Goal: Transaction & Acquisition: Purchase product/service

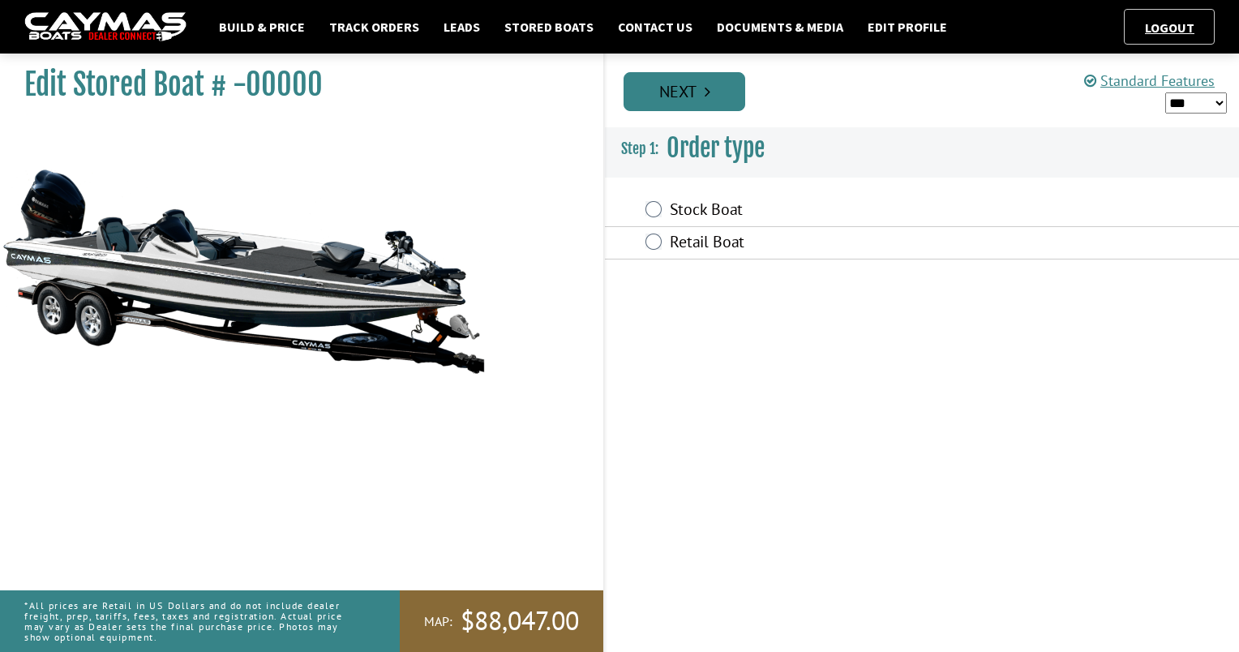
click at [707, 101] on link "Next" at bounding box center [685, 91] width 122 height 39
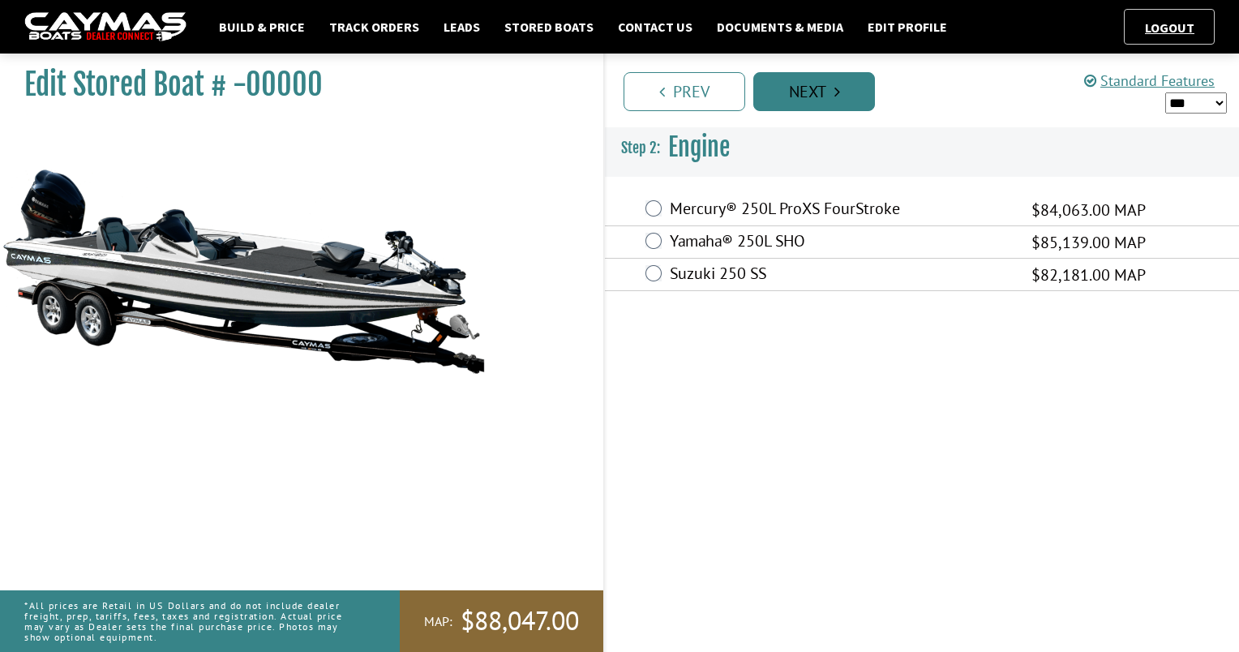
click at [847, 97] on link "Next" at bounding box center [814, 91] width 122 height 39
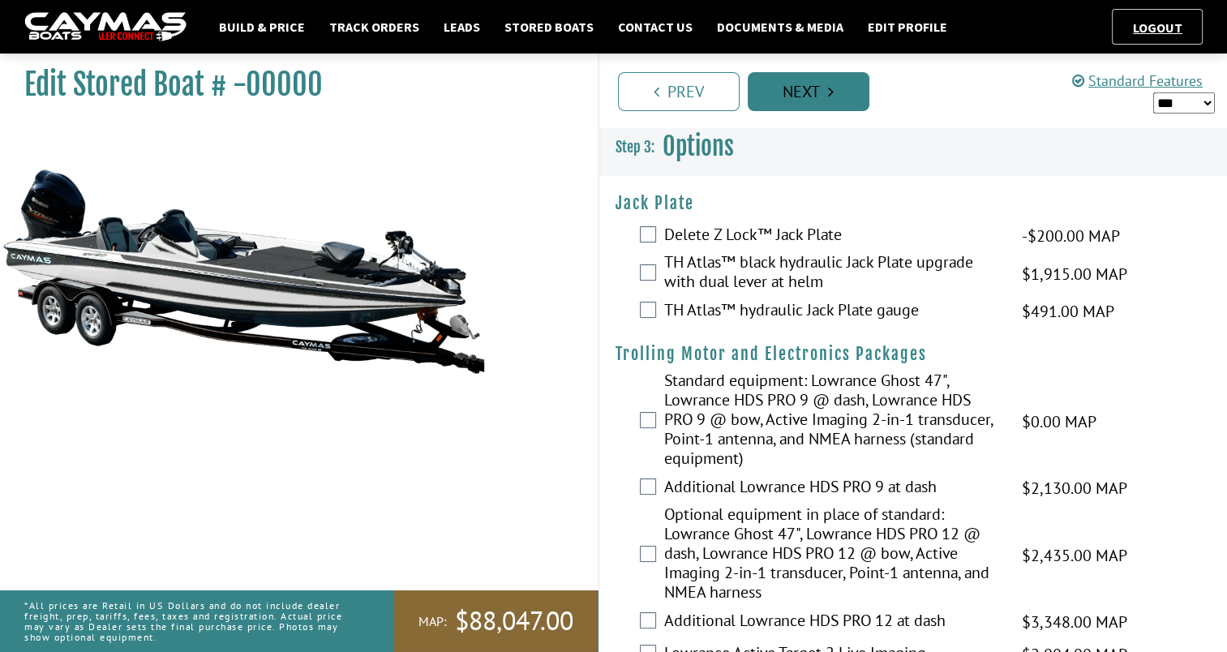
click at [847, 97] on link "Next" at bounding box center [809, 91] width 122 height 39
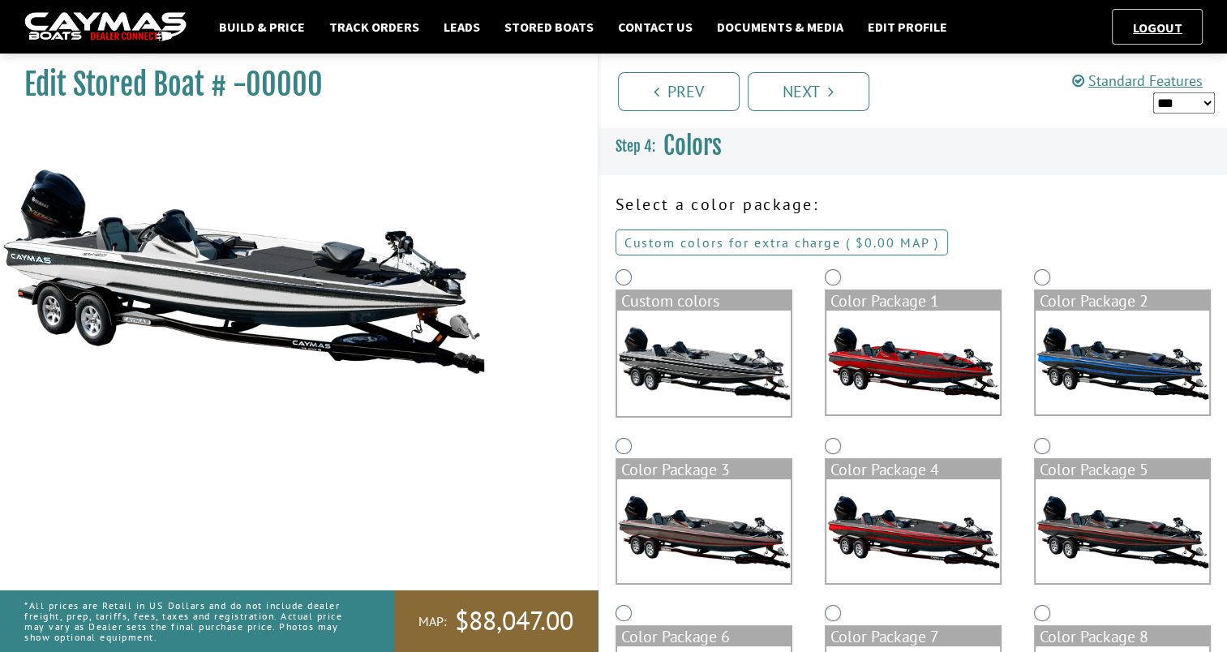
click at [742, 242] on link "Custom colors for extra charge ( $0.00 $0.00 MSRP $0.00 MAP $0.00 )" at bounding box center [782, 243] width 333 height 26
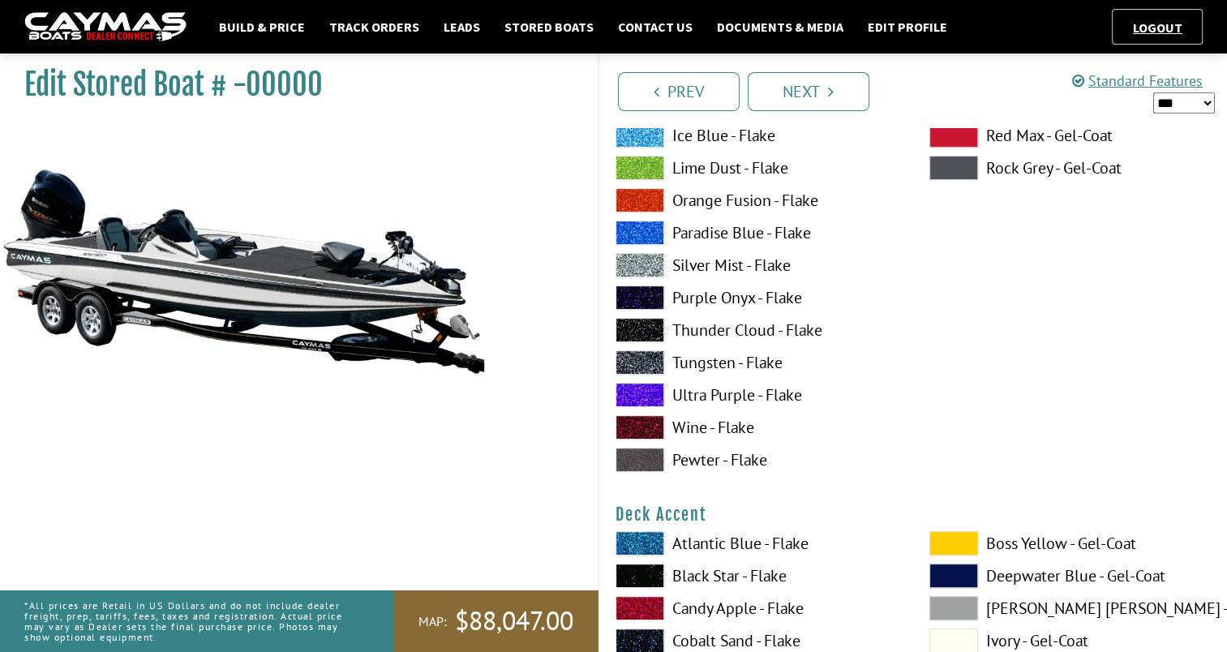
scroll to position [463, 0]
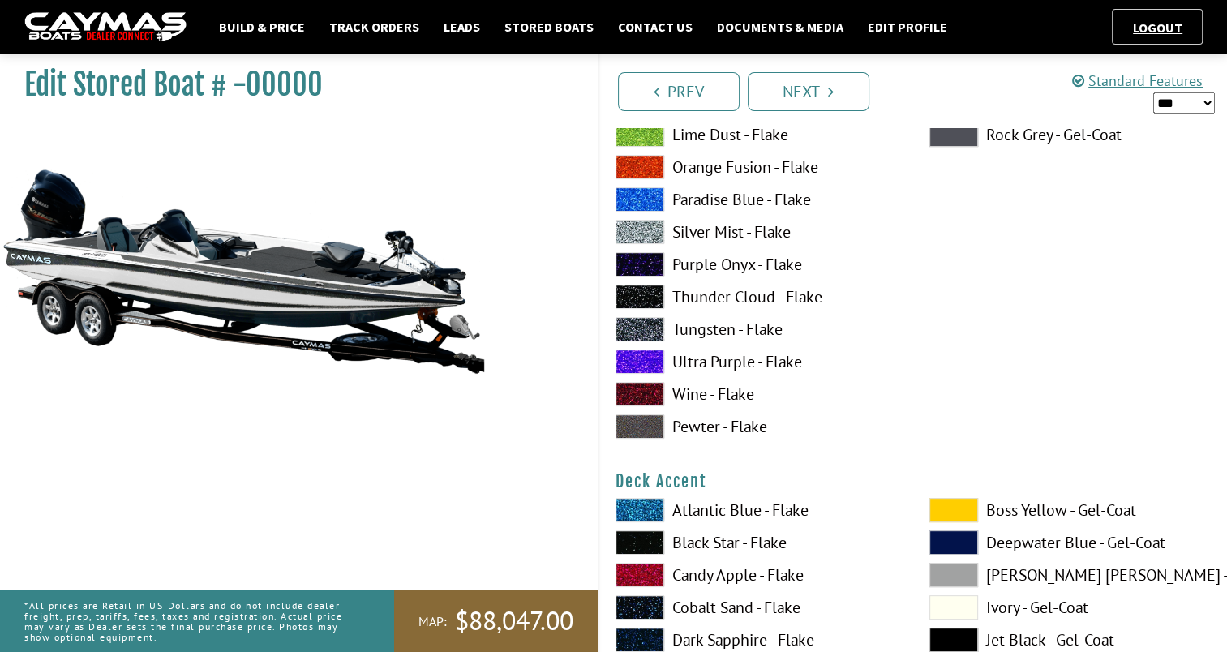
click at [626, 298] on span at bounding box center [640, 297] width 49 height 24
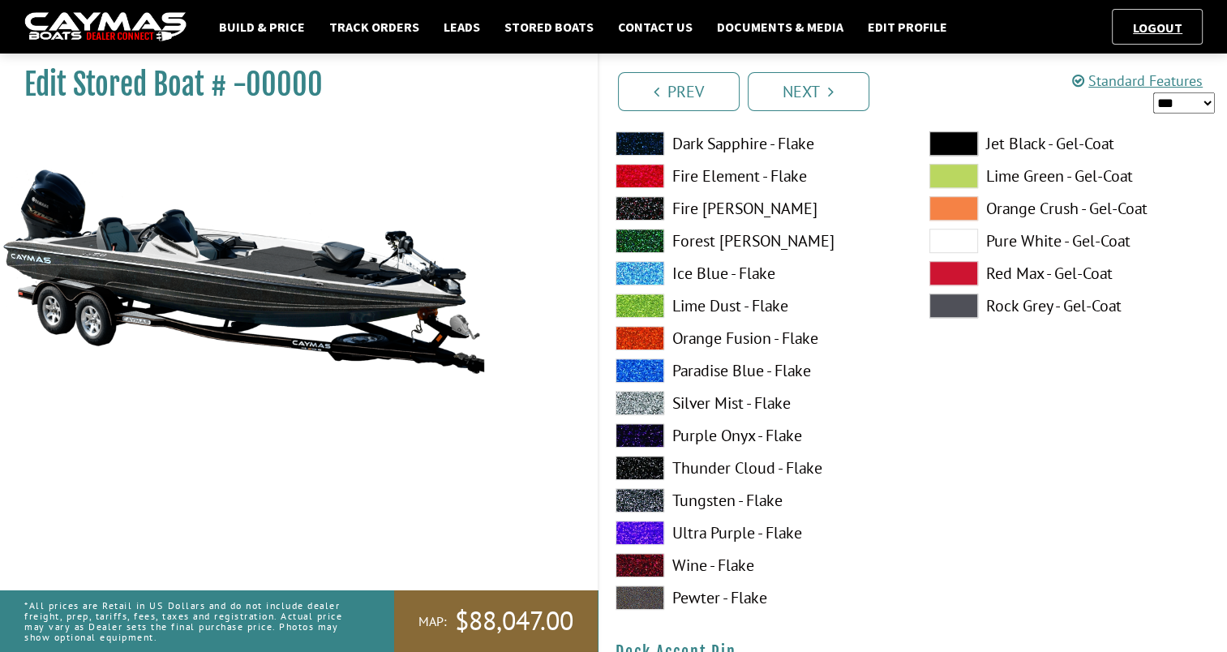
scroll to position [1037, 0]
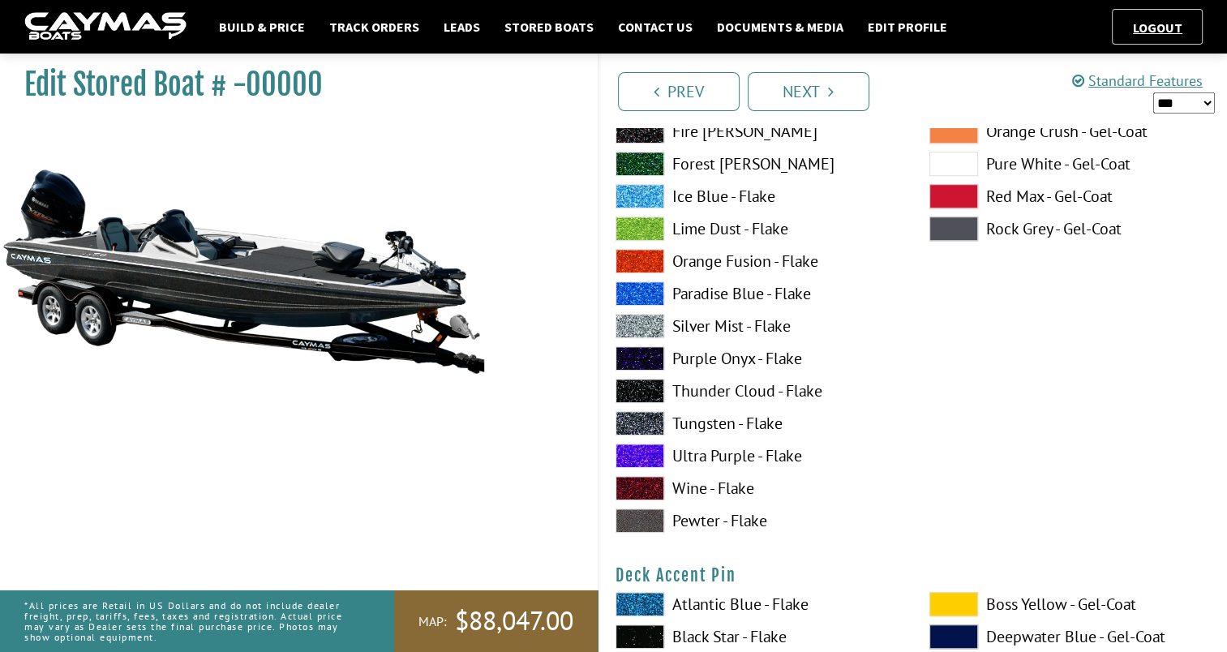
click at [639, 393] on span at bounding box center [640, 391] width 49 height 24
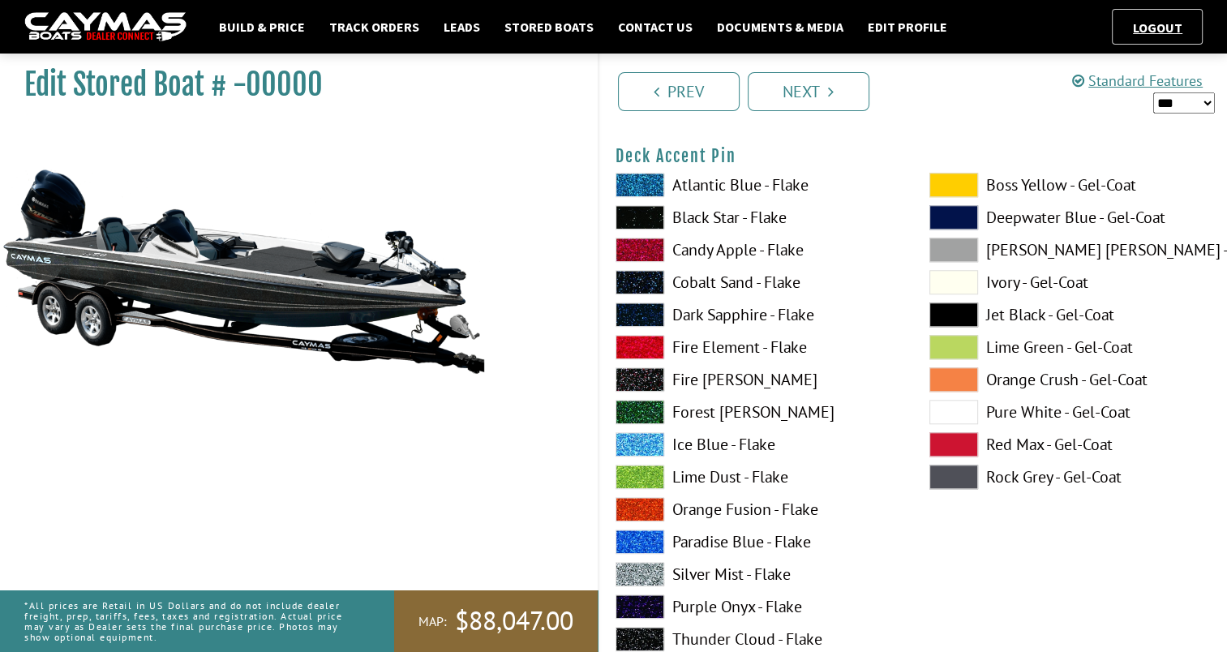
scroll to position [1423, 0]
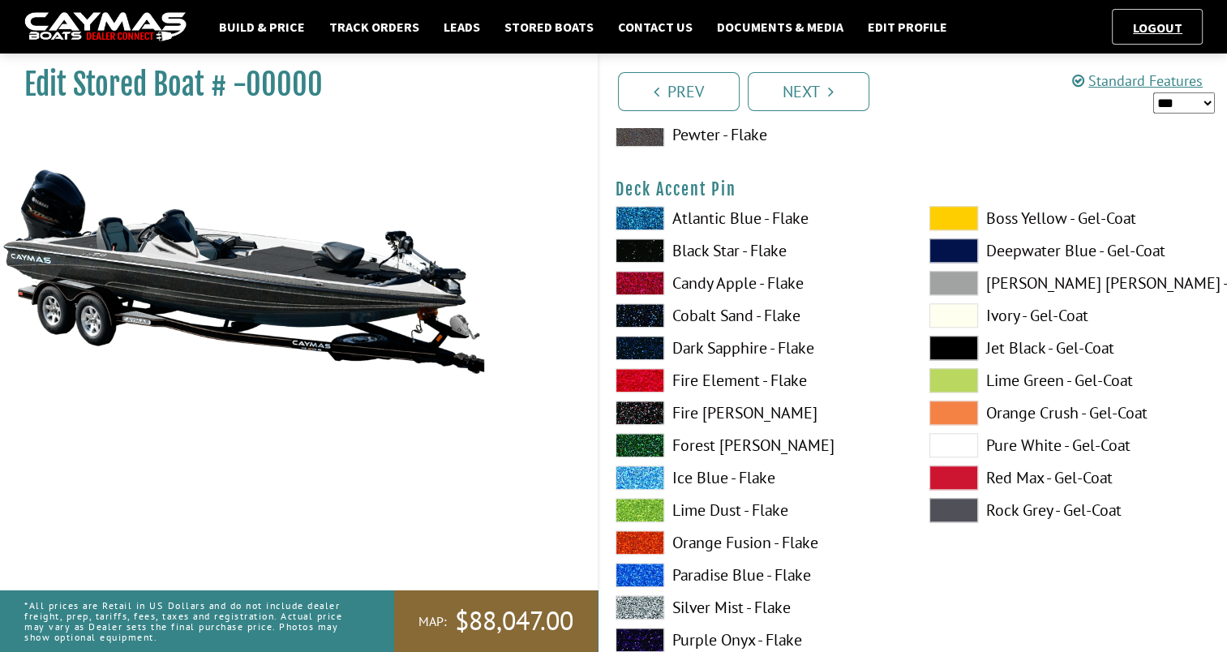
click at [648, 607] on span at bounding box center [640, 607] width 49 height 24
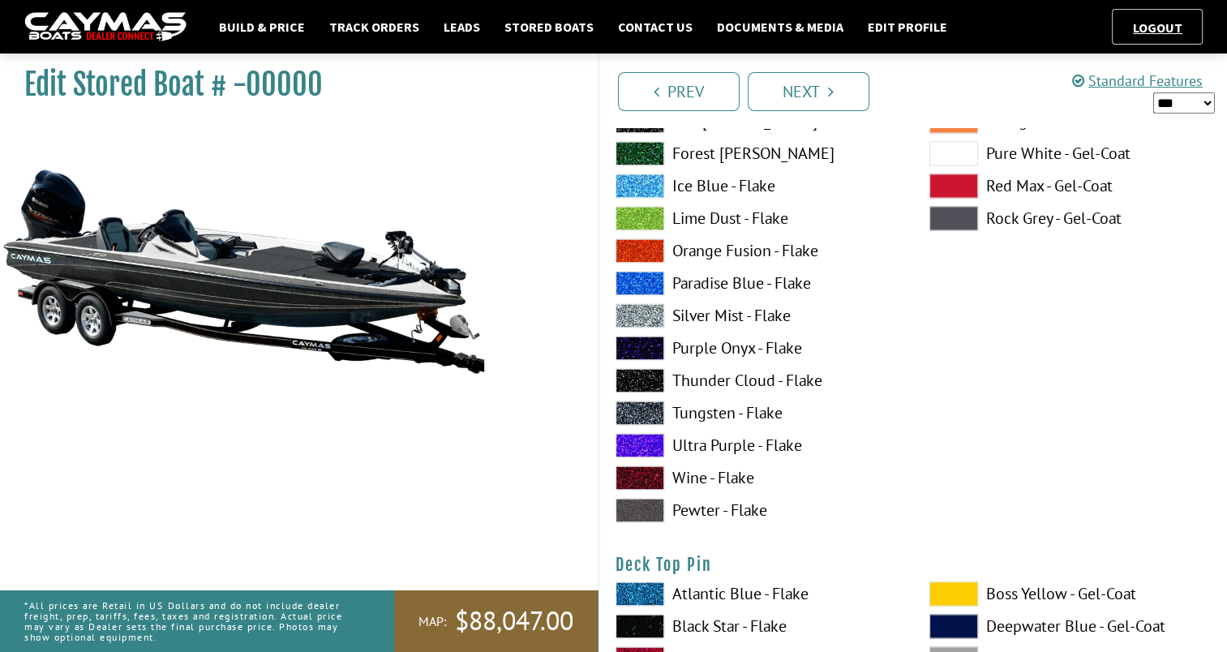
scroll to position [2393, 0]
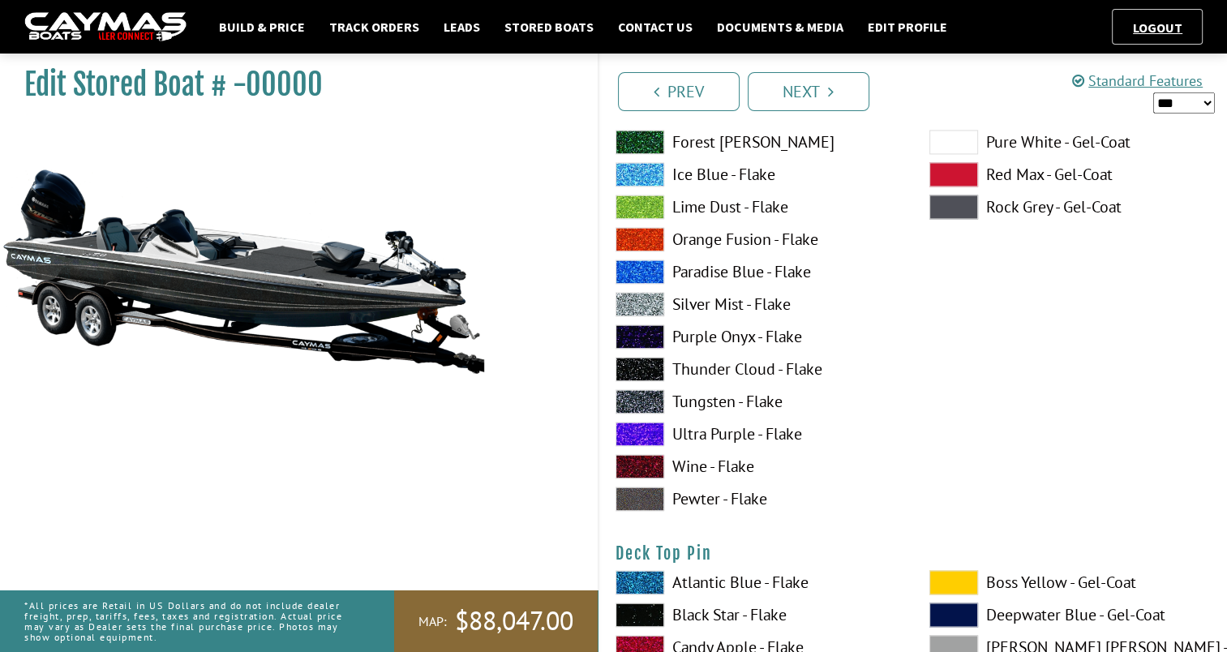
click at [643, 367] on span at bounding box center [640, 369] width 49 height 24
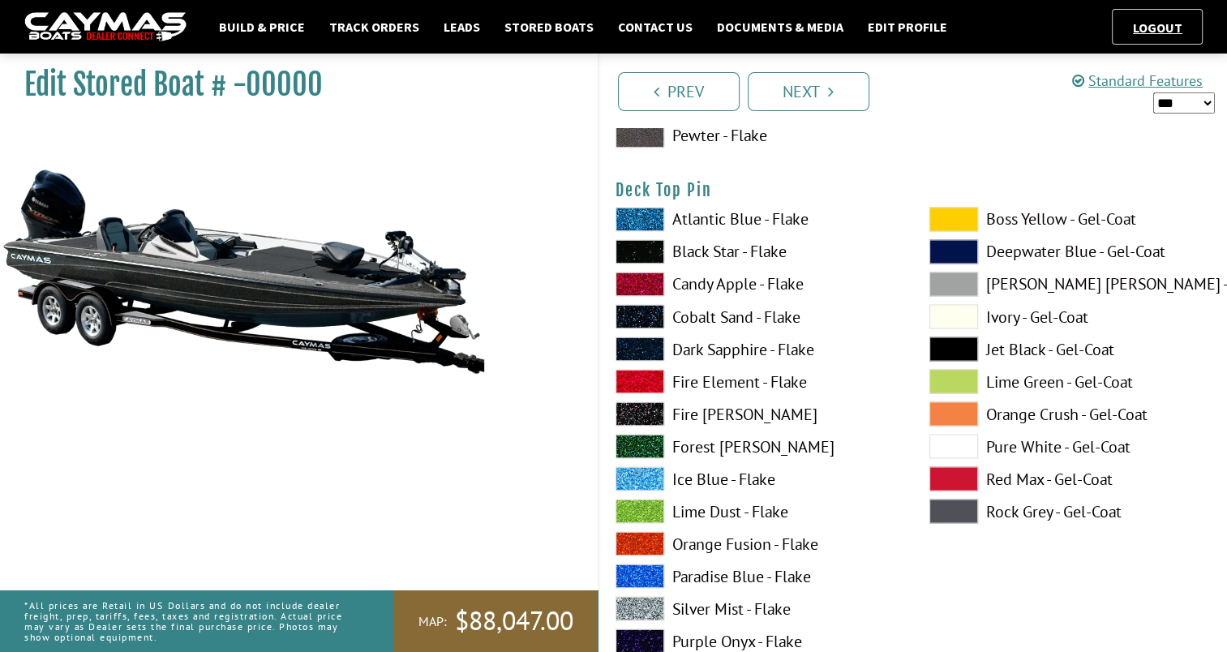
scroll to position [2779, 0]
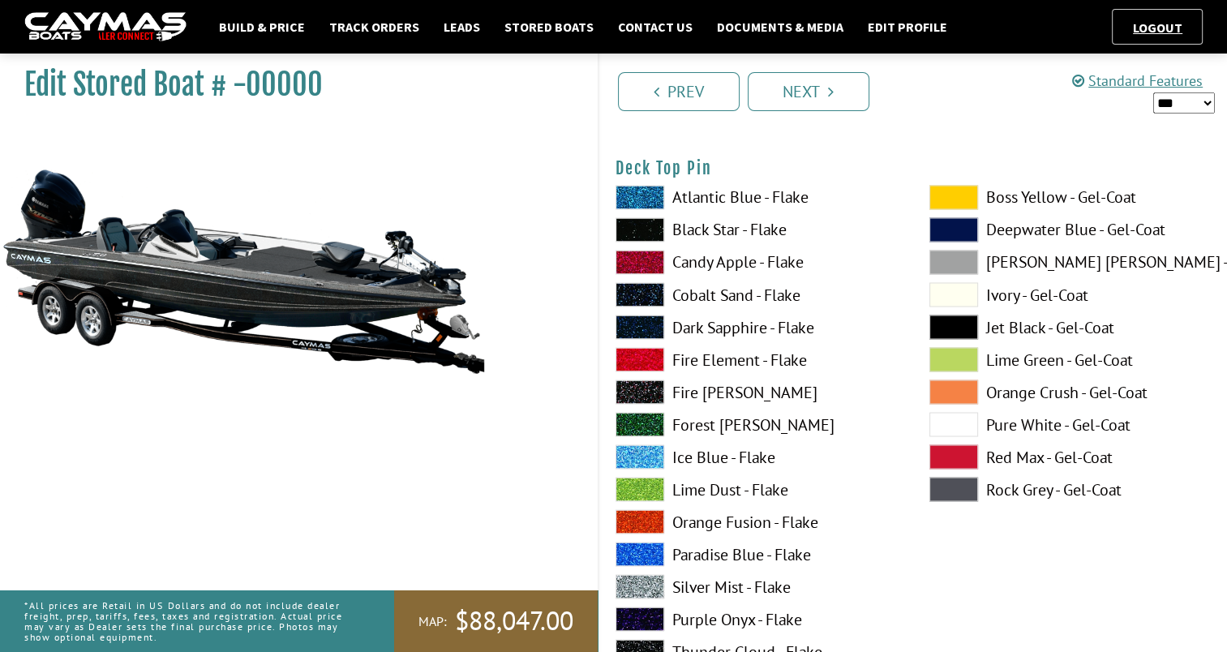
click at [639, 593] on span at bounding box center [640, 586] width 49 height 24
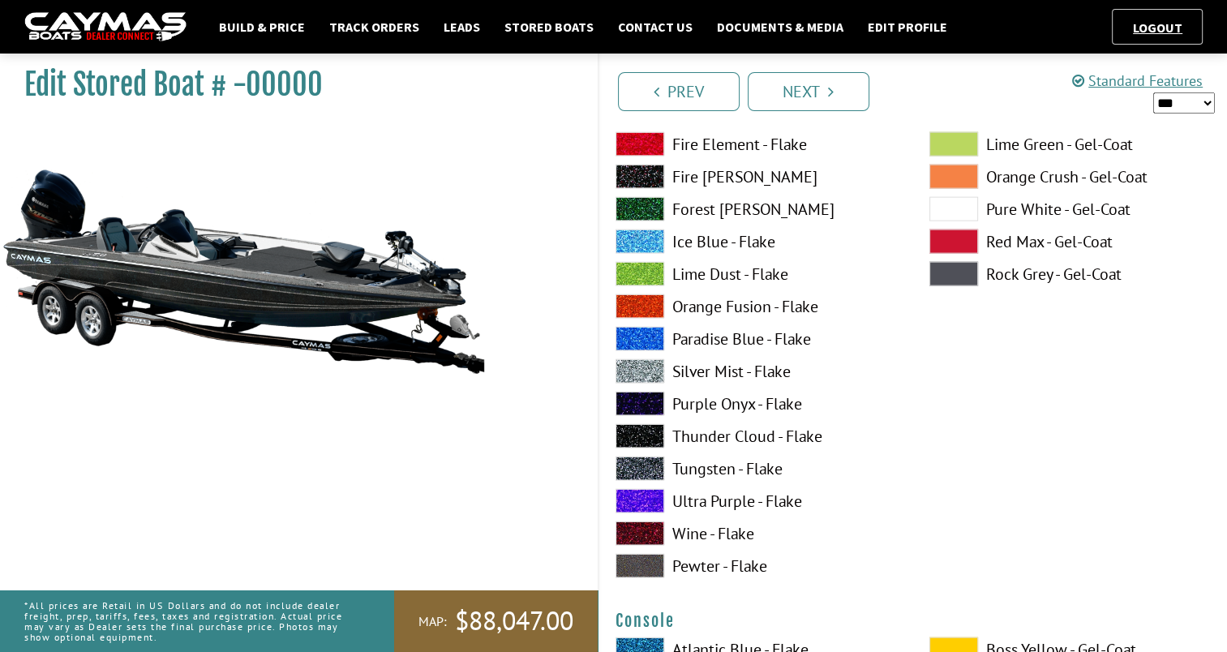
scroll to position [3738, 0]
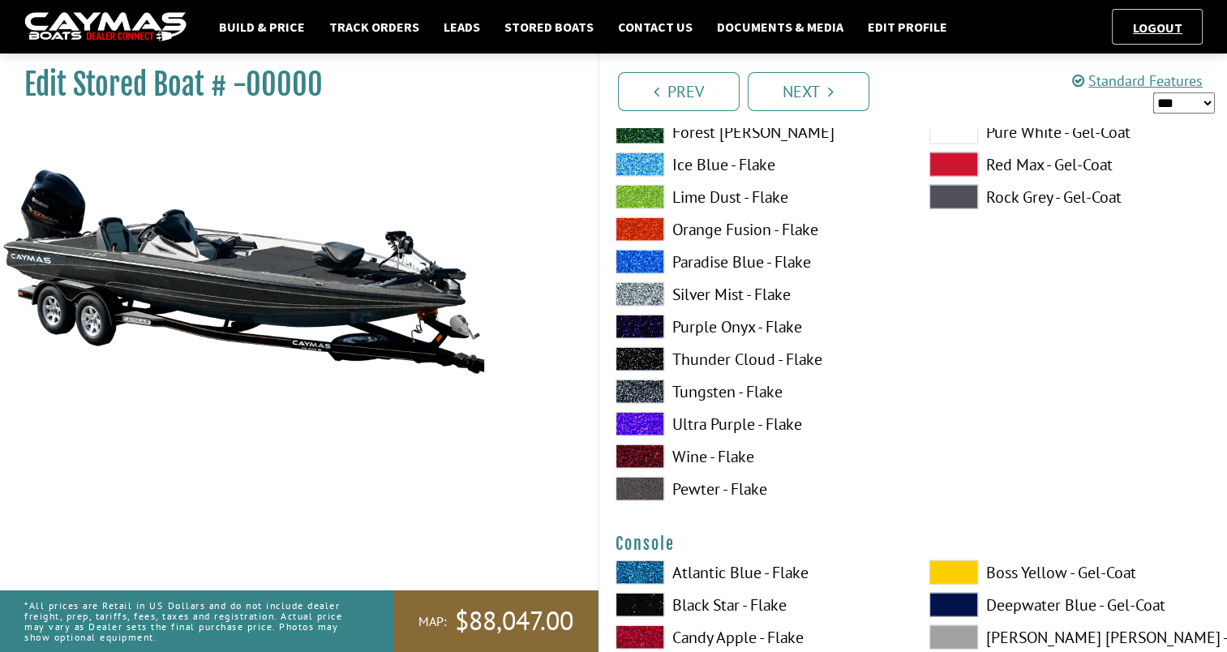
click at [630, 354] on span at bounding box center [640, 359] width 49 height 24
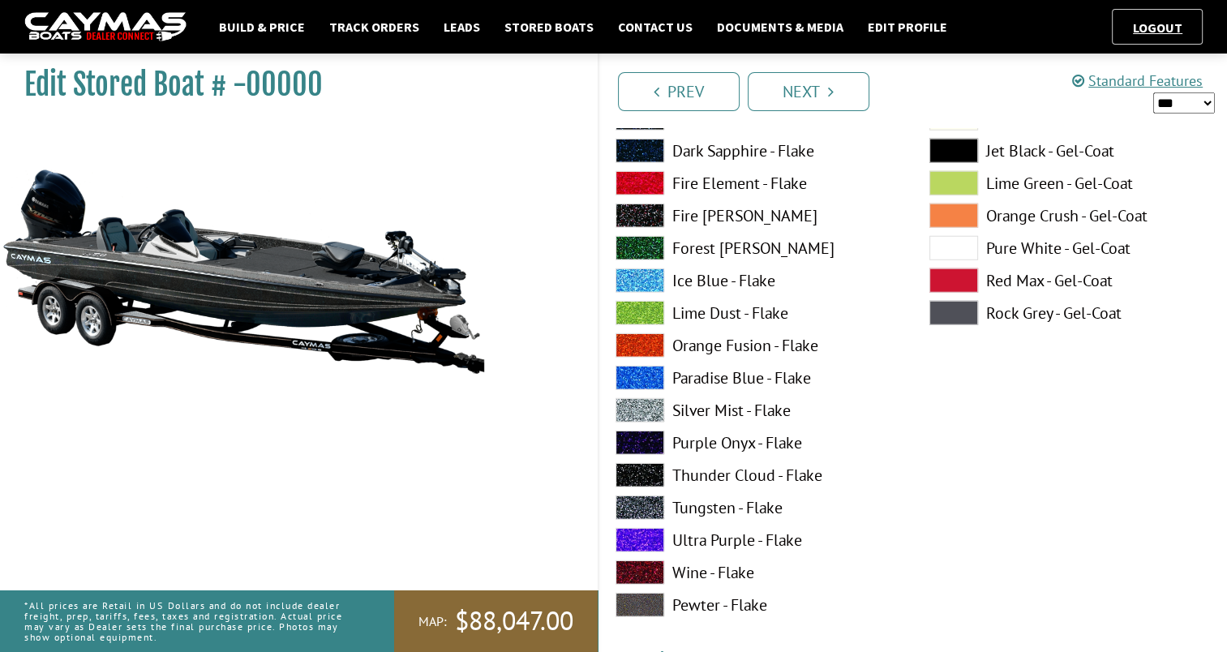
scroll to position [4312, 0]
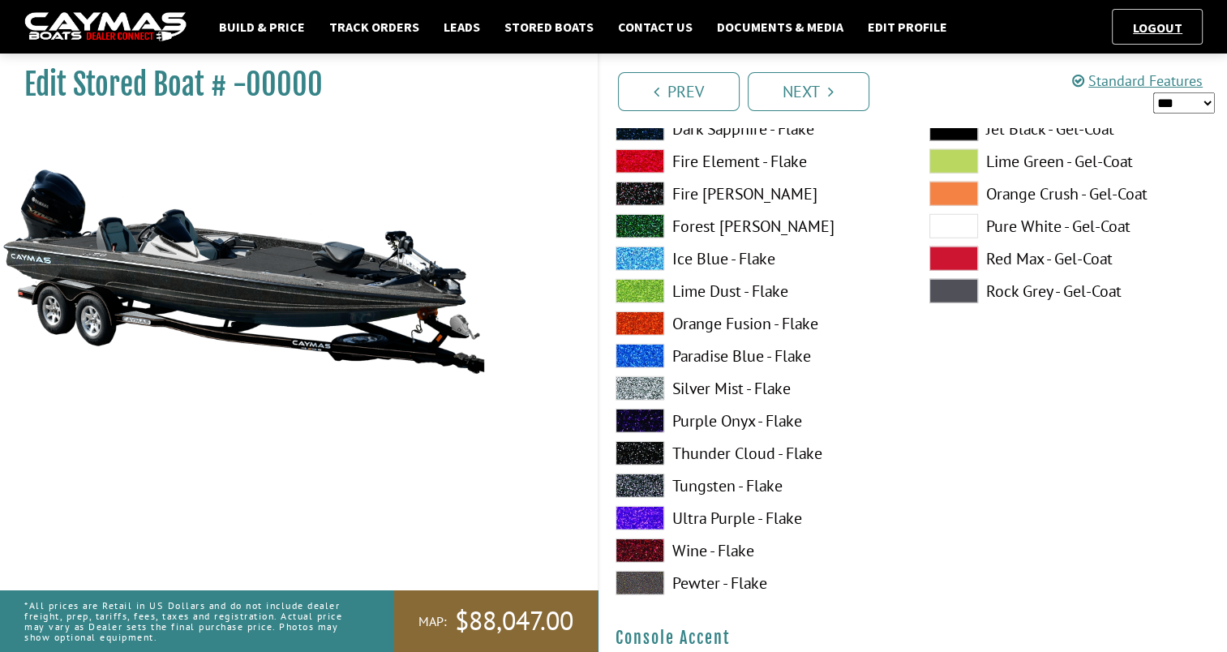
click at [640, 453] on span at bounding box center [640, 453] width 49 height 24
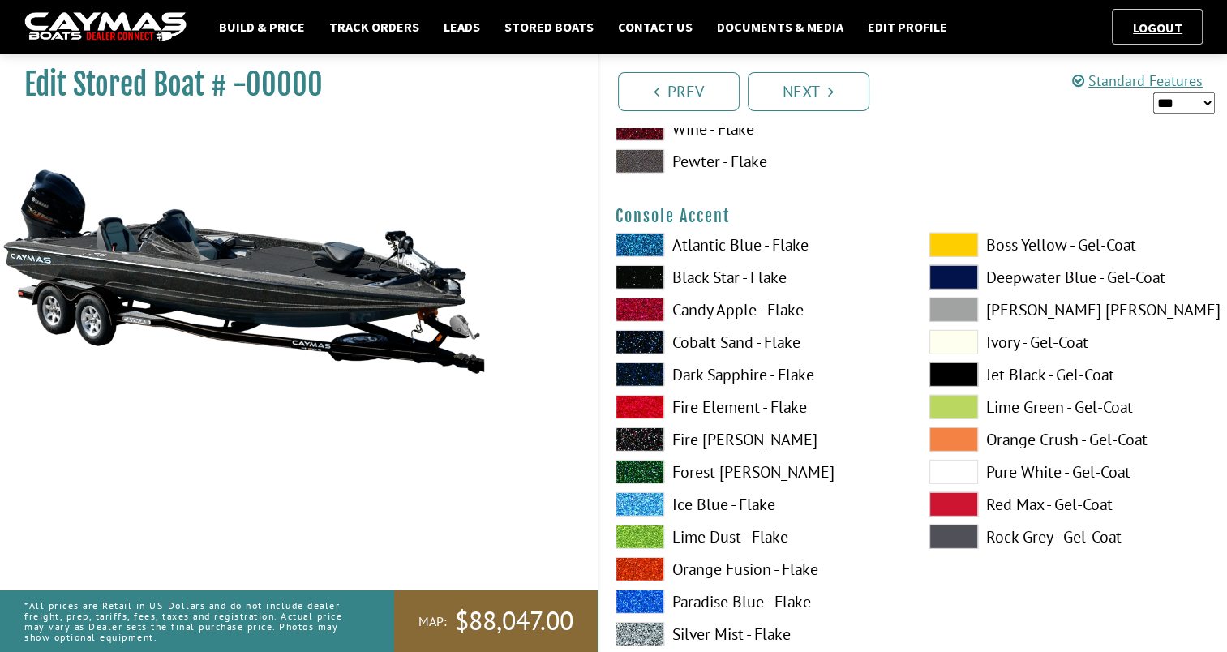
scroll to position [4788, 0]
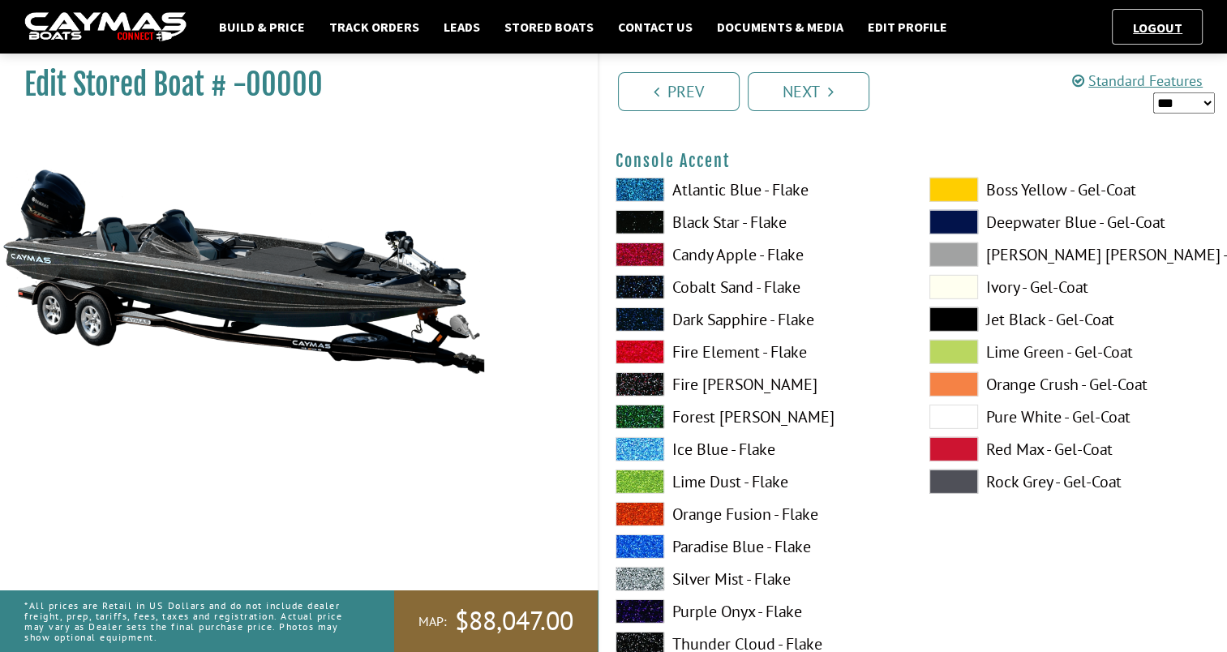
click at [955, 380] on span at bounding box center [953, 384] width 49 height 24
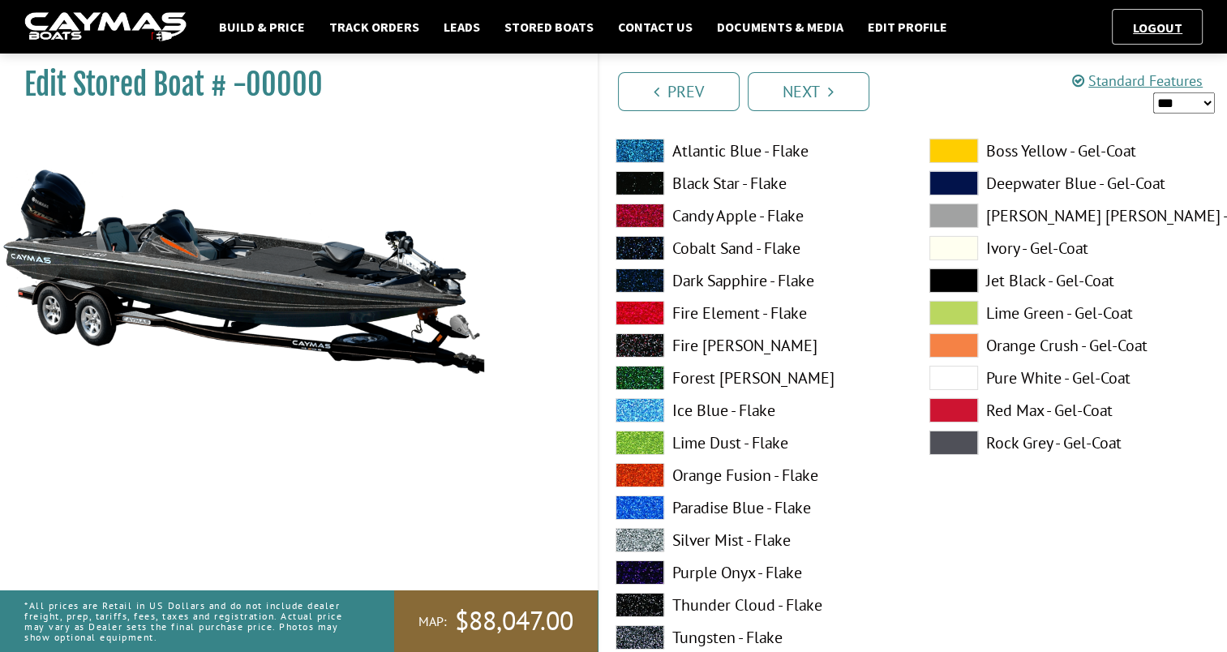
scroll to position [5484, 0]
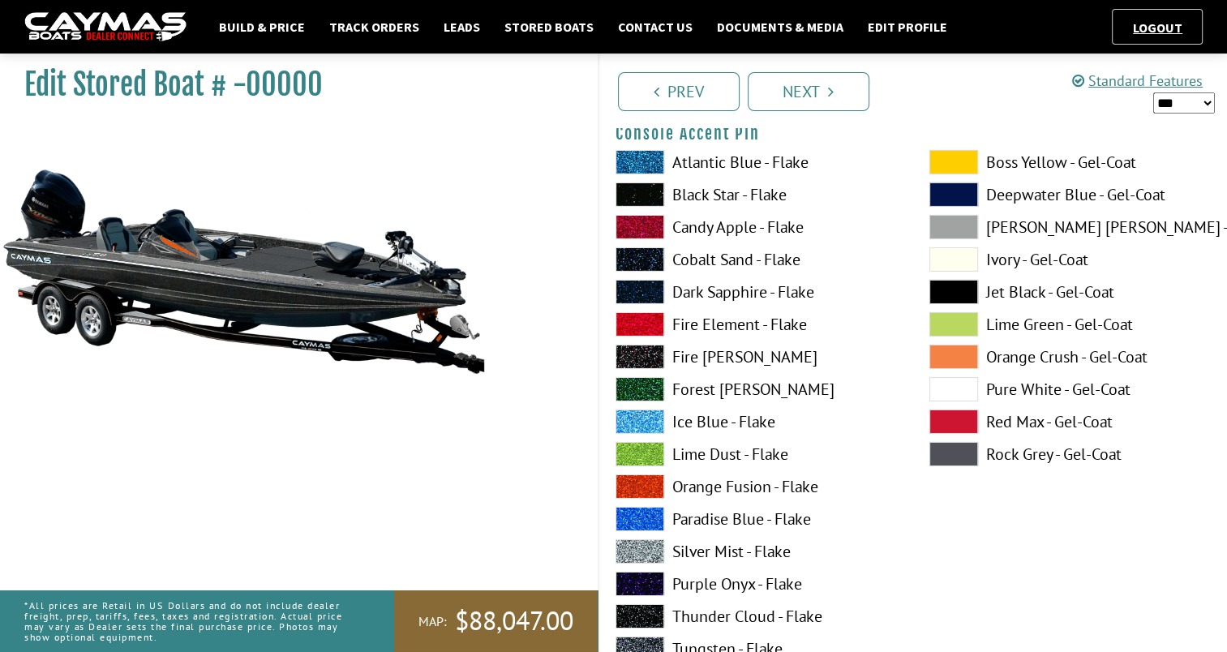
click at [640, 546] on span at bounding box center [640, 551] width 49 height 24
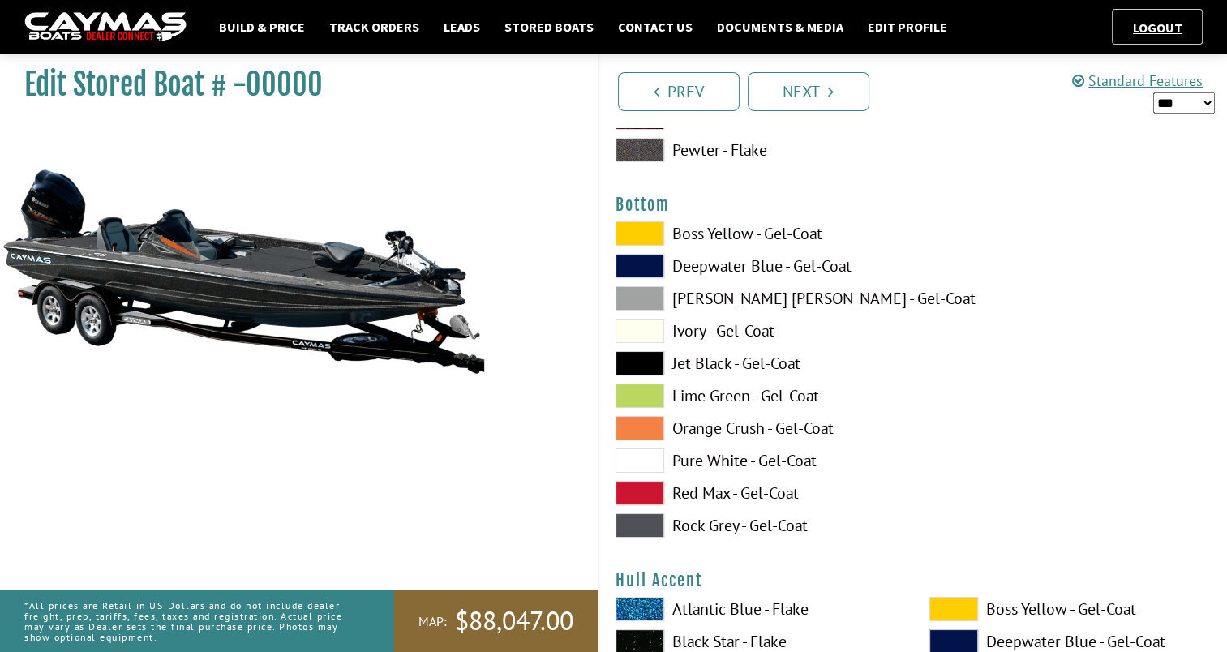
scroll to position [6090, 0]
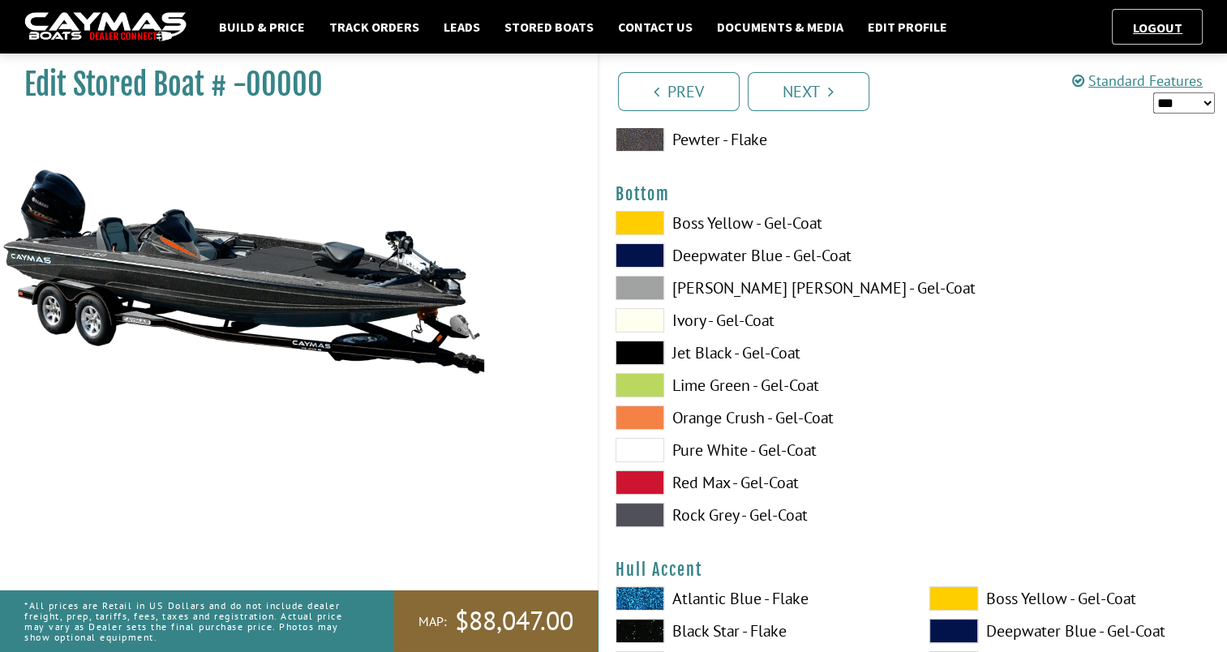
click at [645, 355] on span at bounding box center [640, 353] width 49 height 24
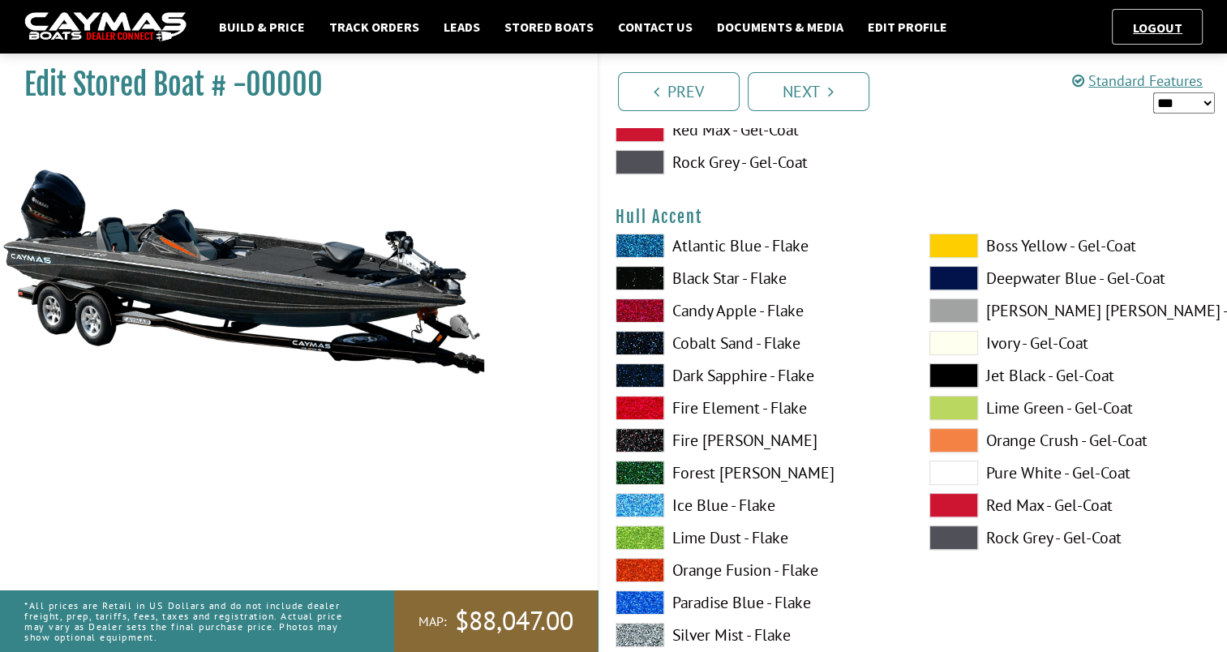
scroll to position [6476, 0]
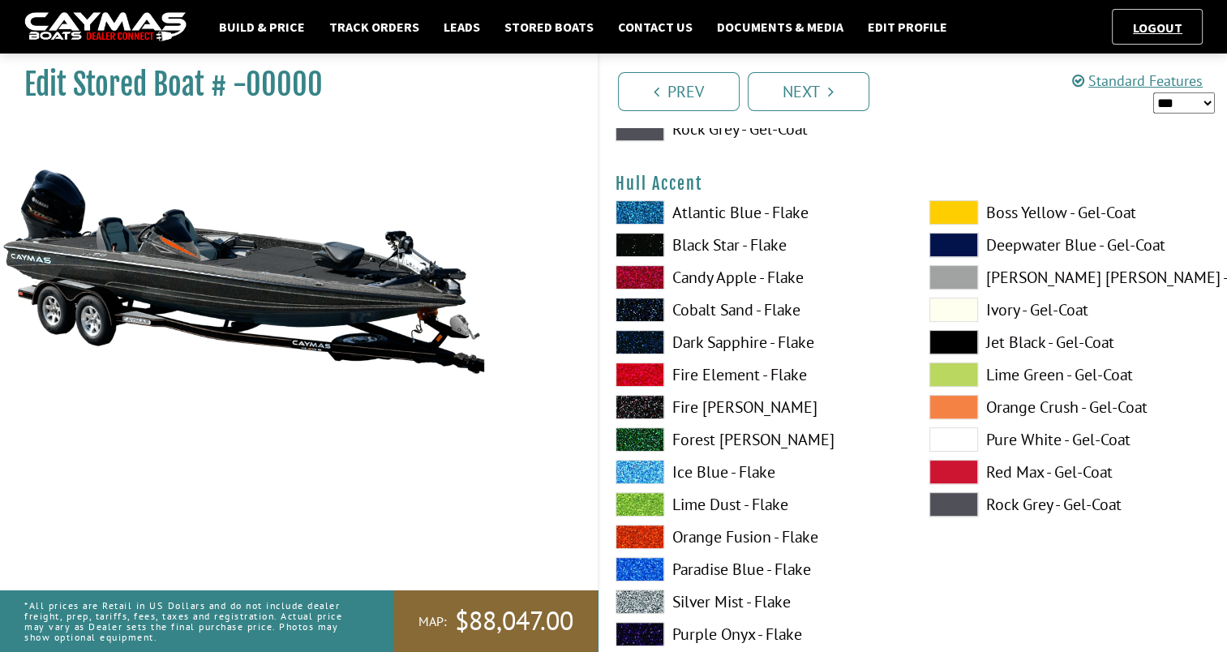
click at [964, 405] on span at bounding box center [953, 407] width 49 height 24
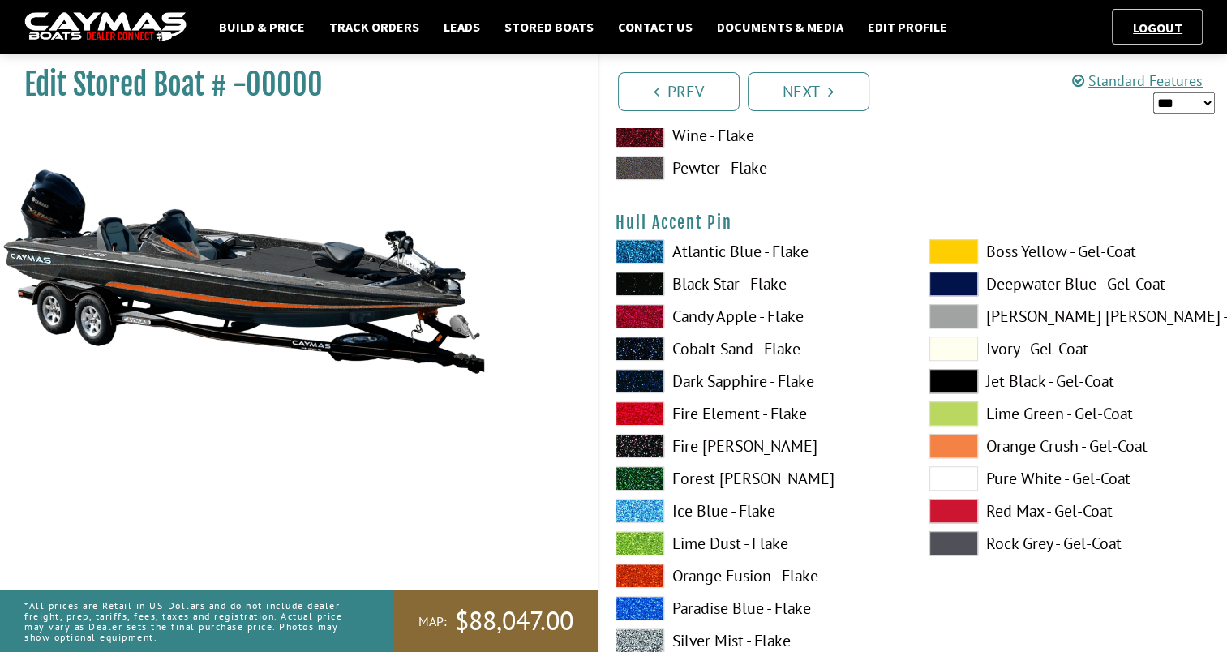
scroll to position [7116, 0]
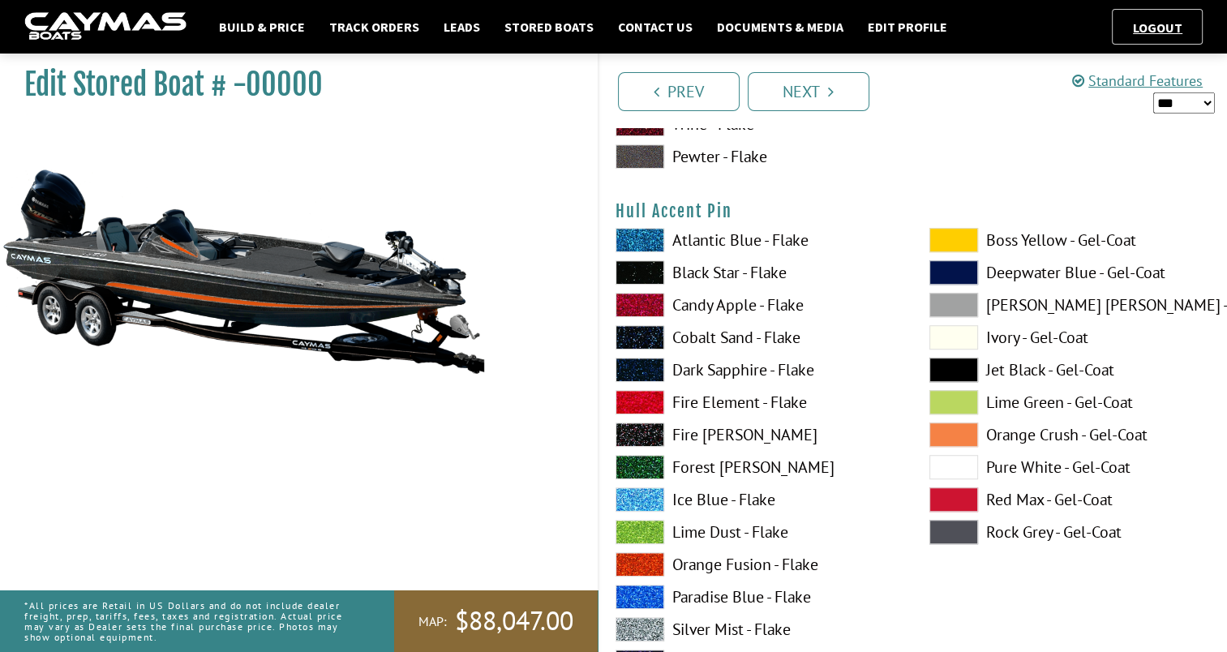
click at [642, 623] on span at bounding box center [640, 629] width 49 height 24
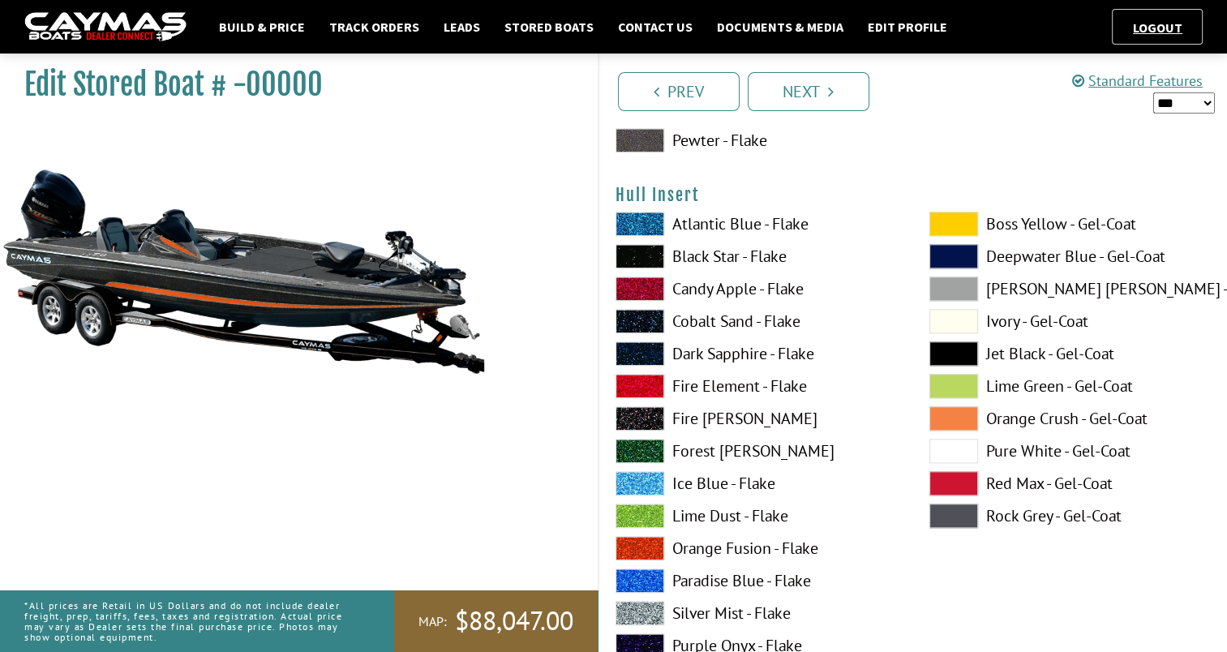
scroll to position [7845, 0]
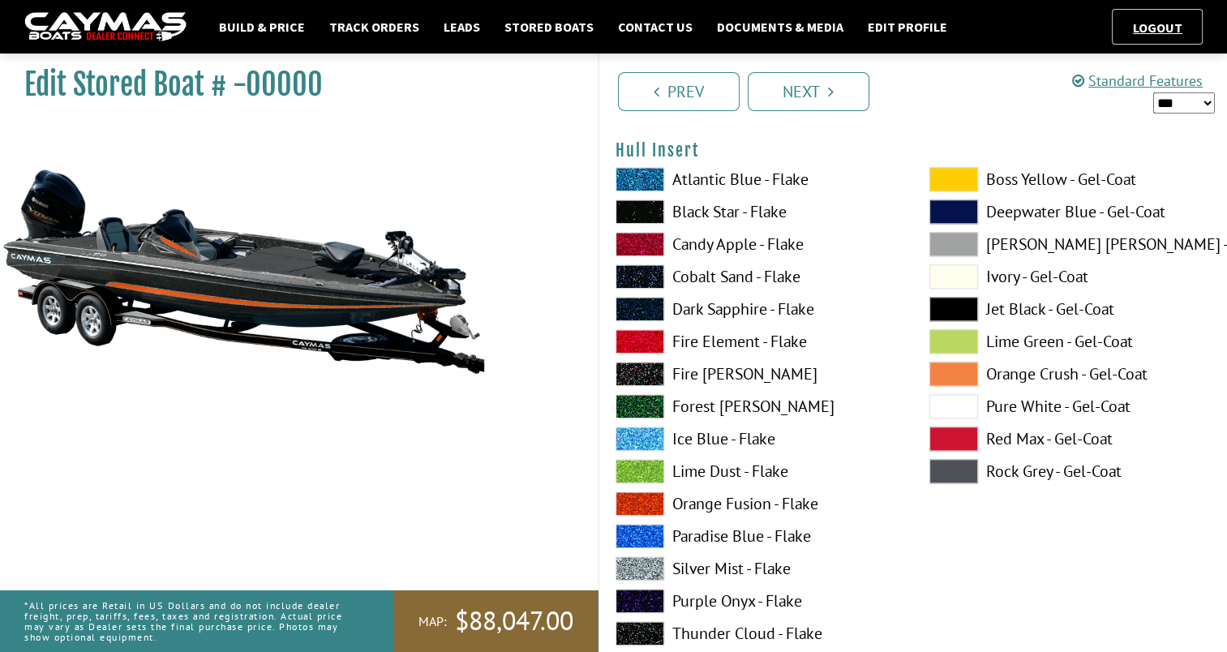
click at [641, 627] on span at bounding box center [640, 633] width 49 height 24
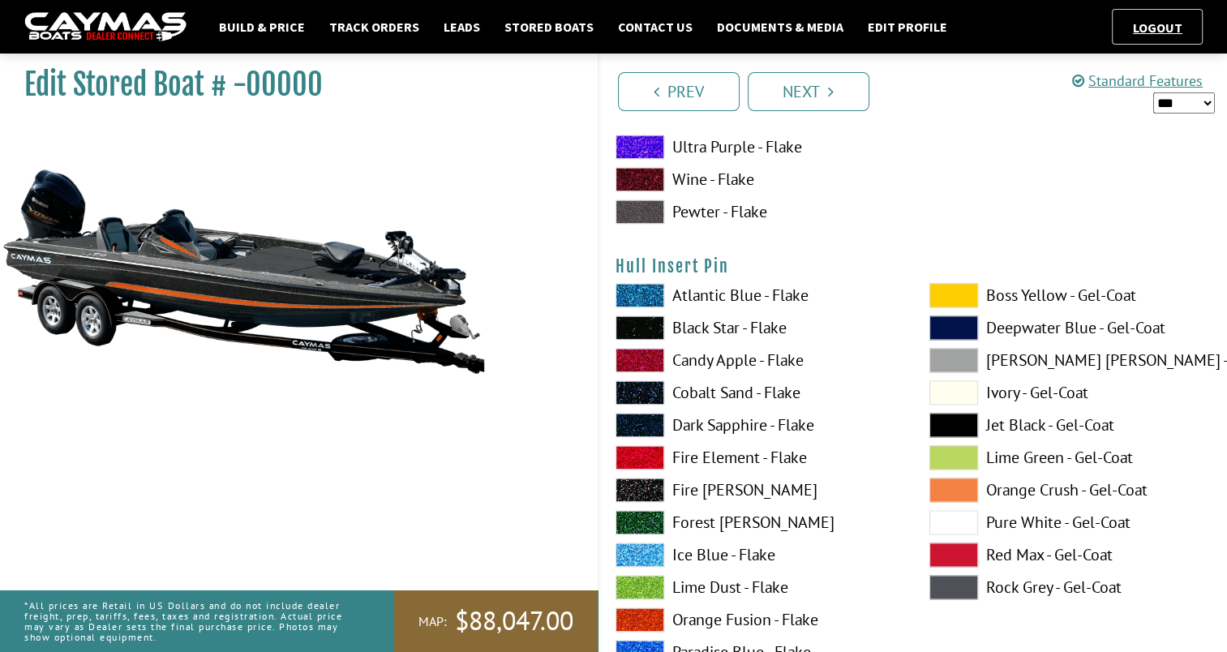
scroll to position [8462, 0]
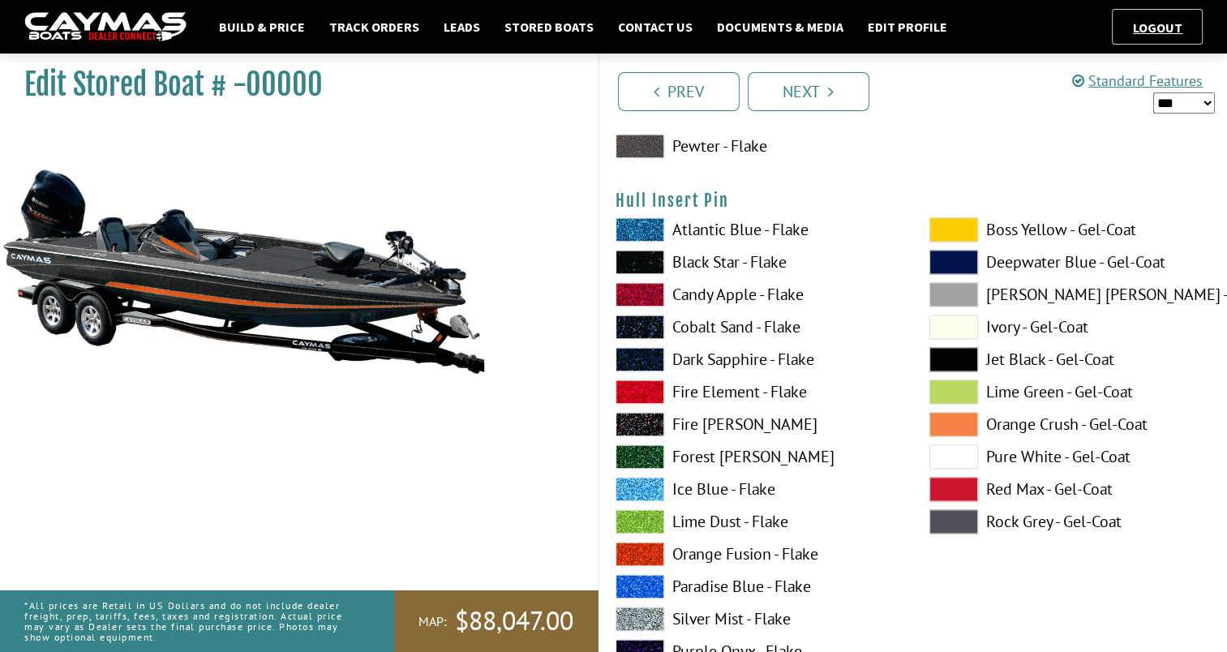
click at [655, 610] on span at bounding box center [640, 619] width 49 height 24
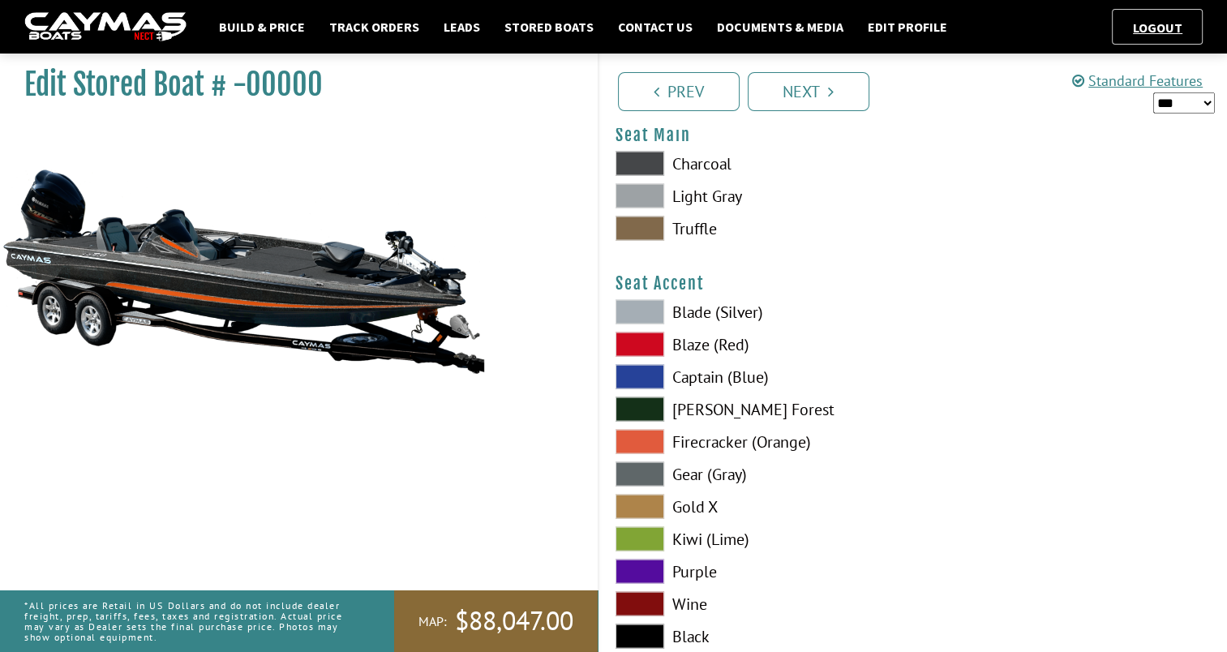
scroll to position [9410, 0]
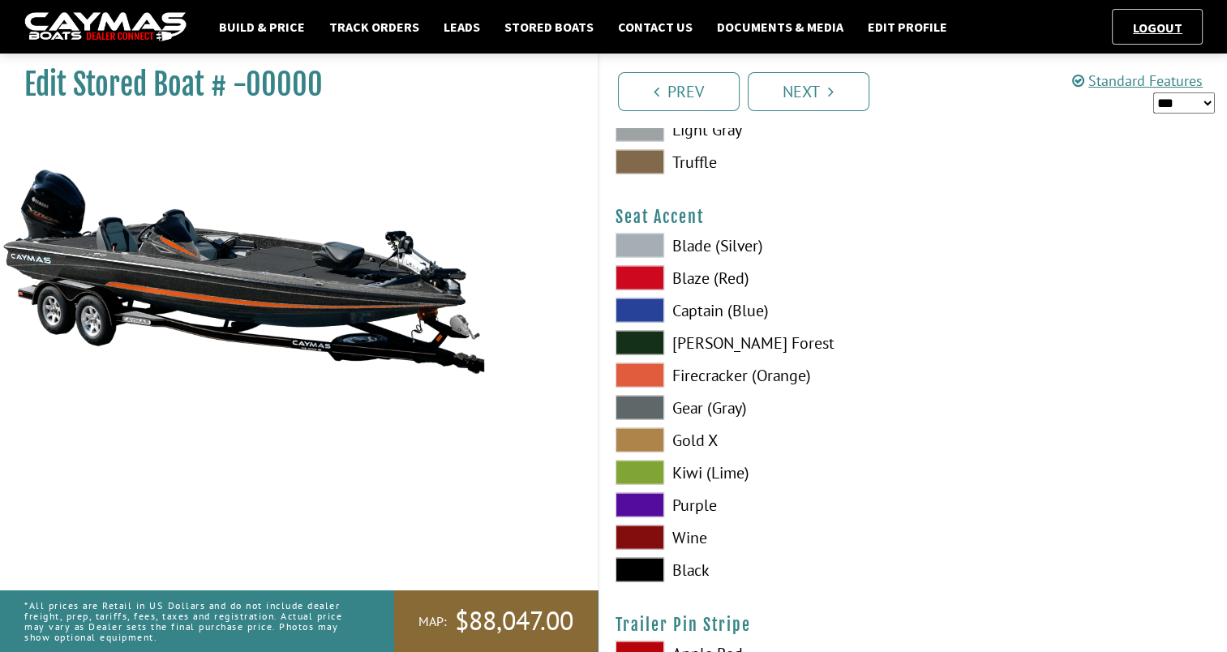
click at [646, 377] on span at bounding box center [640, 375] width 49 height 24
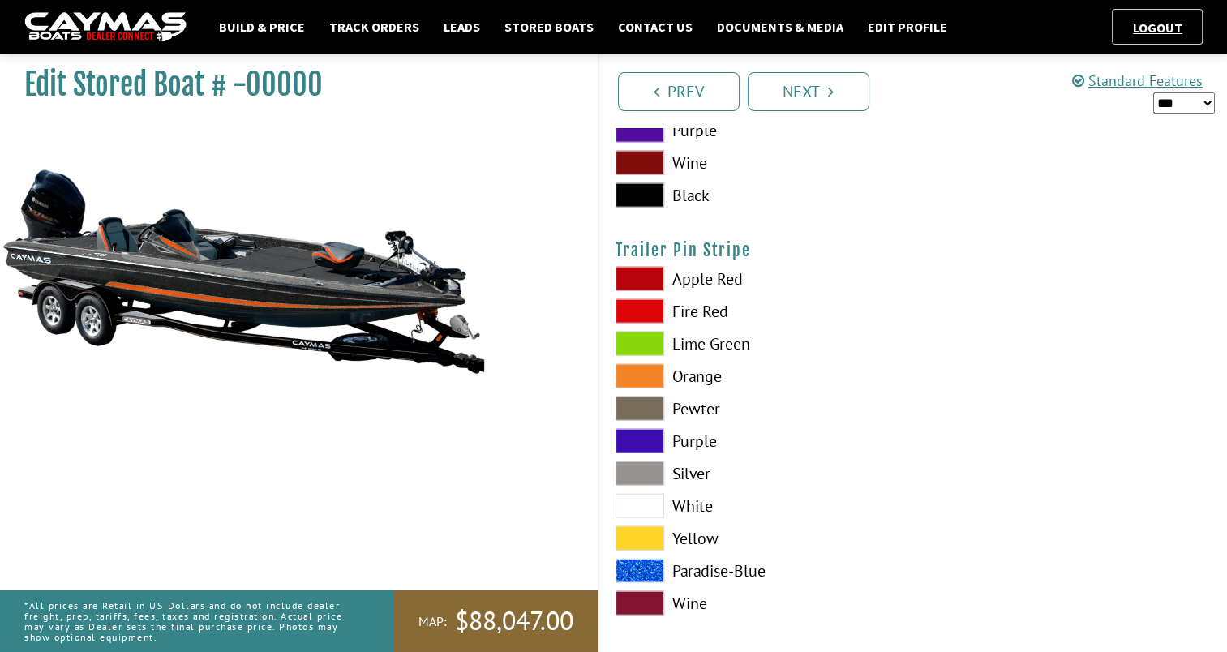
scroll to position [9793, 0]
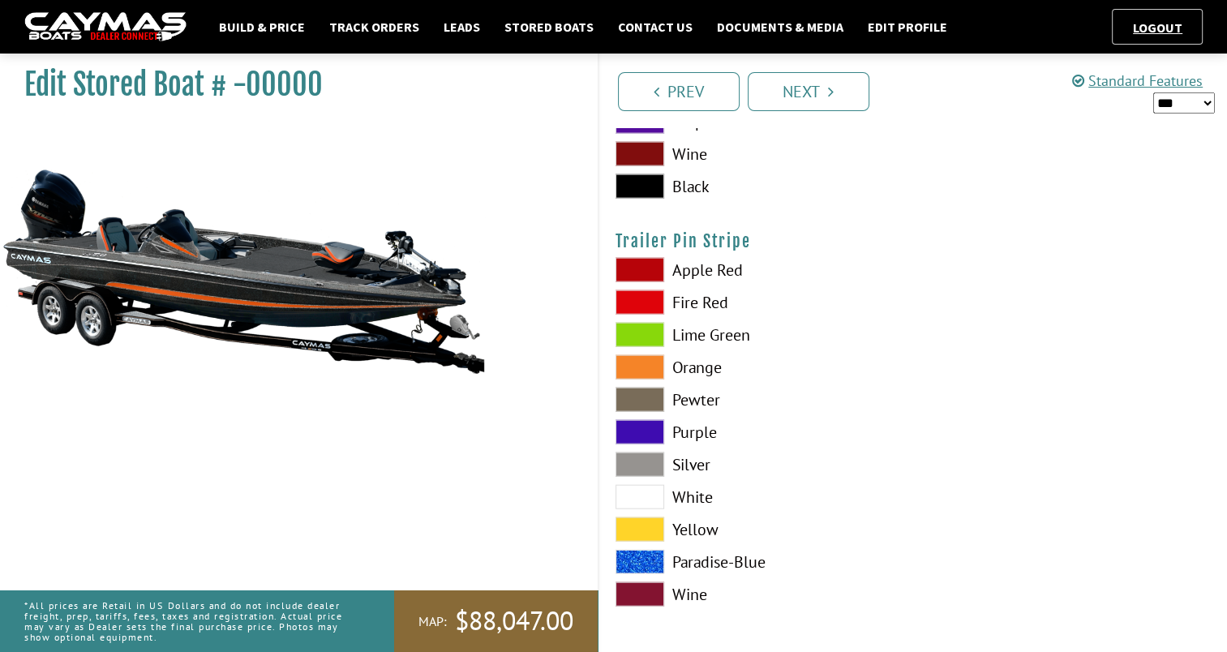
click at [626, 355] on span at bounding box center [640, 367] width 49 height 24
click at [810, 105] on link "Next" at bounding box center [809, 91] width 122 height 39
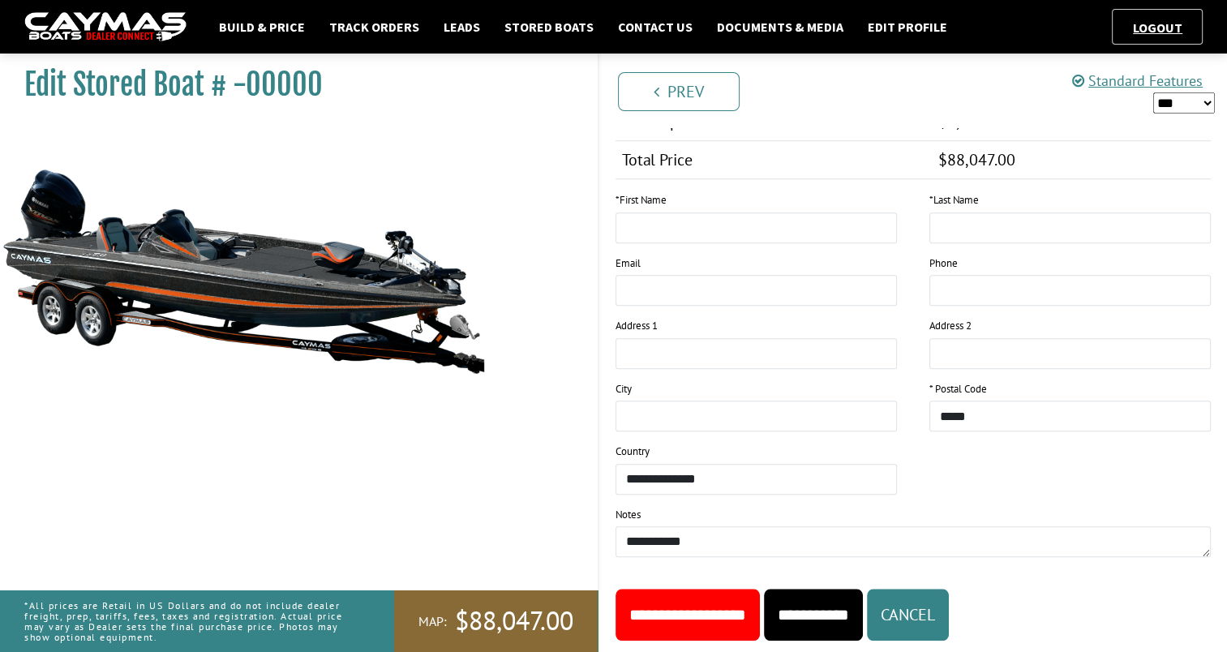
scroll to position [1393, 0]
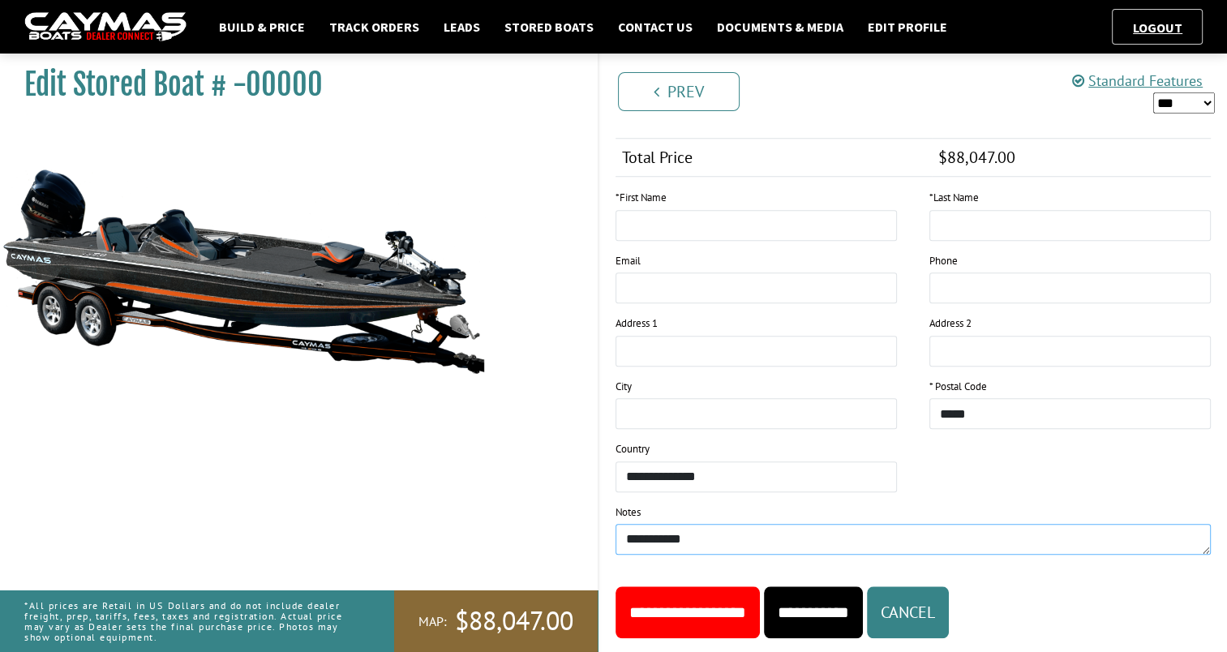
click at [688, 534] on textarea "**********" at bounding box center [913, 539] width 595 height 31
type textarea "*"
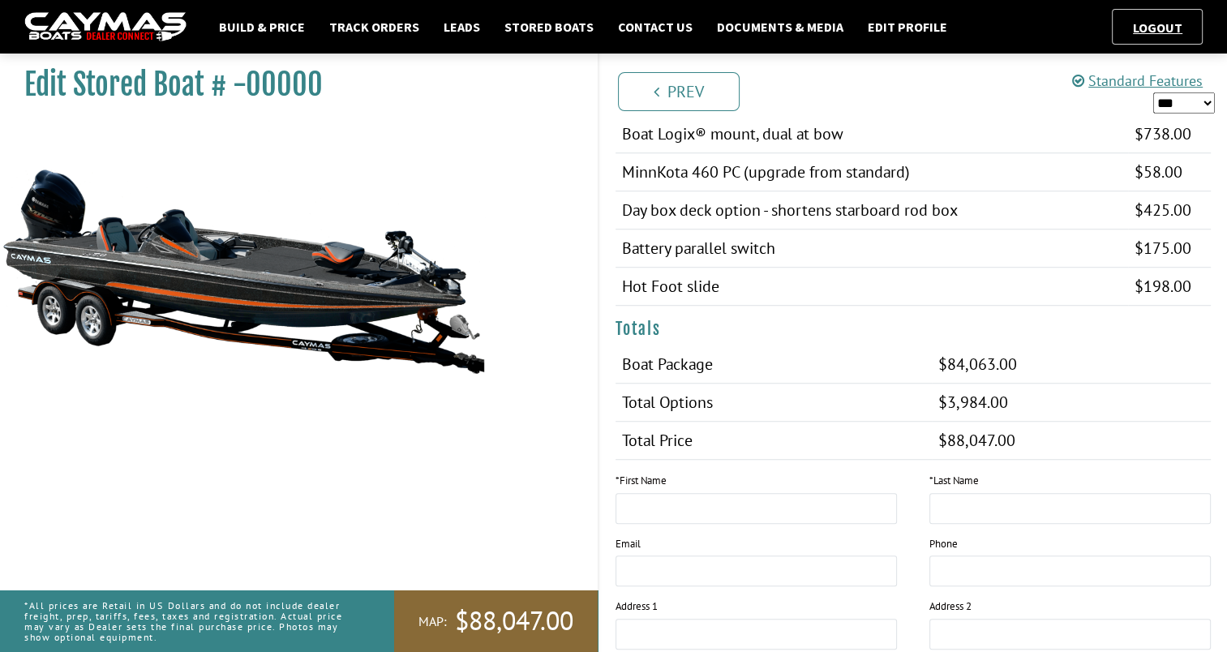
scroll to position [1039, 0]
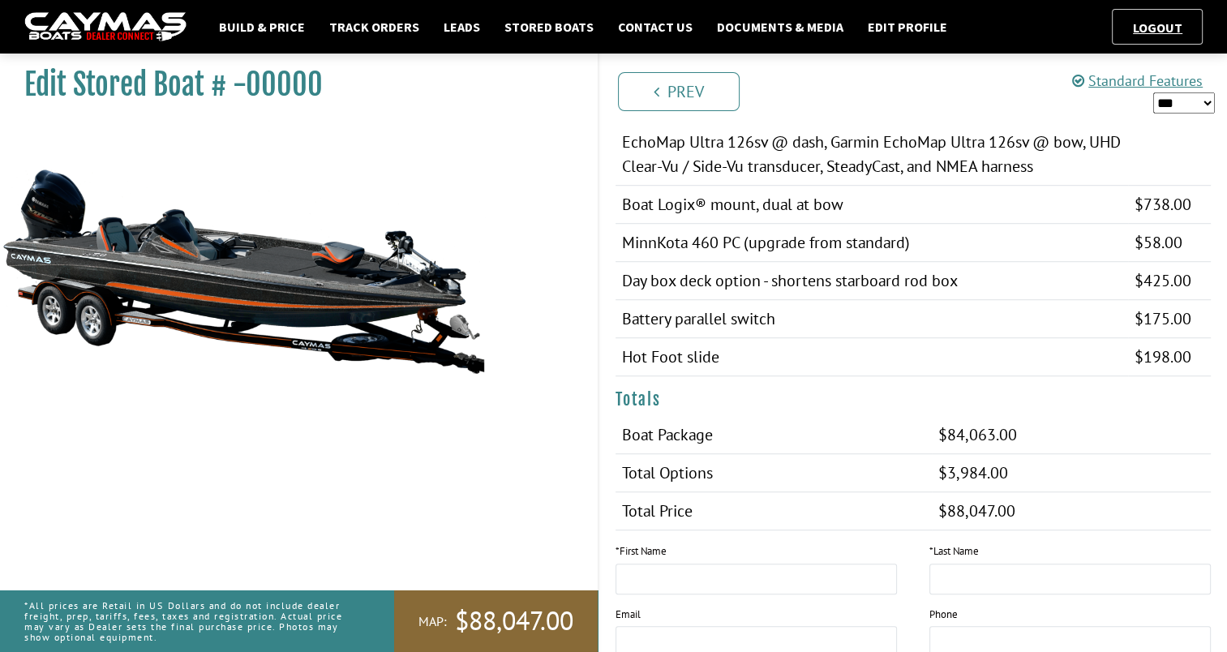
type textarea "**********"
click at [1191, 100] on select "*** ****** ******" at bounding box center [1184, 102] width 62 height 21
select select "*"
click at [1153, 92] on select "*** ****** ******" at bounding box center [1184, 102] width 62 height 21
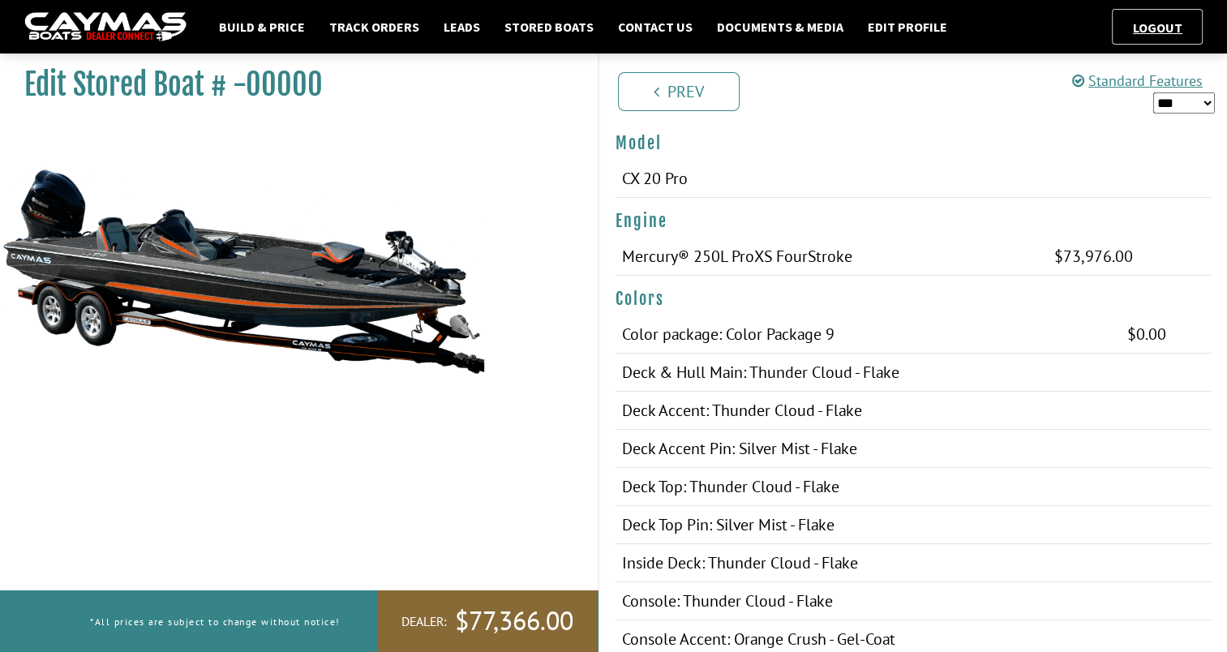
scroll to position [0, 0]
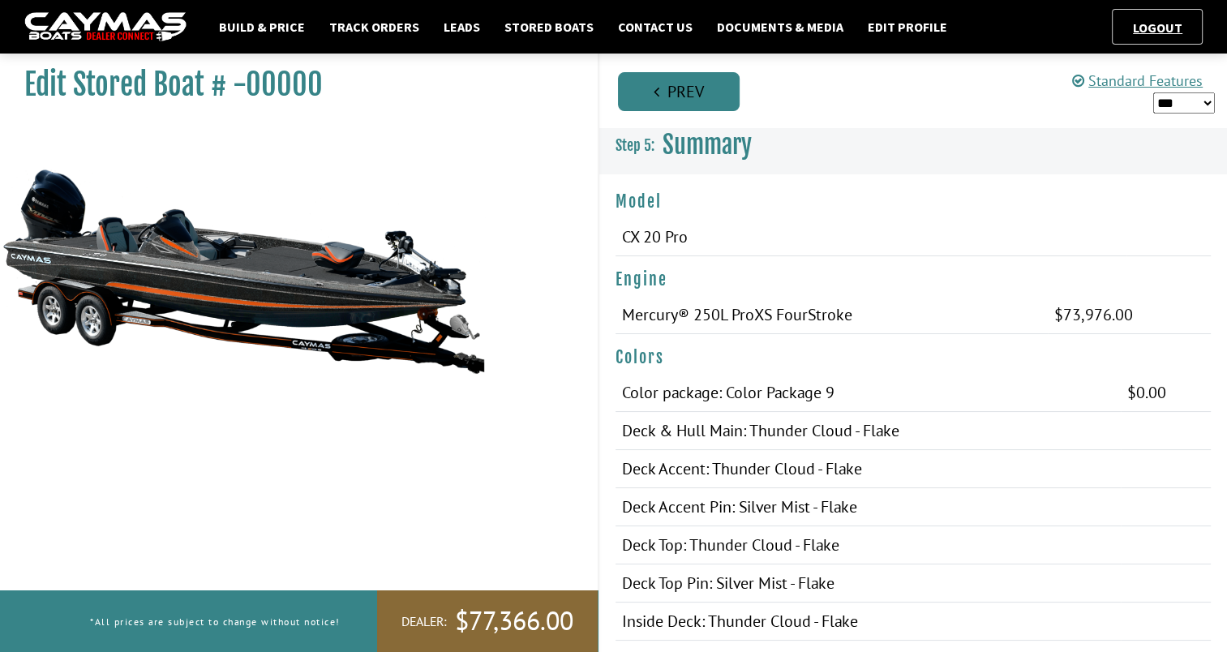
click at [665, 89] on link "Prev" at bounding box center [679, 91] width 122 height 39
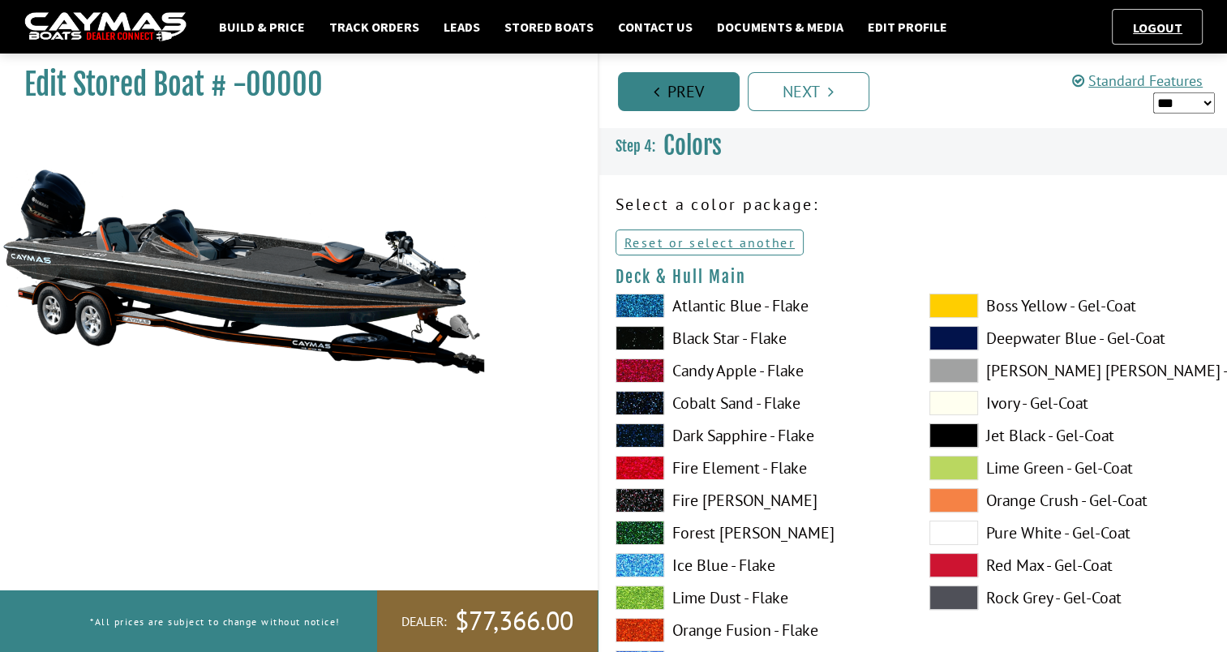
click at [665, 89] on link "Prev" at bounding box center [679, 91] width 122 height 39
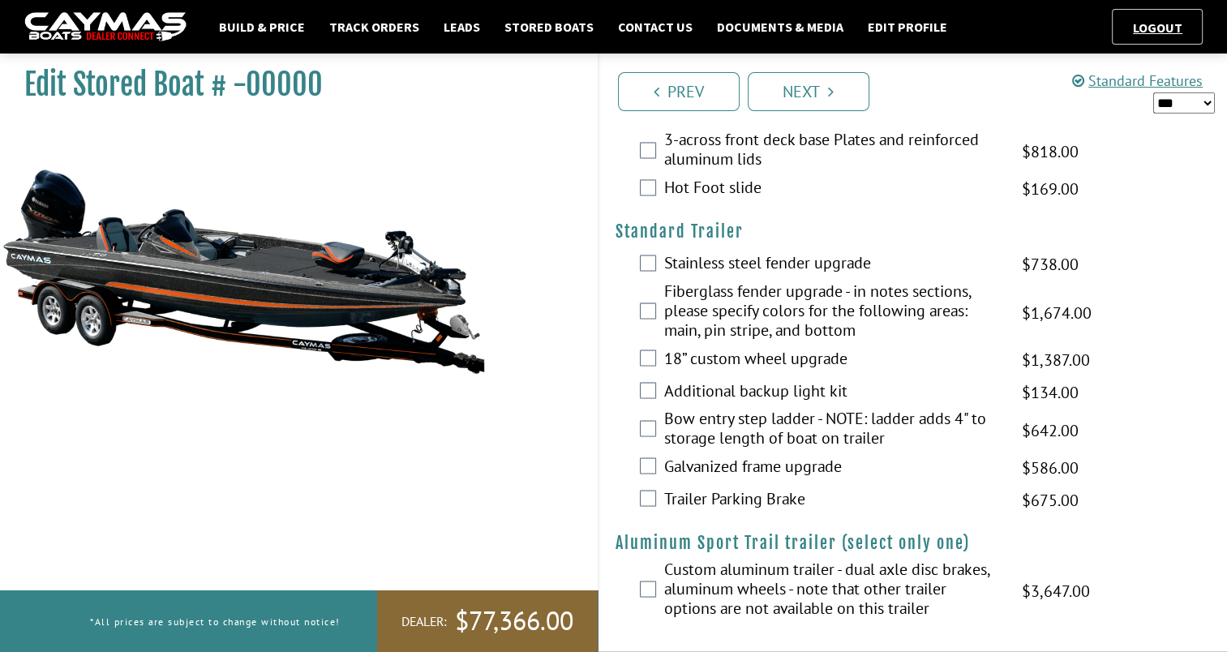
scroll to position [2793, 0]
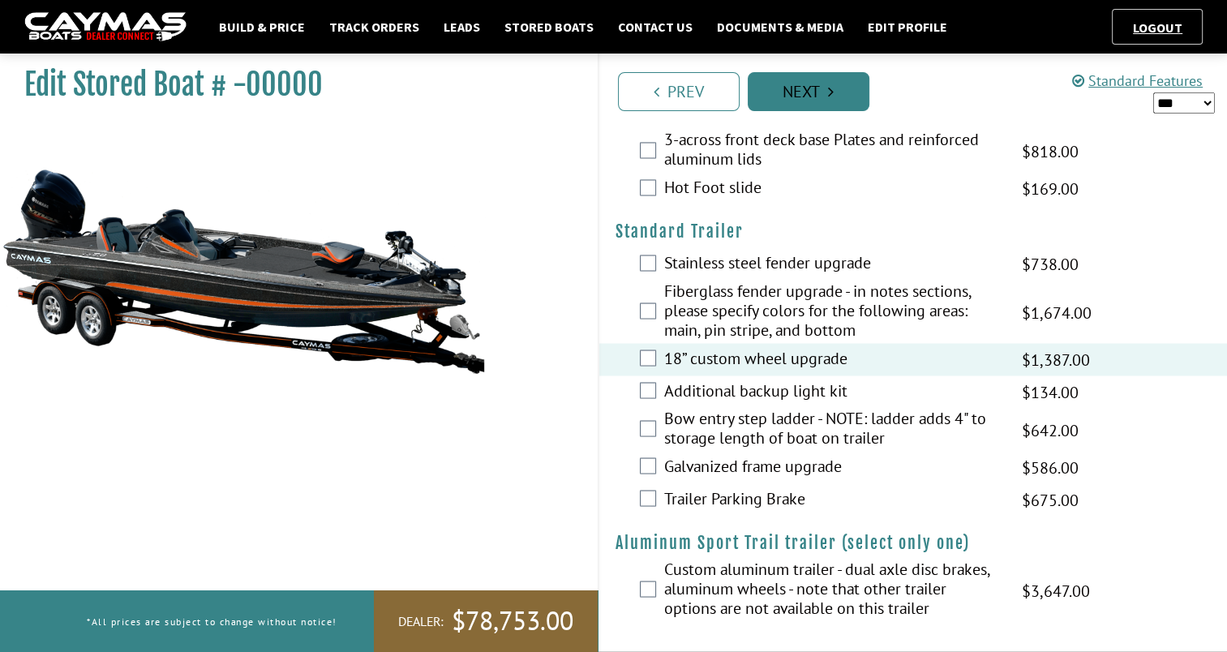
click at [839, 95] on link "Next" at bounding box center [809, 91] width 122 height 39
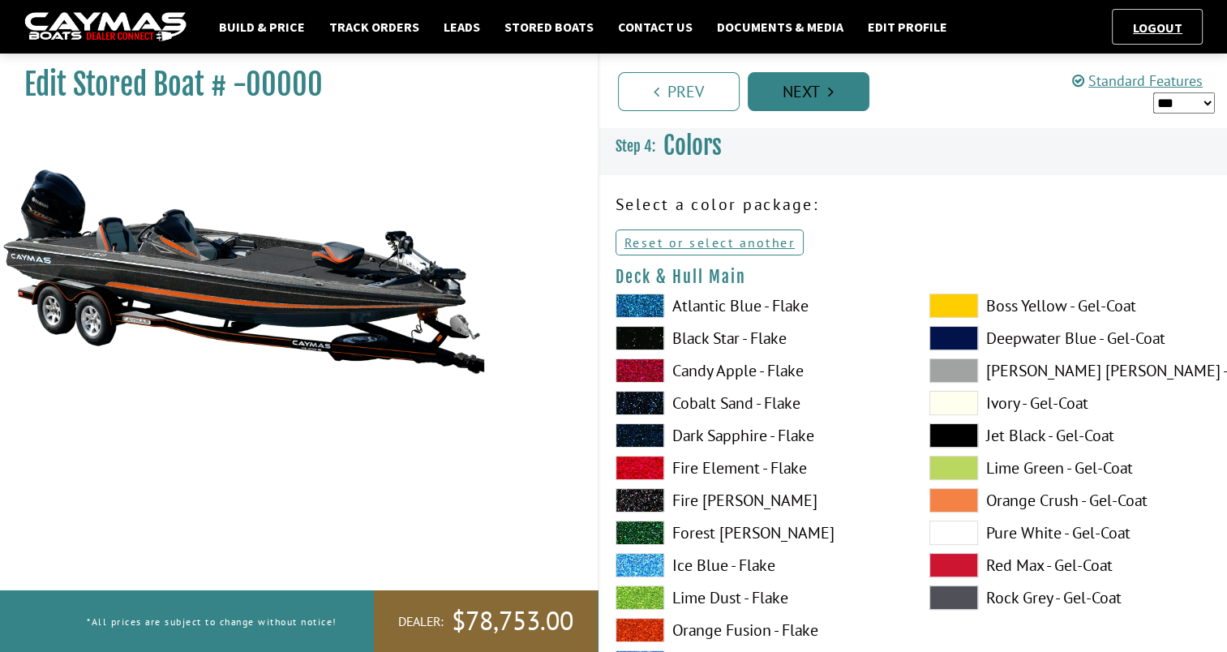
click at [808, 86] on link "Next" at bounding box center [809, 91] width 122 height 39
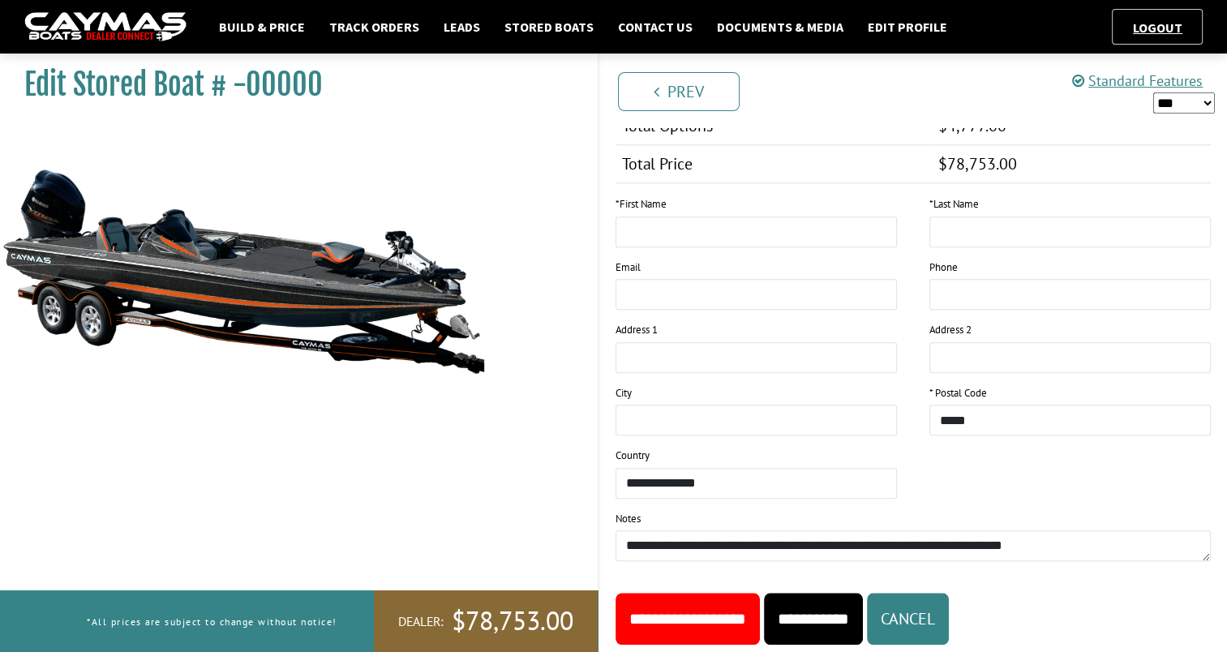
scroll to position [1466, 0]
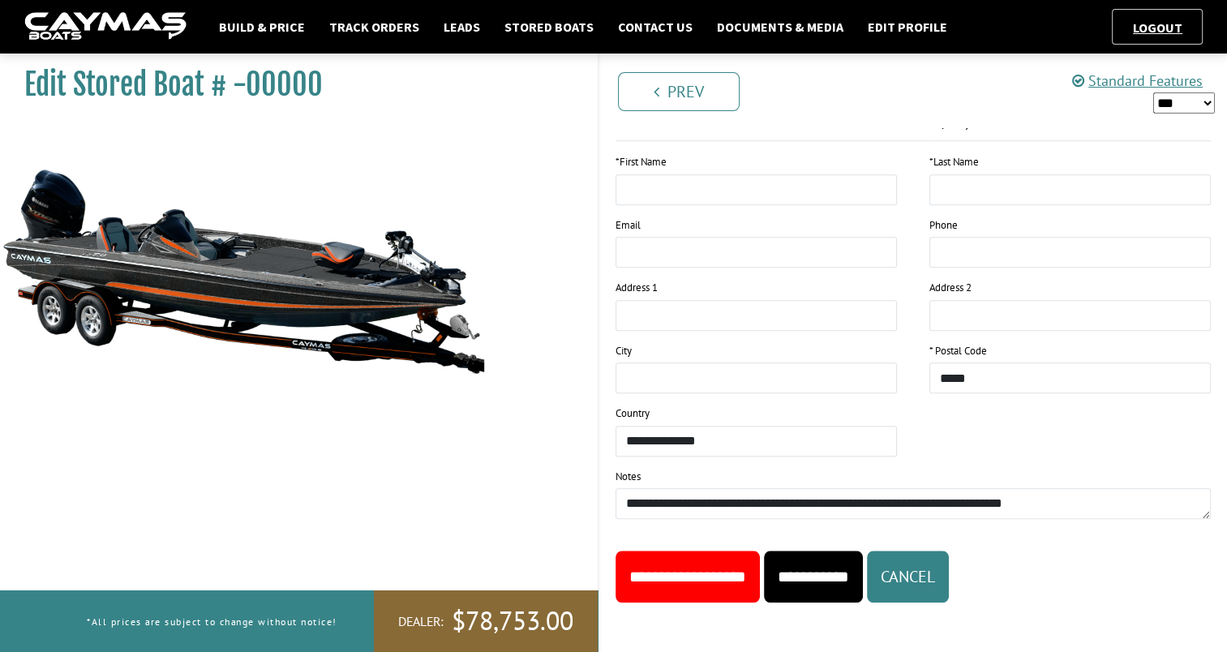
click at [724, 571] on input "**********" at bounding box center [688, 577] width 144 height 52
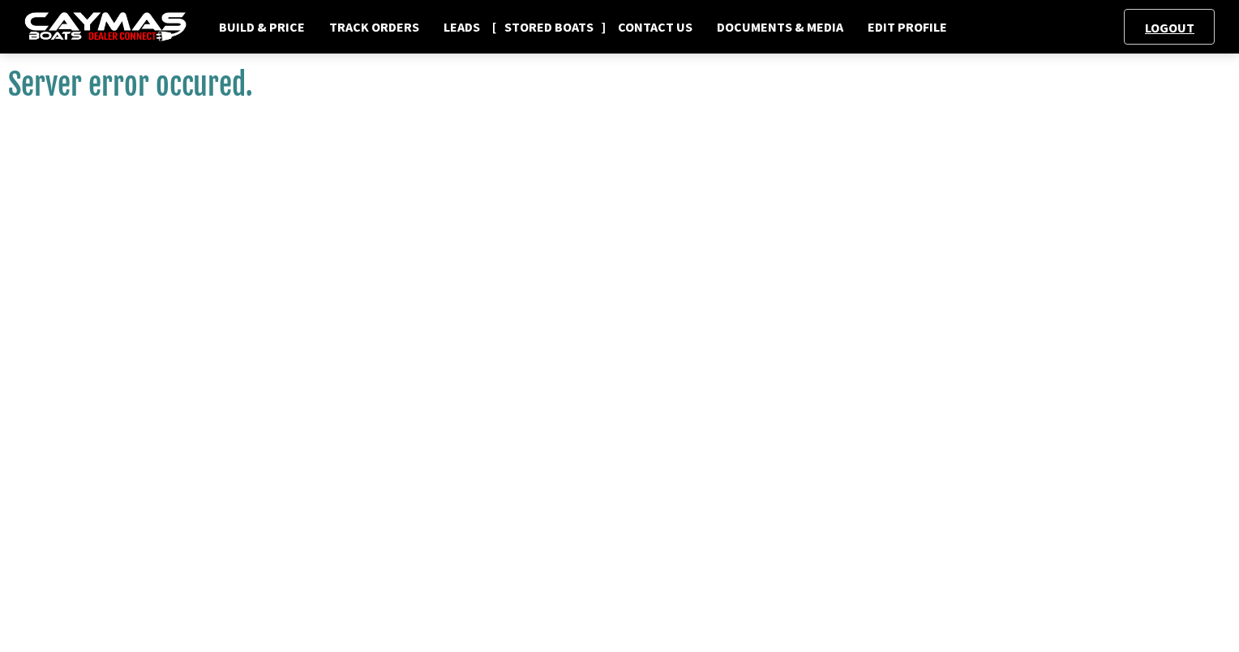
click at [550, 28] on link "Stored Boats" at bounding box center [548, 26] width 105 height 21
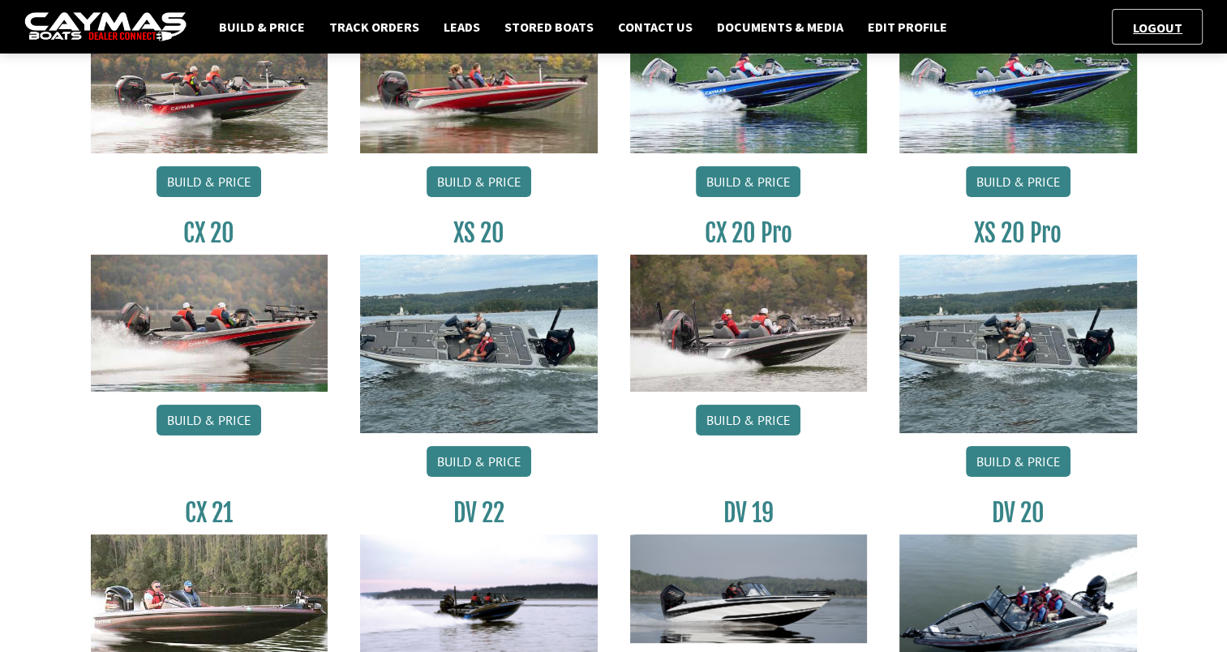
scroll to position [219, 0]
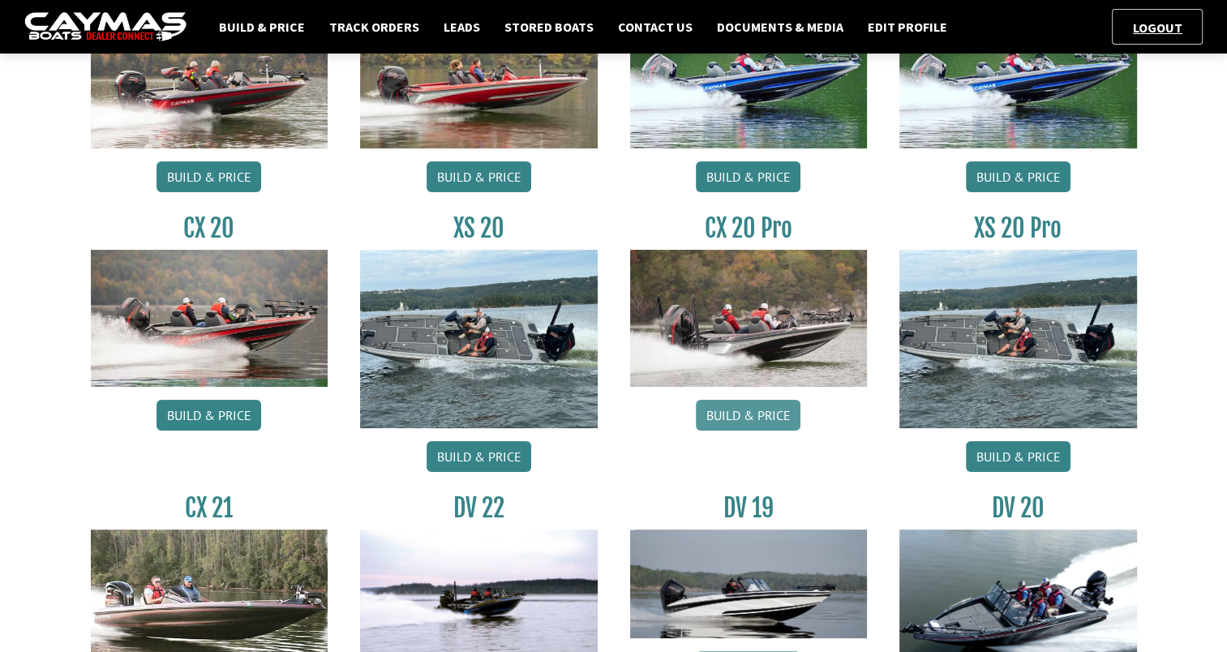
click at [737, 419] on link "Build & Price" at bounding box center [748, 415] width 105 height 31
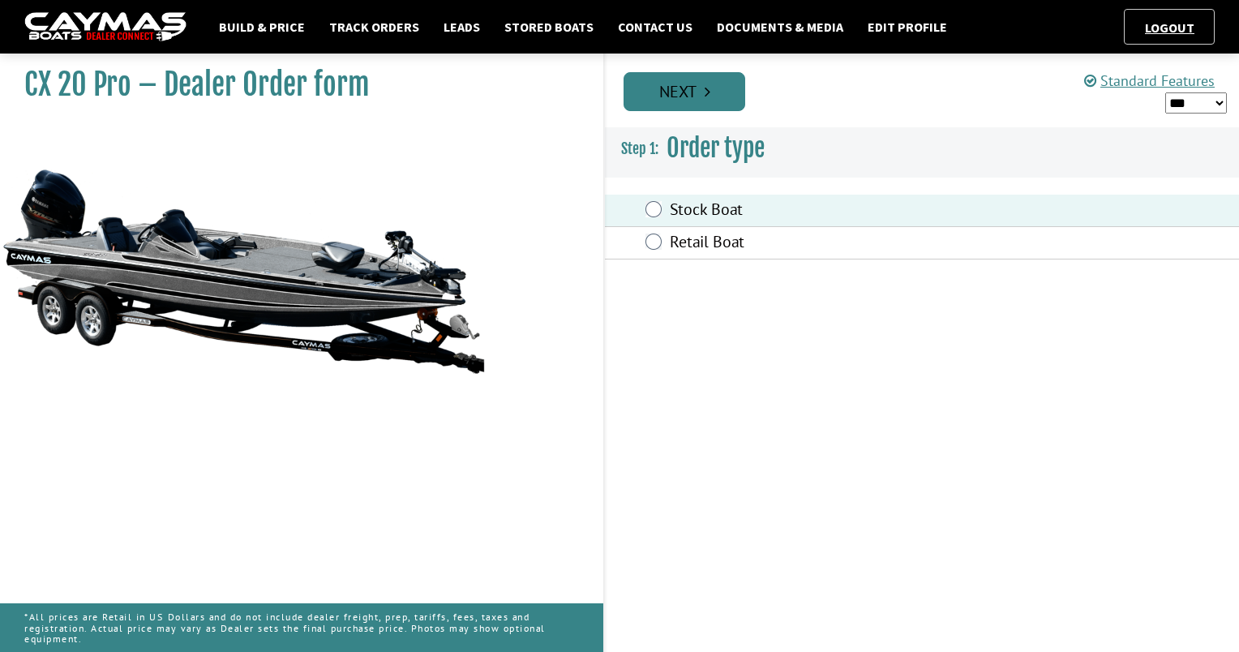
click at [701, 91] on link "Next" at bounding box center [685, 91] width 122 height 39
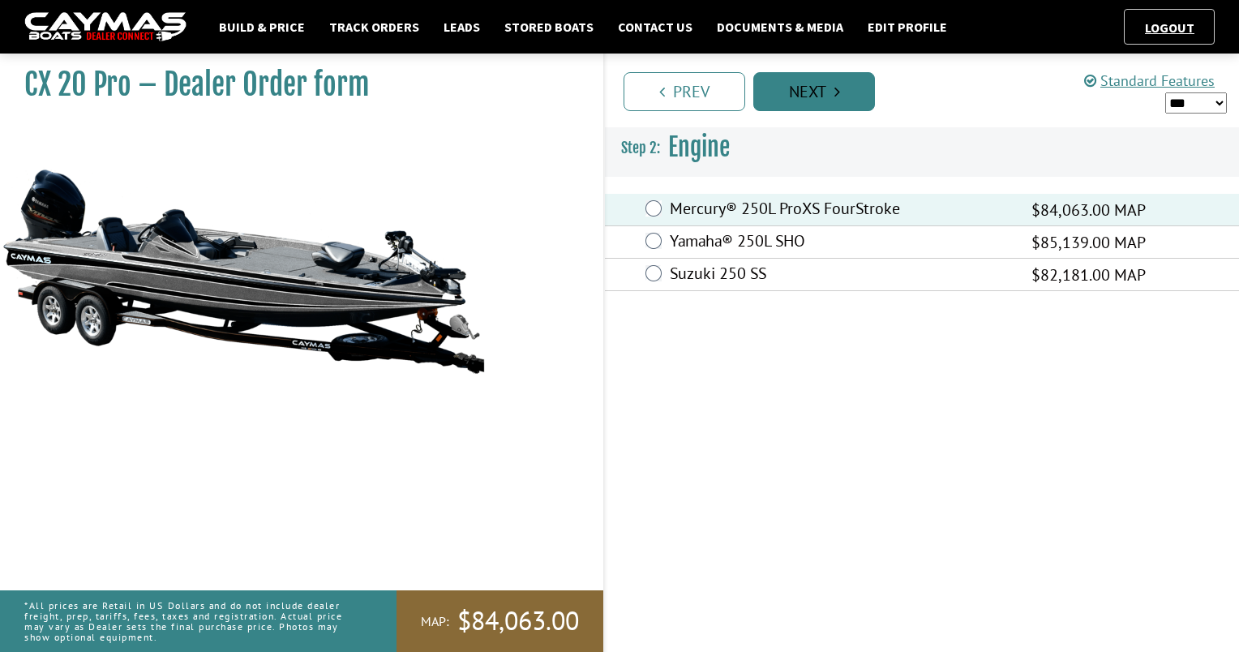
click at [812, 98] on link "Next" at bounding box center [814, 91] width 122 height 39
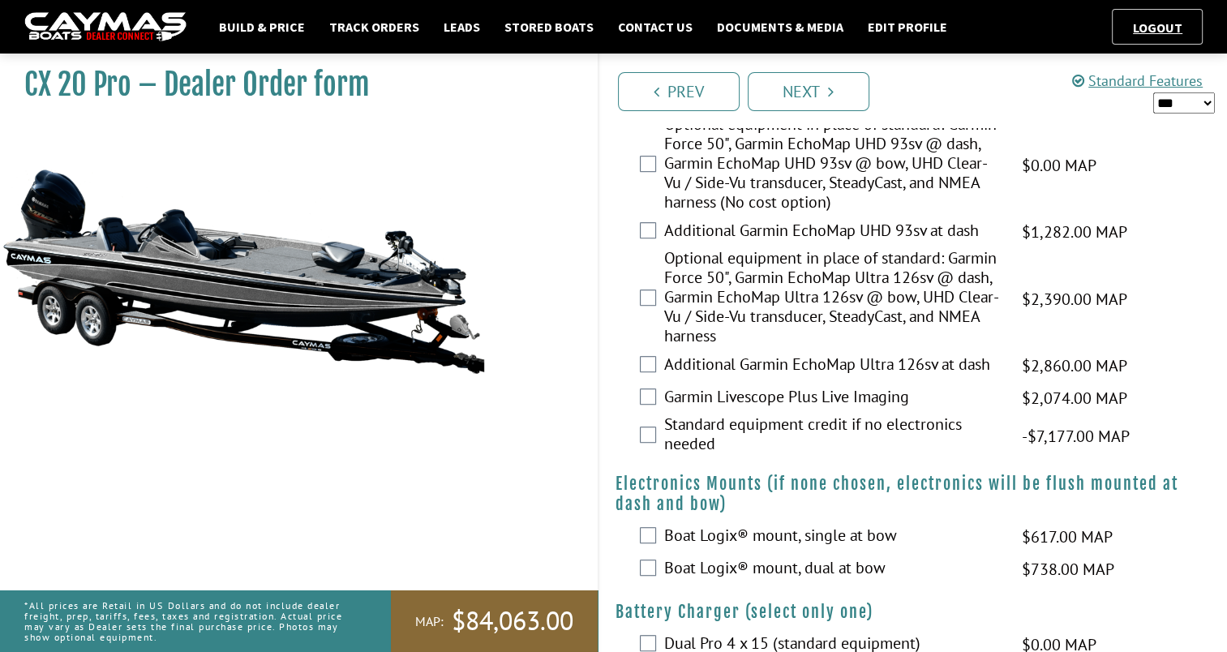
scroll to position [993, 0]
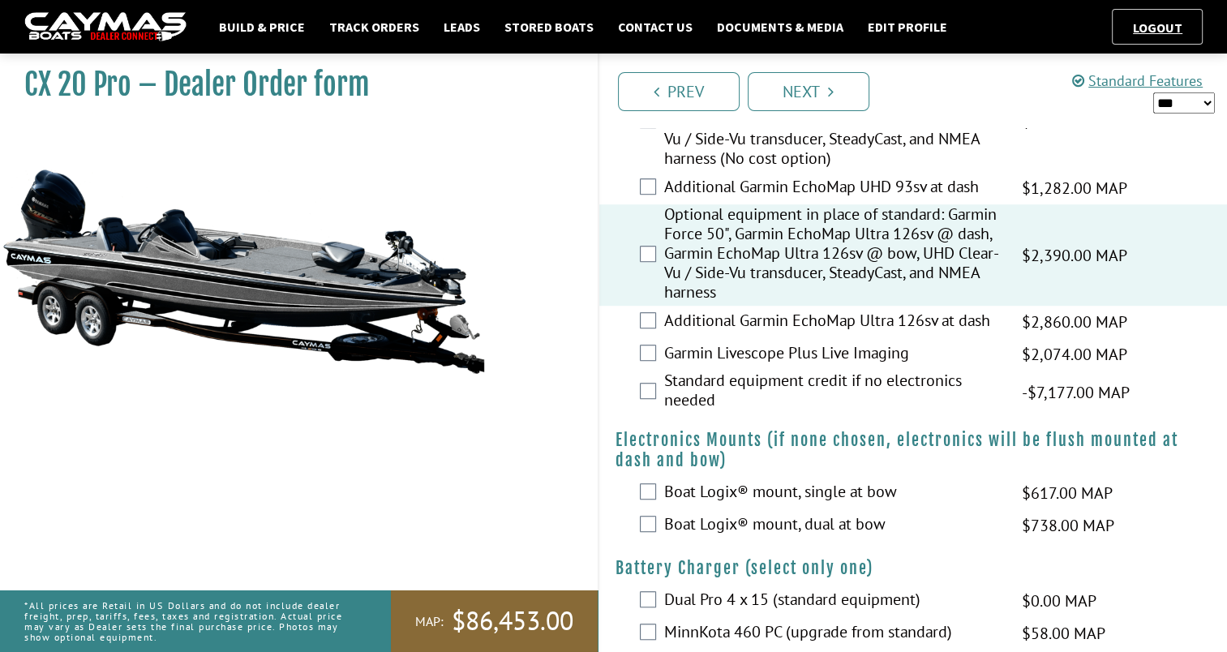
click at [1169, 104] on select "*** ****** ******" at bounding box center [1184, 102] width 62 height 21
click at [1153, 92] on select "*** ****** ******" at bounding box center [1184, 102] width 62 height 21
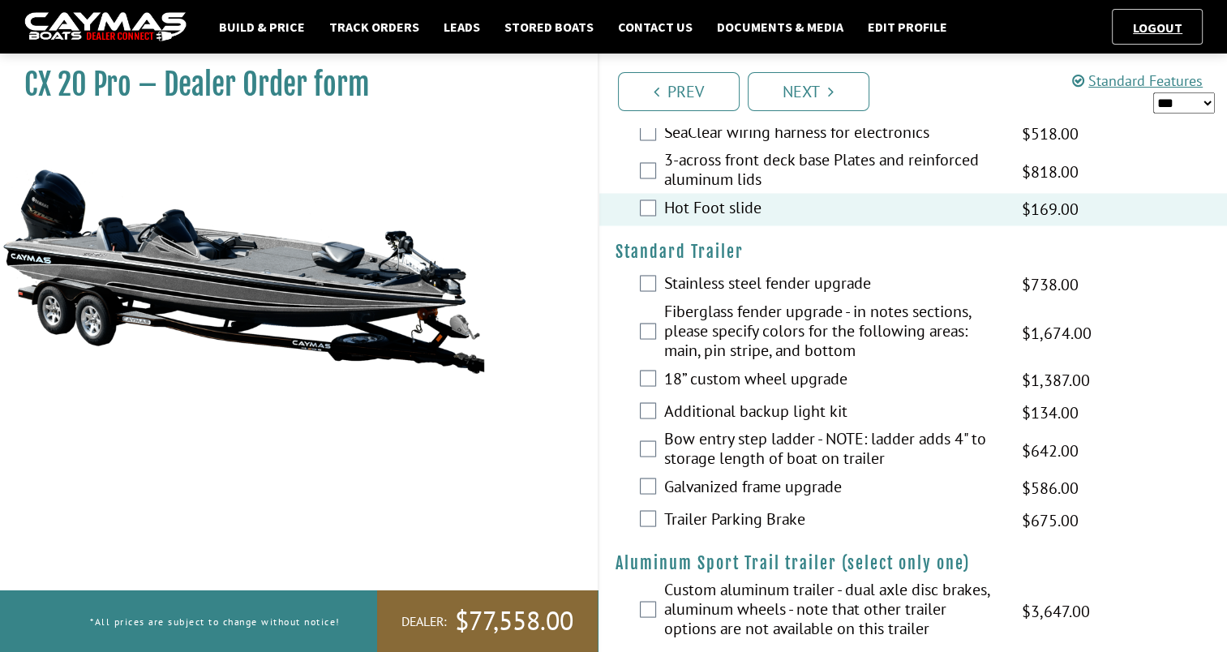
scroll to position [2779, 0]
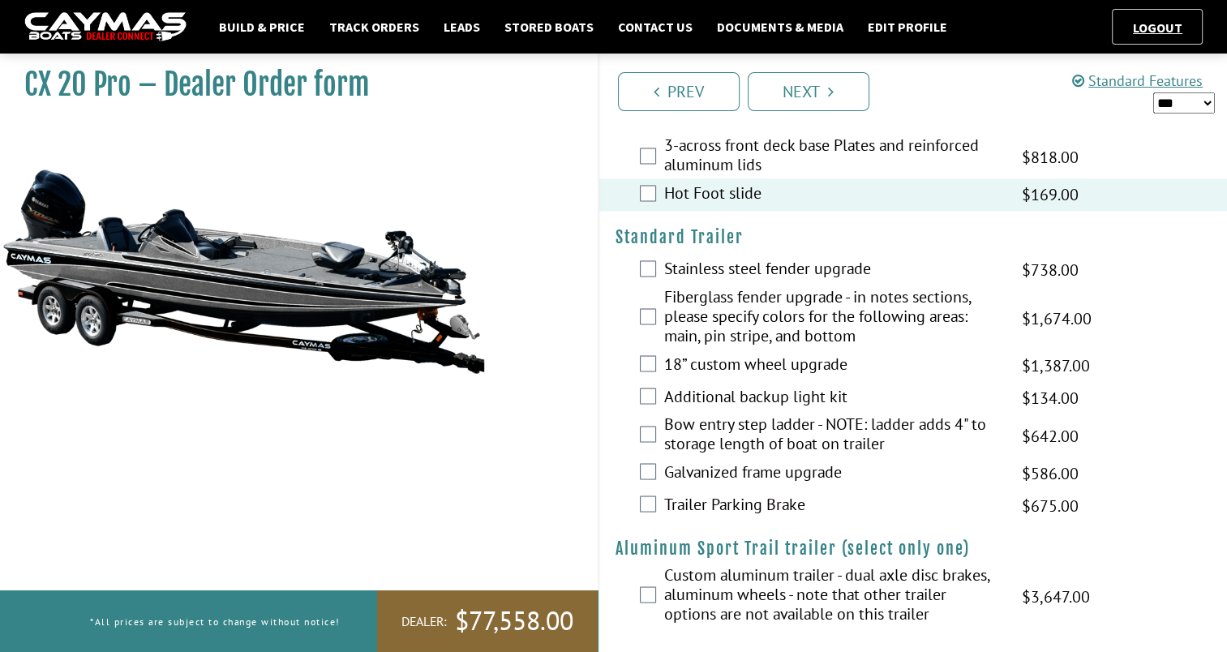
click at [649, 381] on div "18” custom wheel upgrade $1,631.00 MAP $1,926.00 MSRP $1,387.00 $1,631.00" at bounding box center [913, 365] width 629 height 32
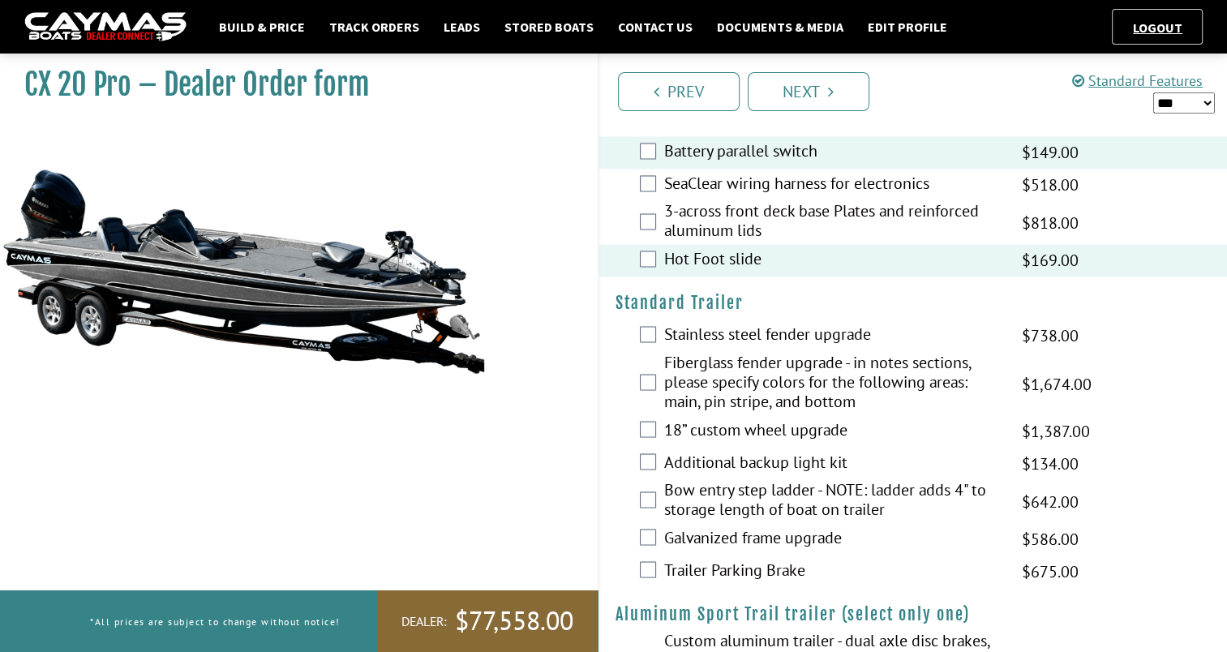
scroll to position [2793, 0]
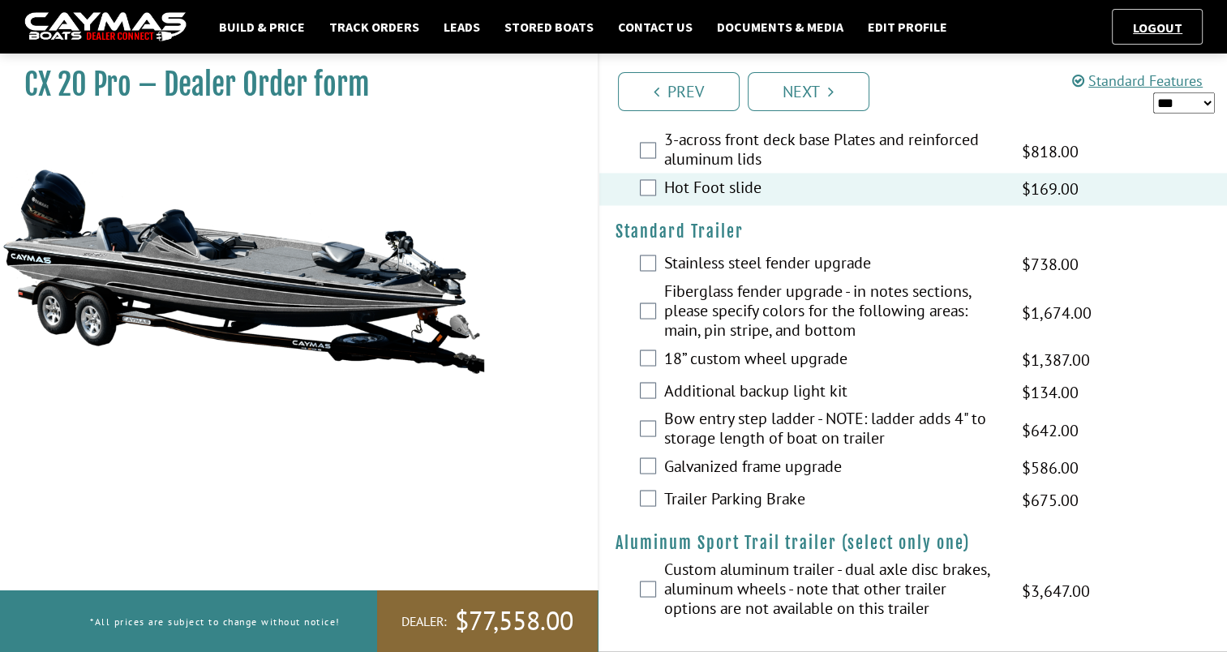
click at [1198, 109] on select "*** ****** ******" at bounding box center [1184, 102] width 62 height 21
click at [1153, 92] on select "*** ****** ******" at bounding box center [1184, 102] width 62 height 21
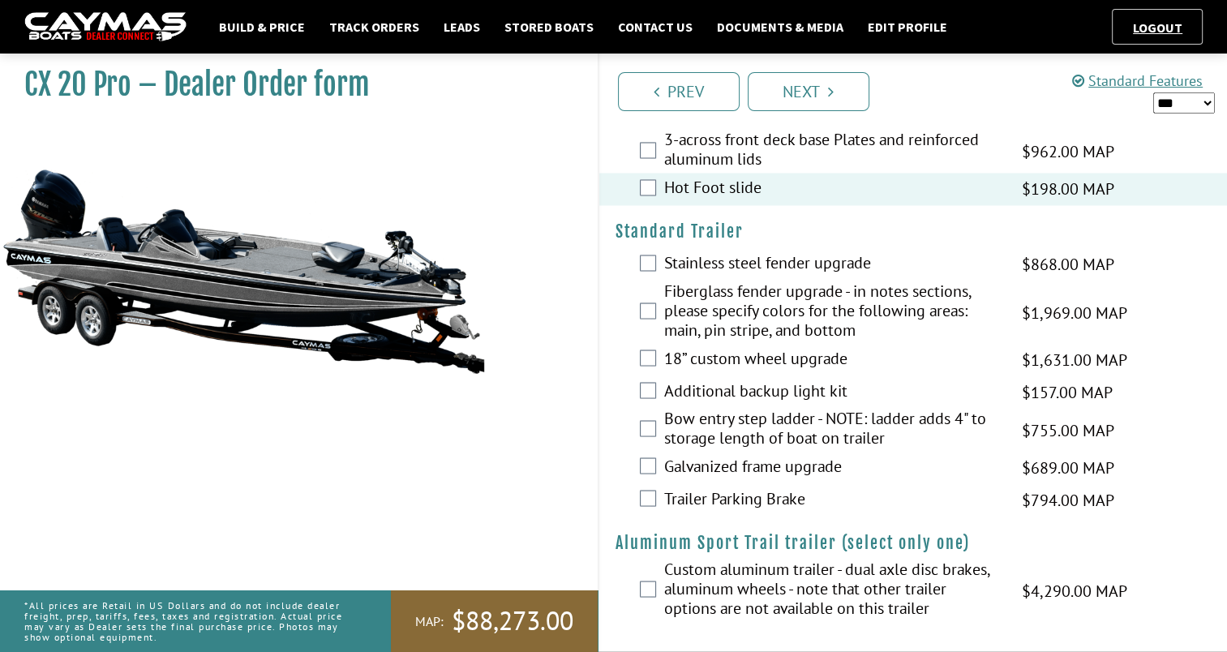
click at [1178, 110] on select "*** ****** ******" at bounding box center [1184, 102] width 62 height 21
select select "*"
click at [1153, 92] on select "*** ****** ******" at bounding box center [1184, 102] width 62 height 21
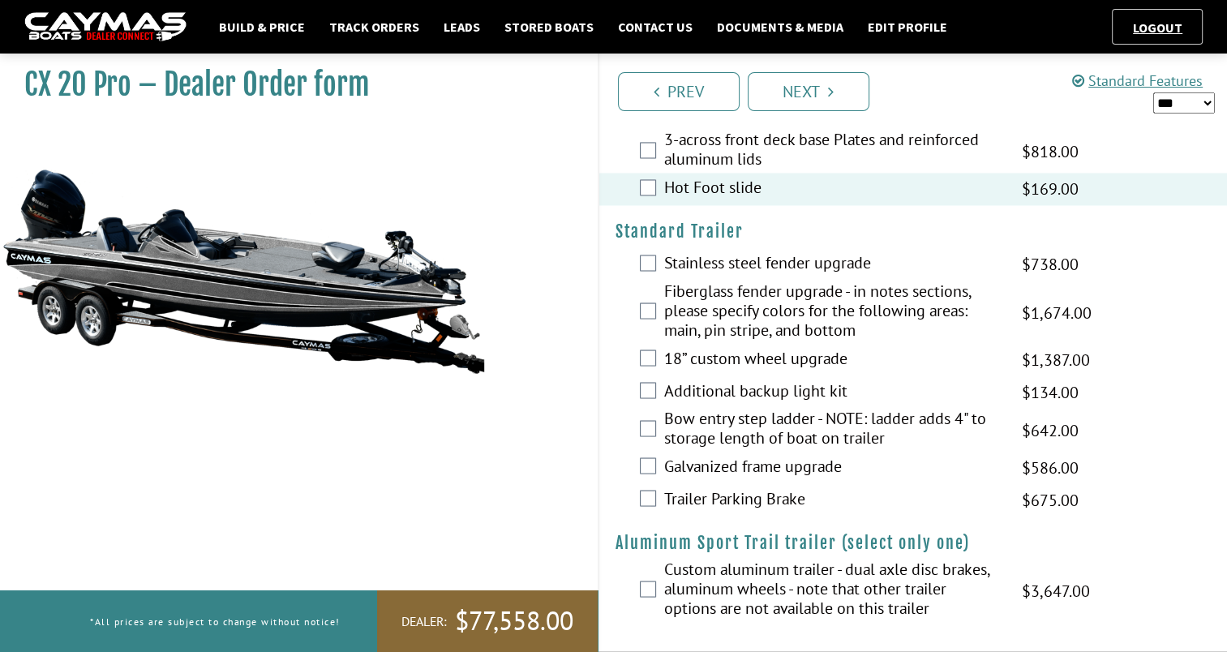
scroll to position [2673, 0]
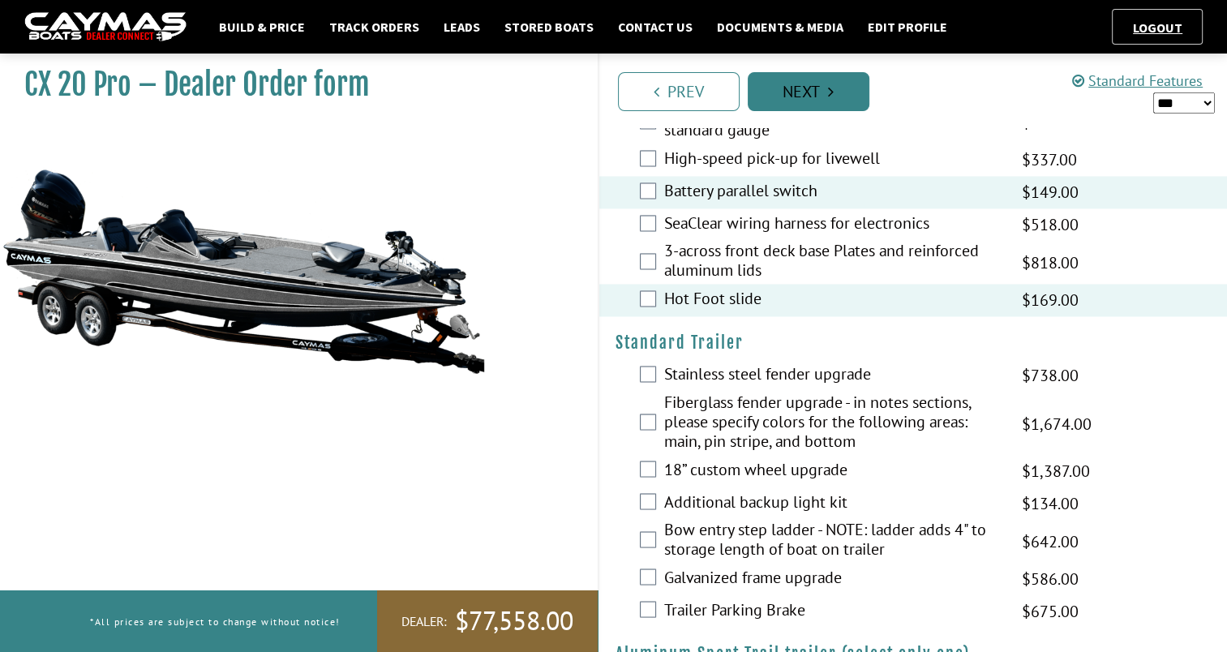
click at [814, 101] on link "Next" at bounding box center [809, 91] width 122 height 39
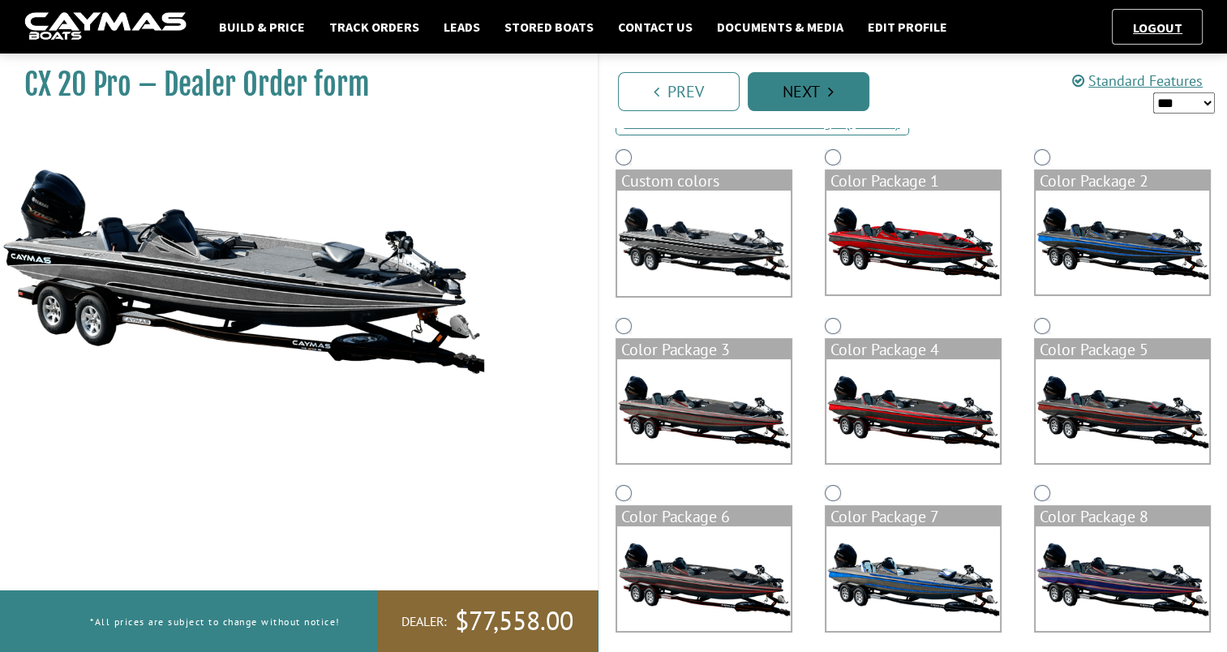
scroll to position [0, 0]
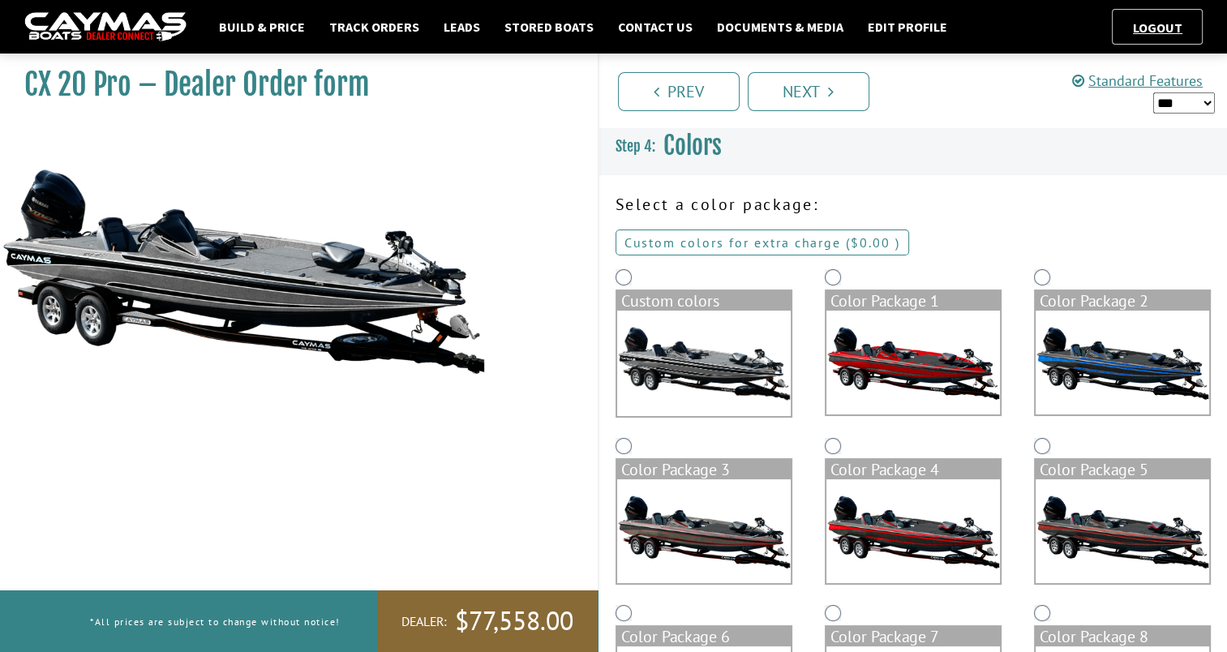
click at [731, 242] on link "Custom colors for extra charge ( $0.00 $0.00 MSRP $0.00 MAP $0.00 )" at bounding box center [763, 243] width 294 height 26
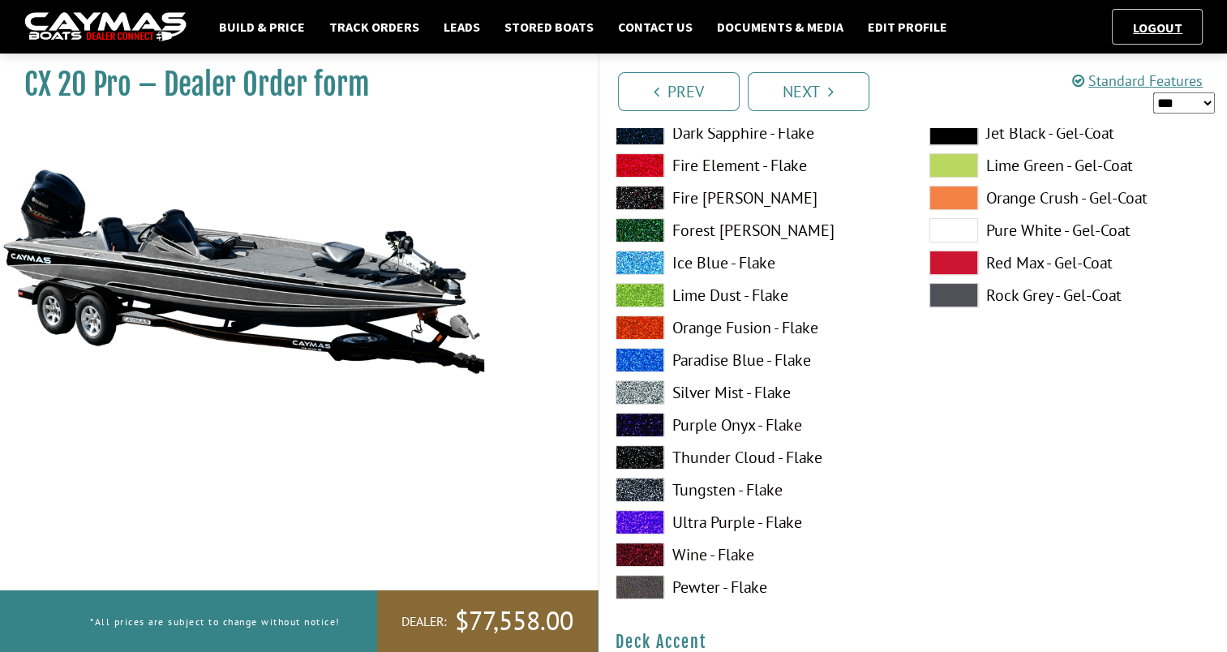
scroll to position [457, 0]
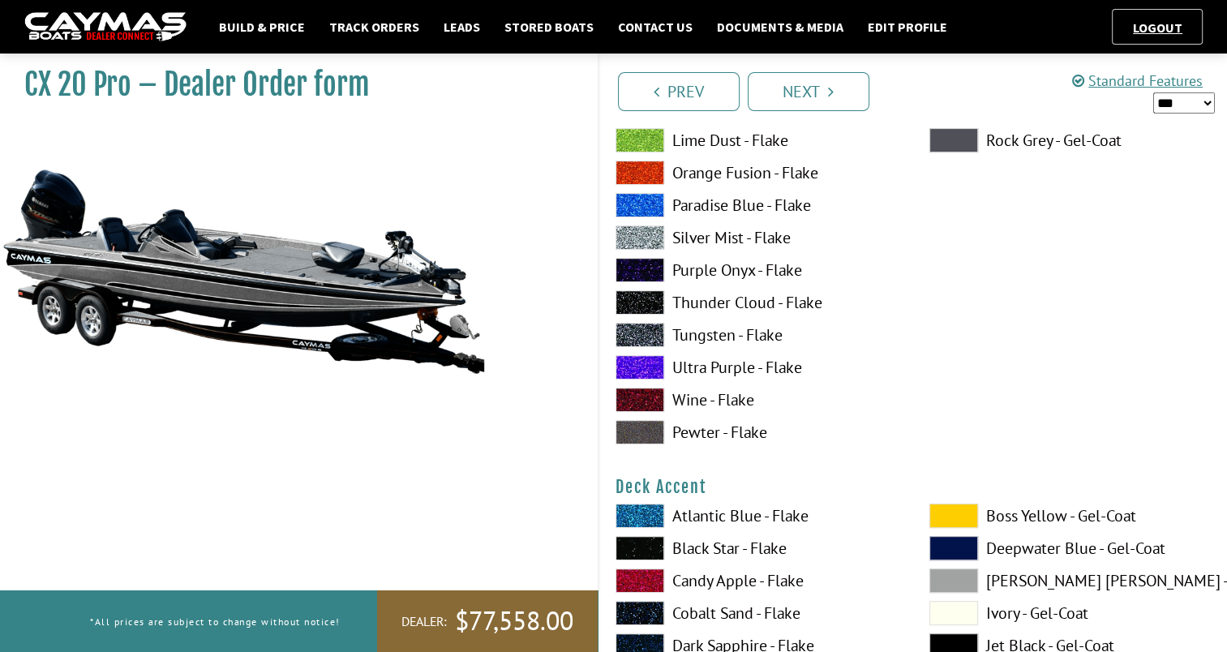
click at [646, 304] on span at bounding box center [640, 302] width 49 height 24
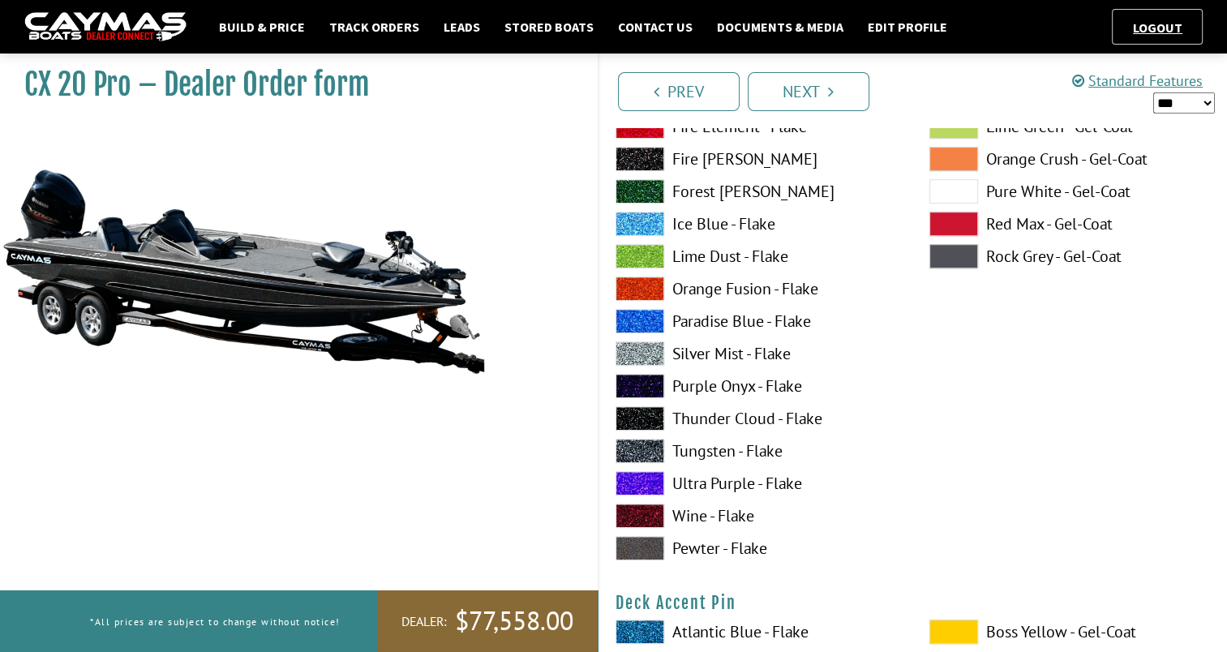
scroll to position [1019, 0]
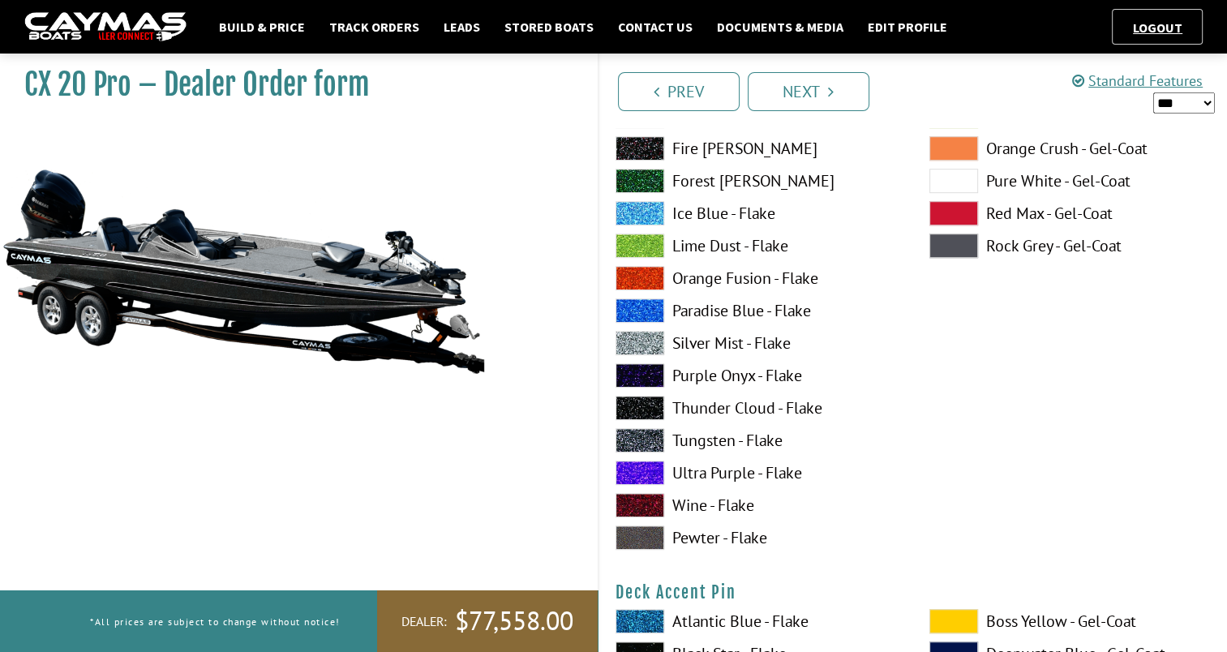
click at [646, 402] on span at bounding box center [640, 408] width 49 height 24
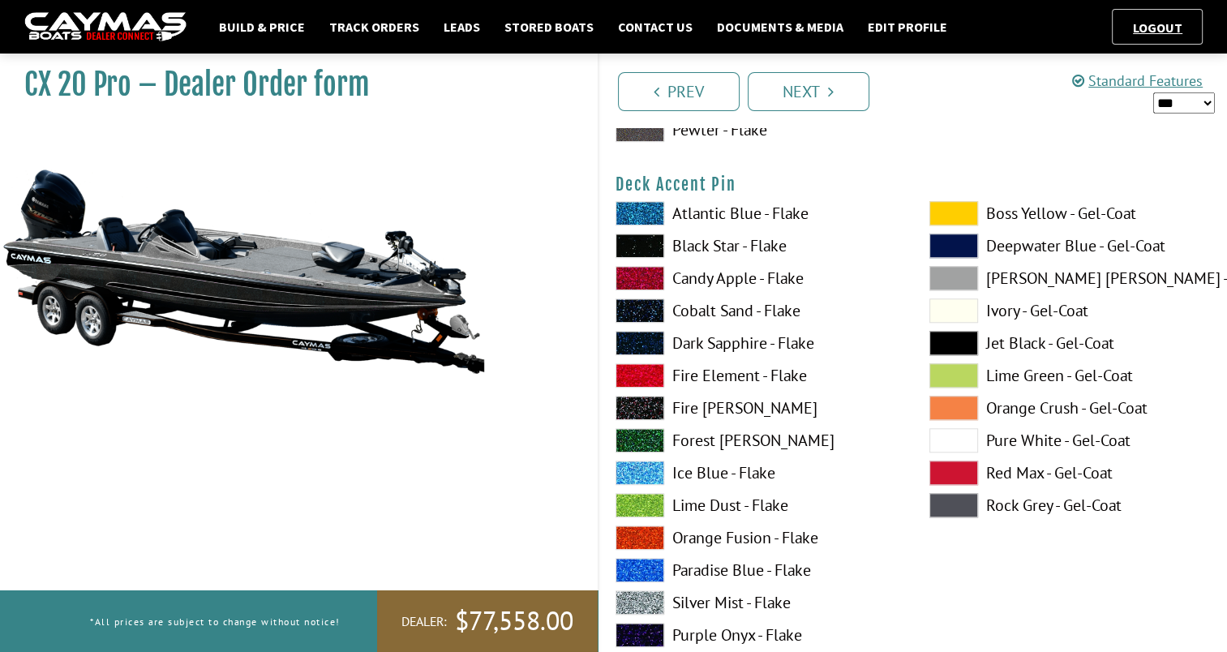
scroll to position [1417, 0]
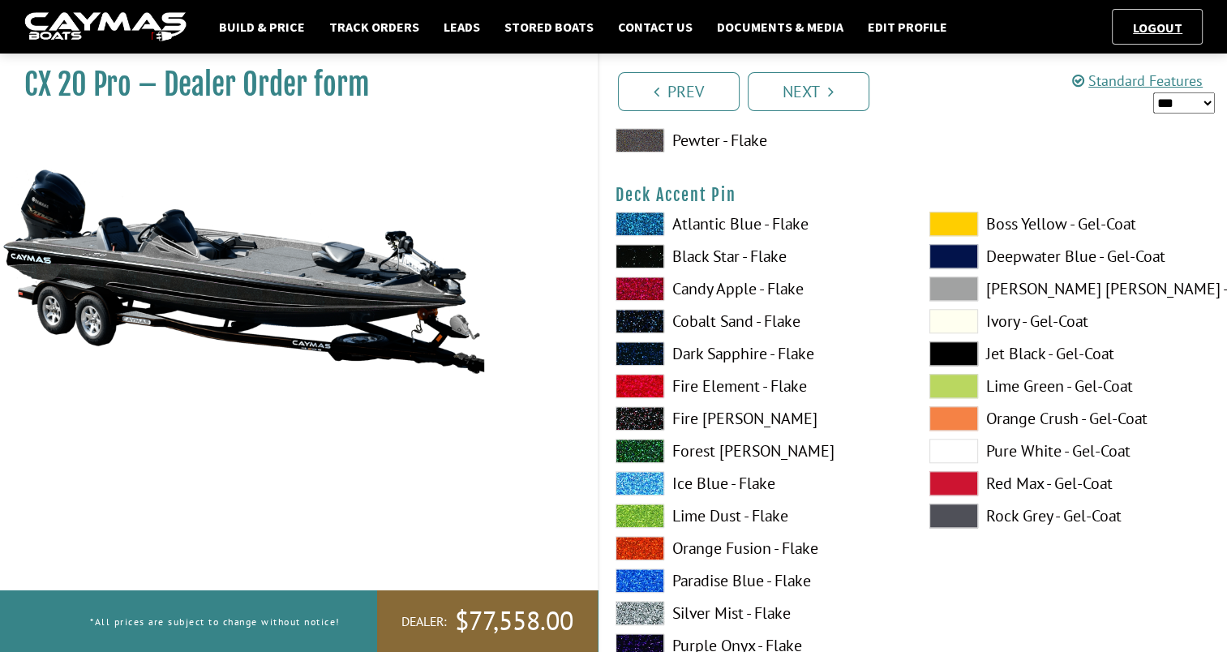
click at [651, 616] on span at bounding box center [640, 613] width 49 height 24
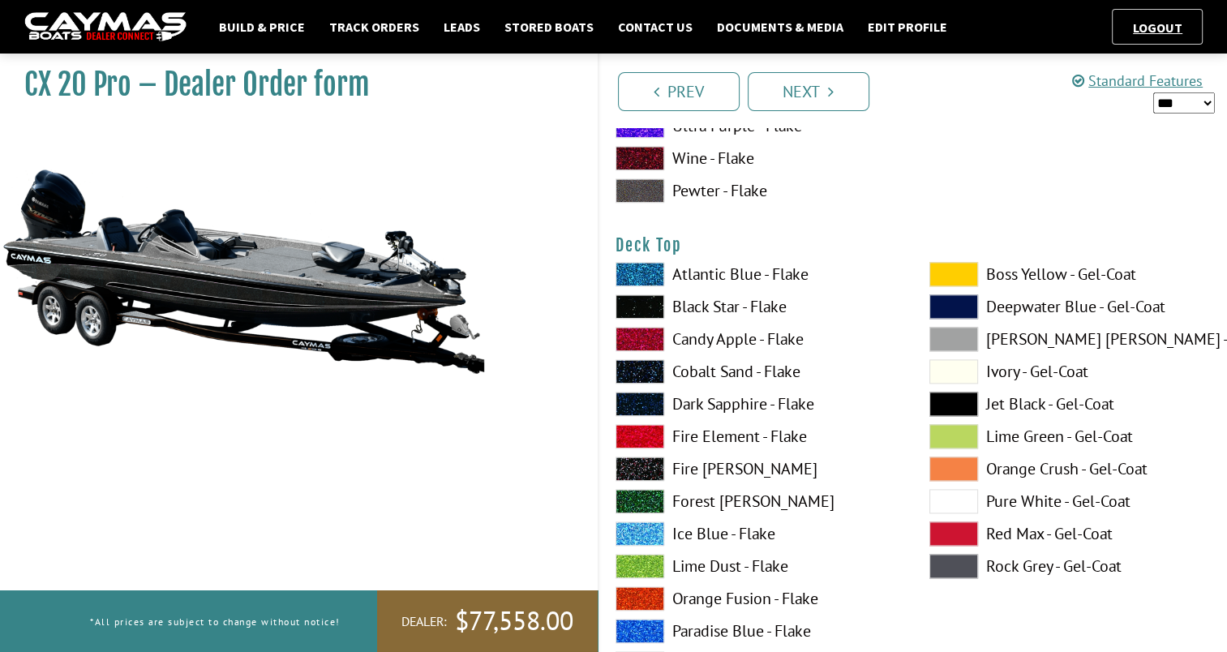
scroll to position [2112, 0]
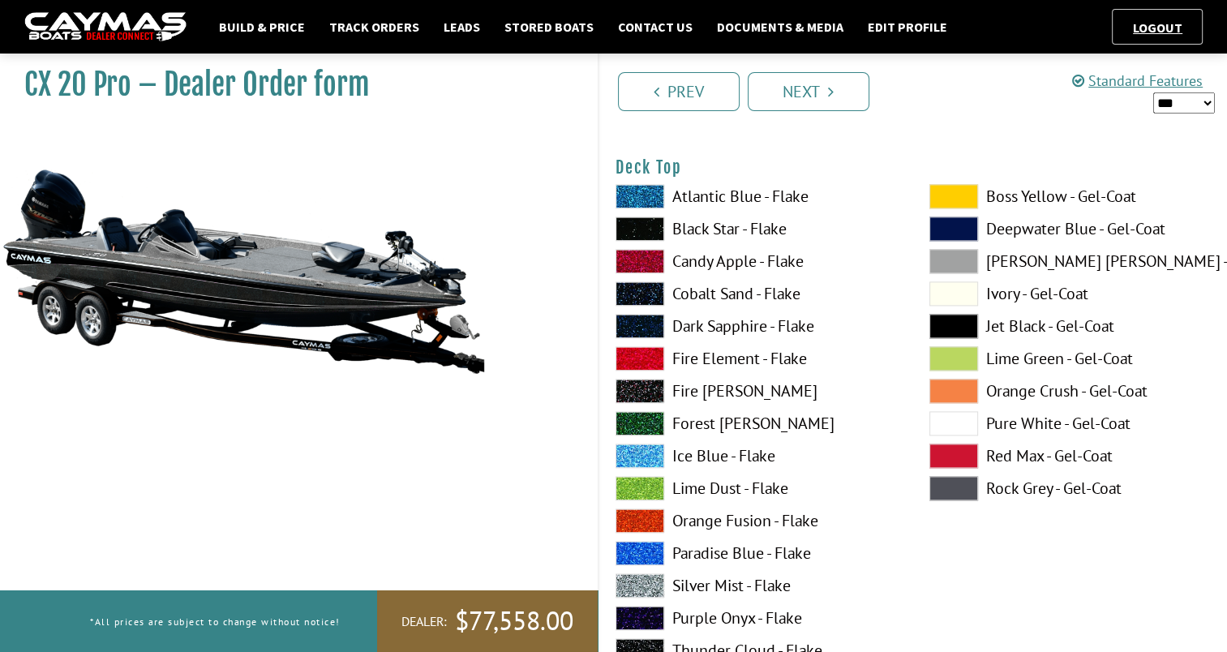
click at [655, 646] on span at bounding box center [640, 650] width 49 height 24
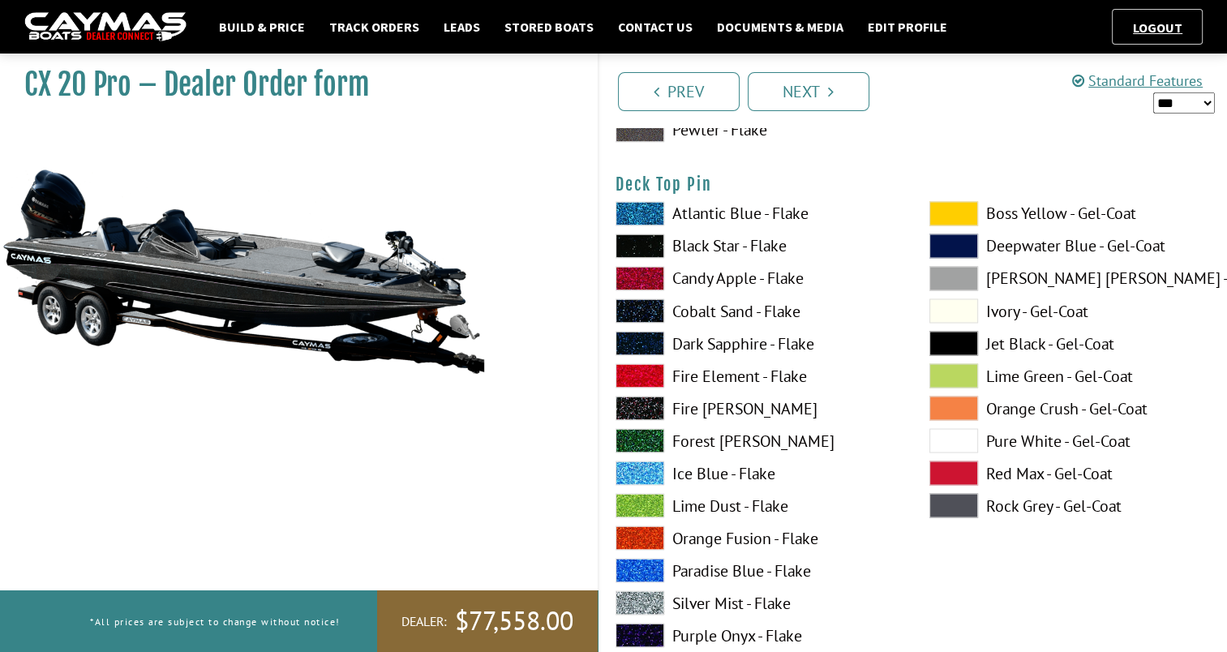
scroll to position [2774, 0]
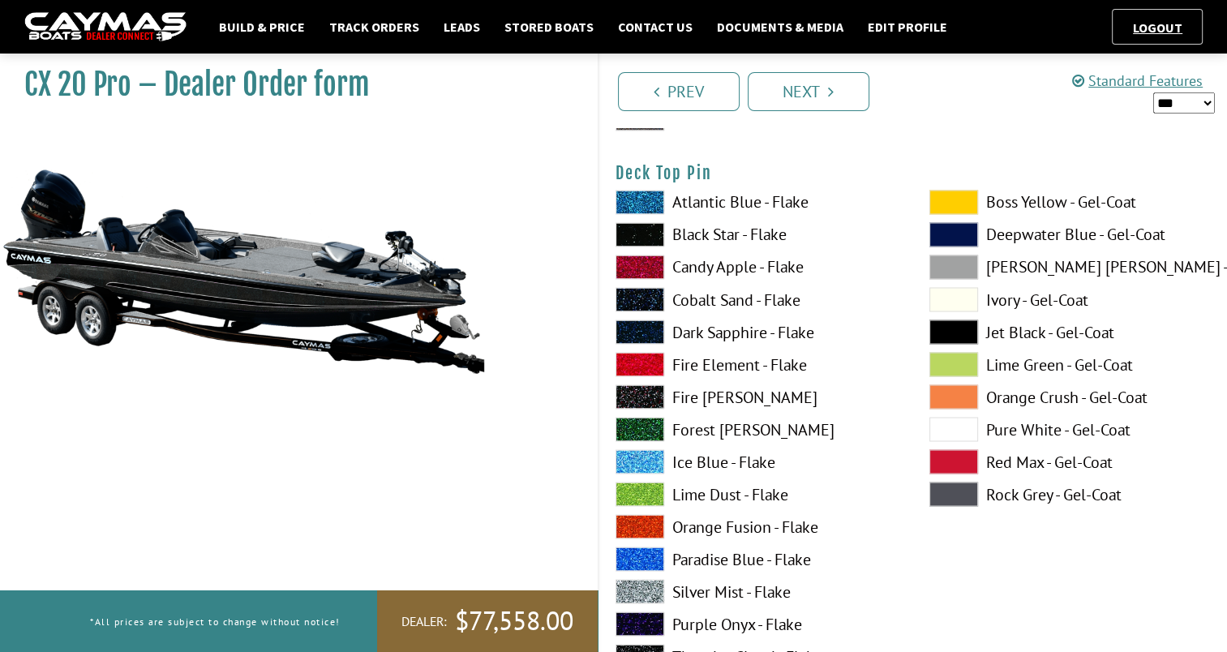
click at [636, 598] on span at bounding box center [640, 591] width 49 height 24
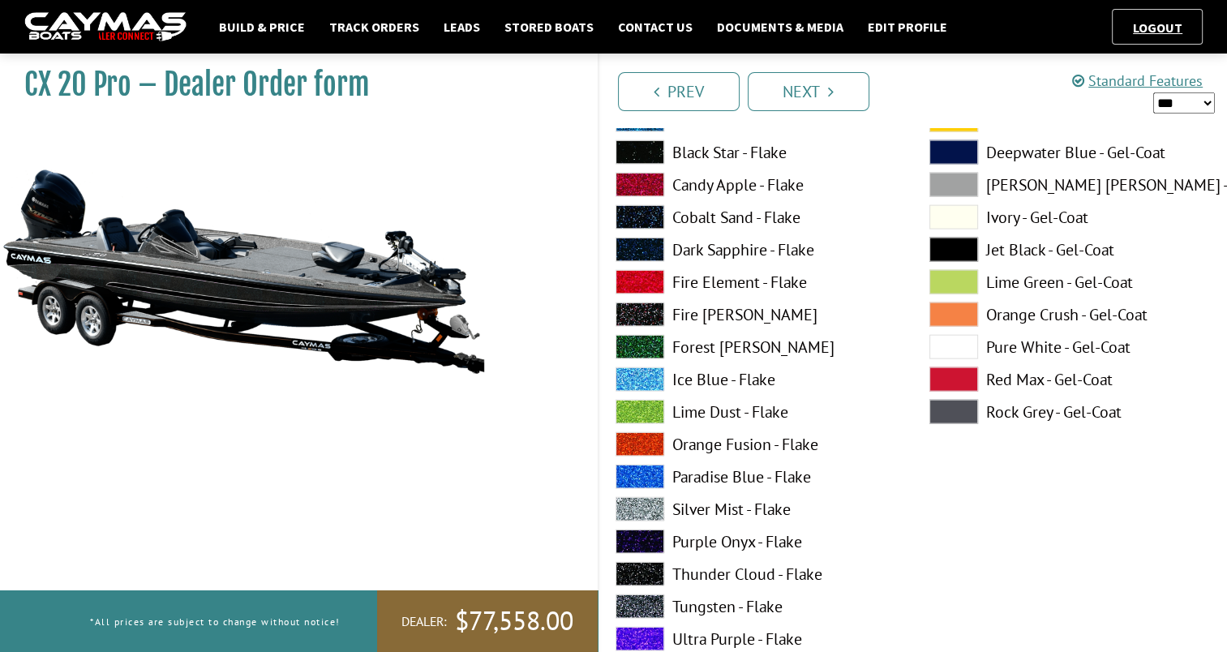
scroll to position [3578, 0]
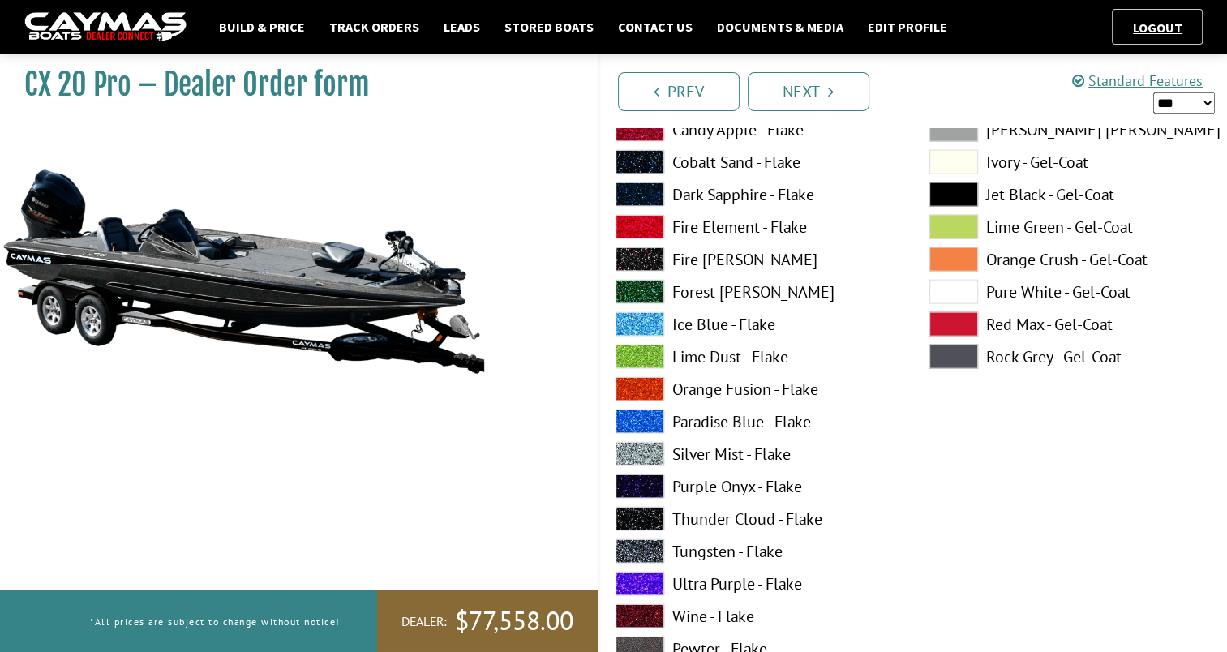
click at [655, 521] on span at bounding box center [640, 519] width 49 height 24
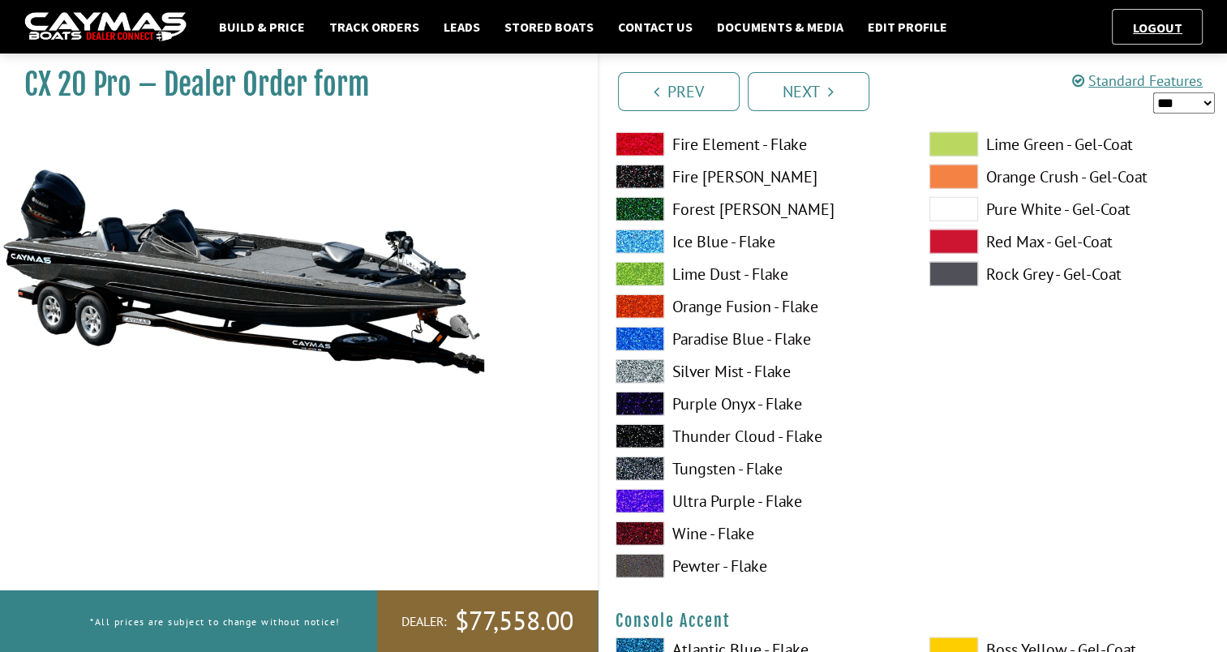
scroll to position [4362, 0]
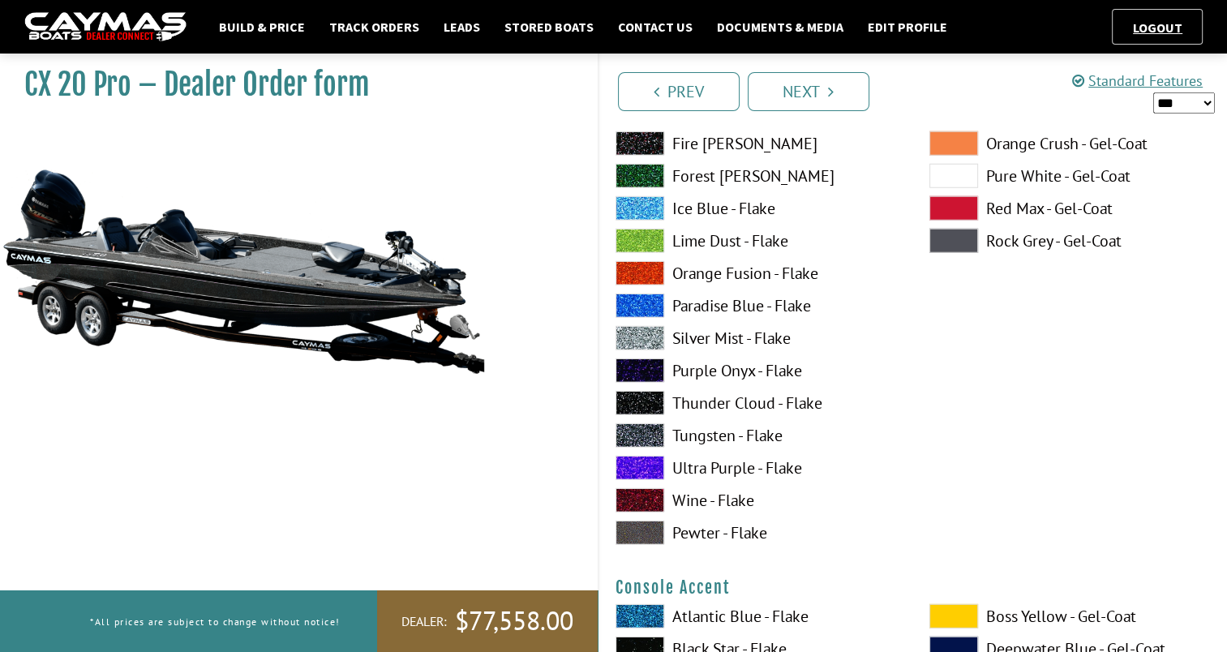
click at [641, 398] on span at bounding box center [640, 403] width 49 height 24
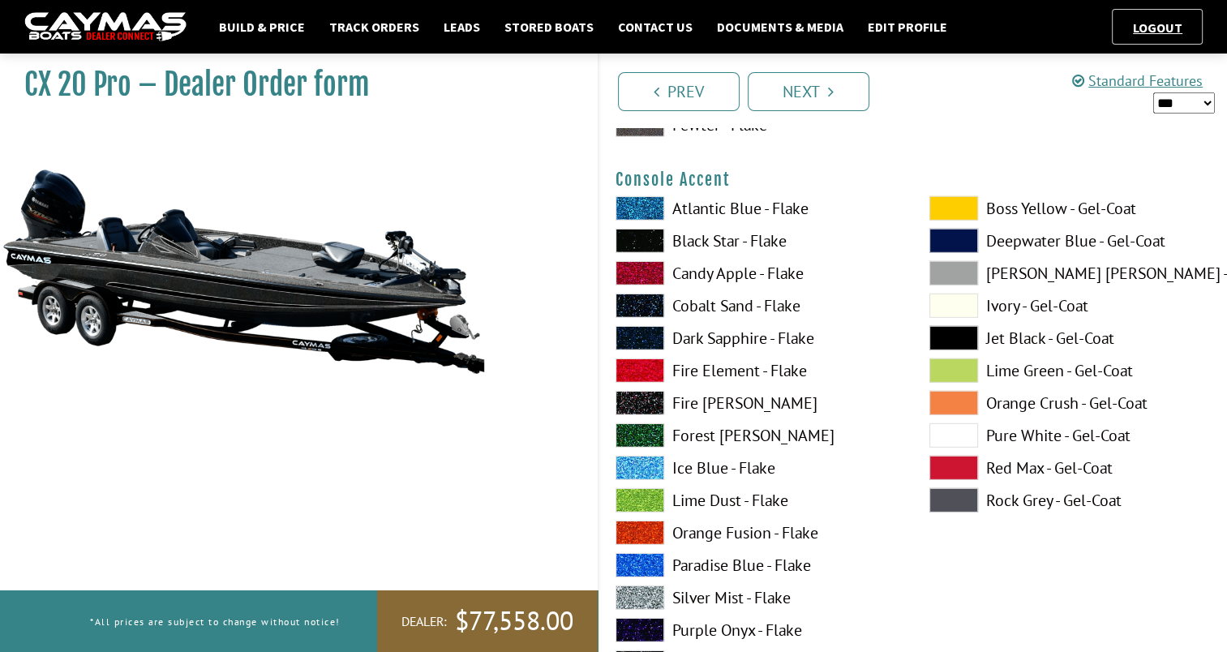
scroll to position [4781, 0]
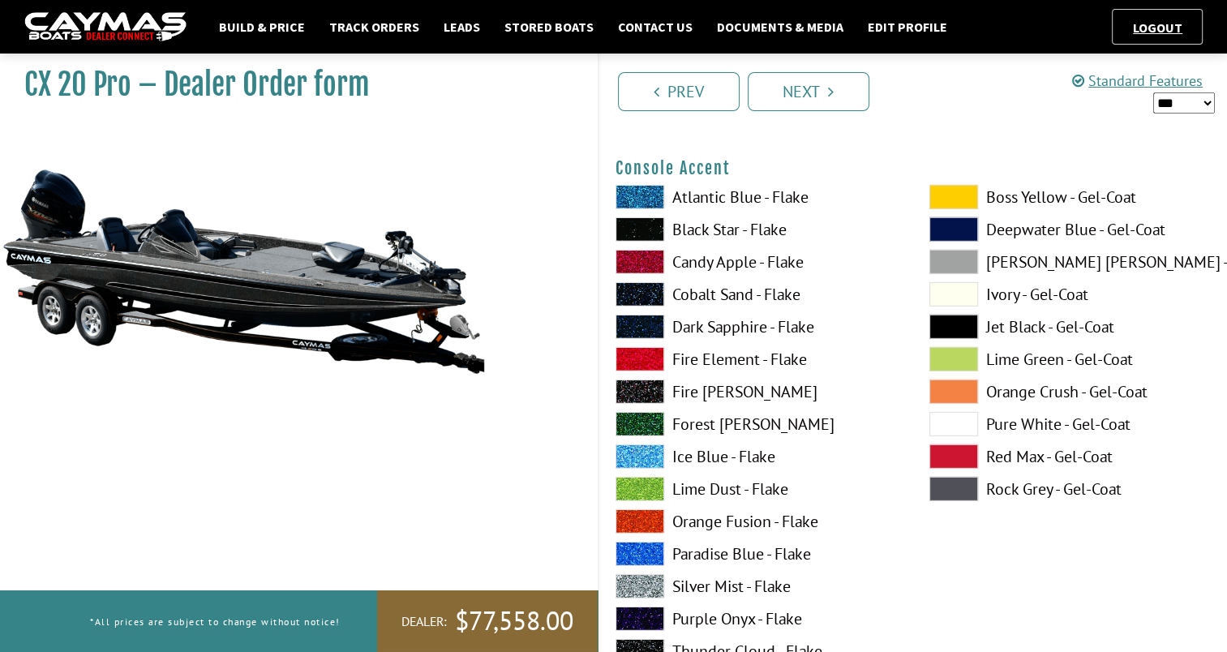
click at [954, 389] on span at bounding box center [953, 392] width 49 height 24
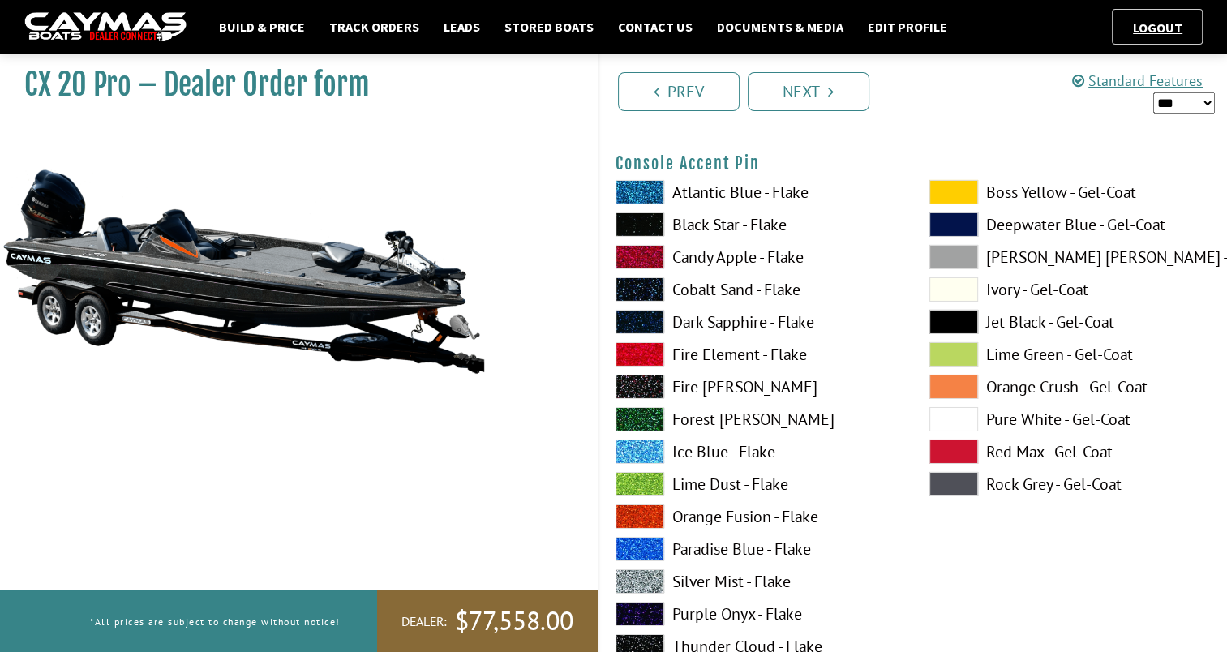
scroll to position [5486, 0]
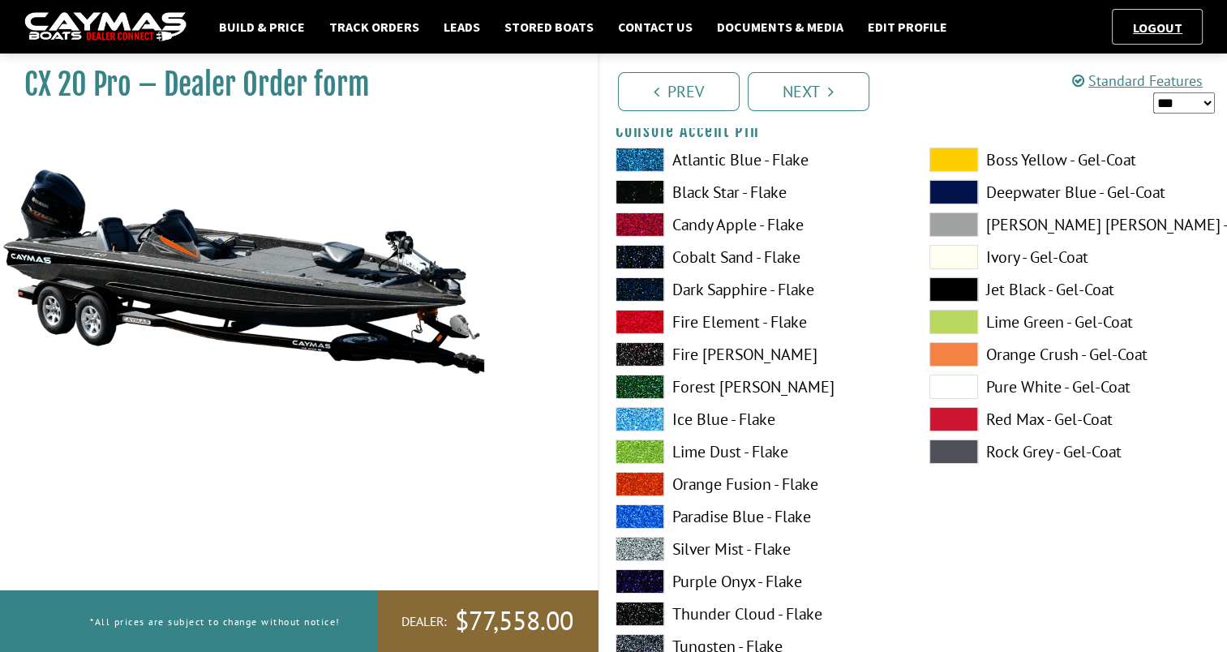
click at [642, 545] on span at bounding box center [640, 549] width 49 height 24
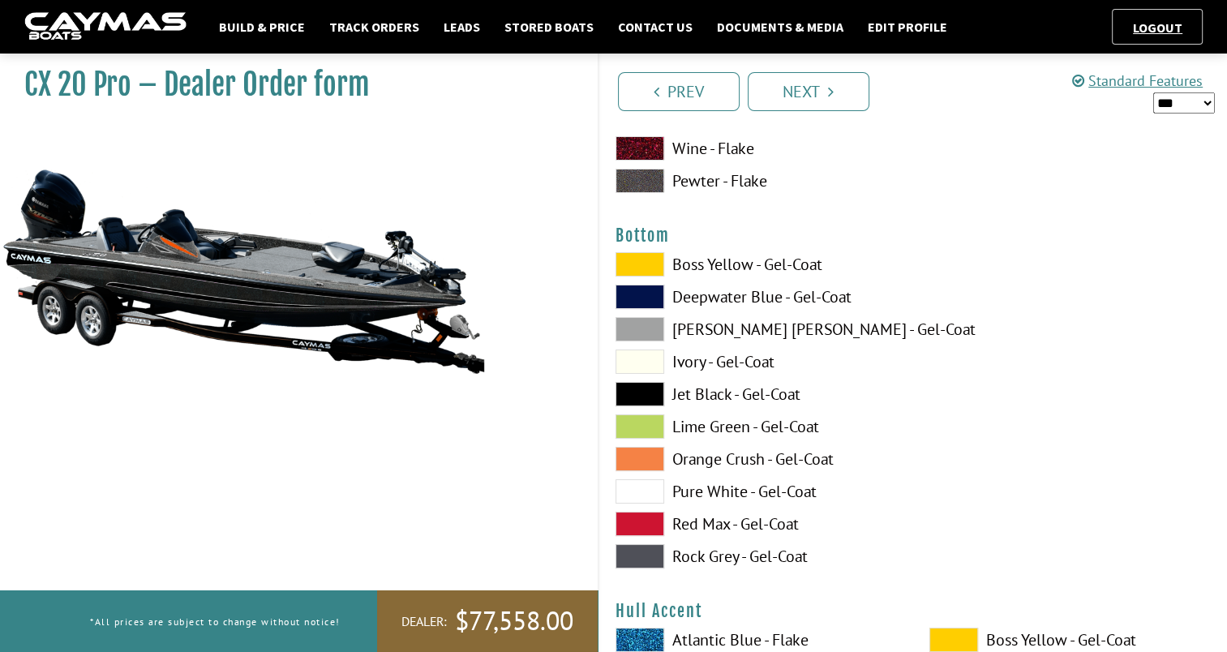
scroll to position [6137, 0]
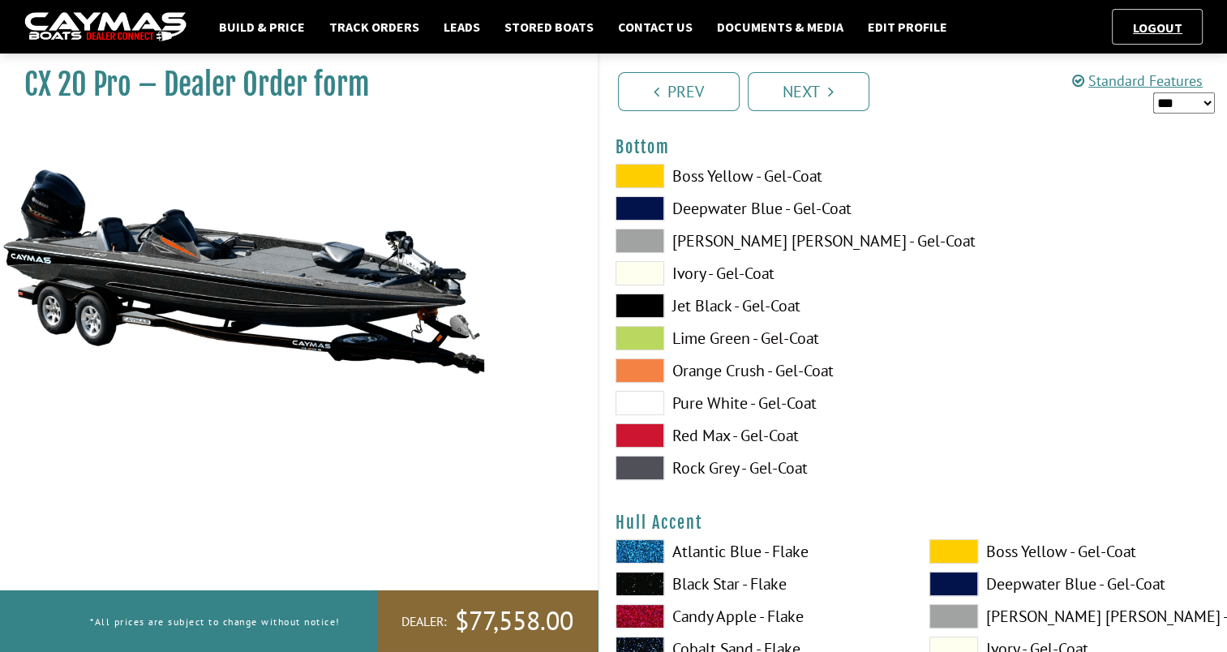
click at [655, 303] on span at bounding box center [640, 306] width 49 height 24
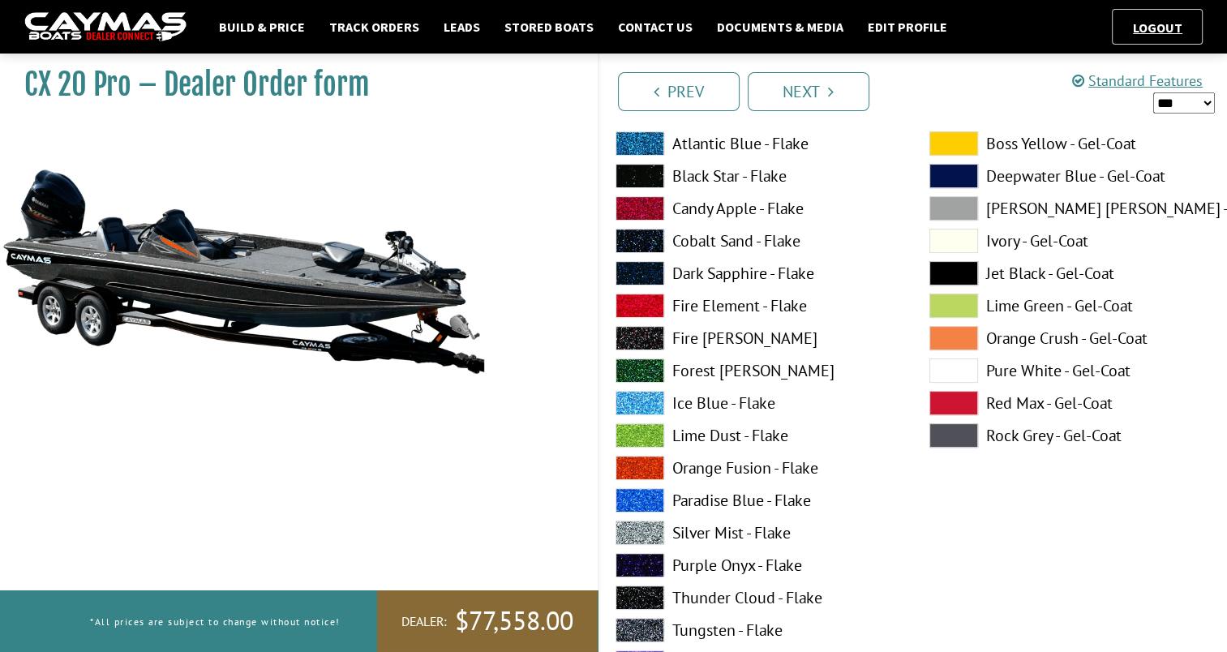
scroll to position [6446, 0]
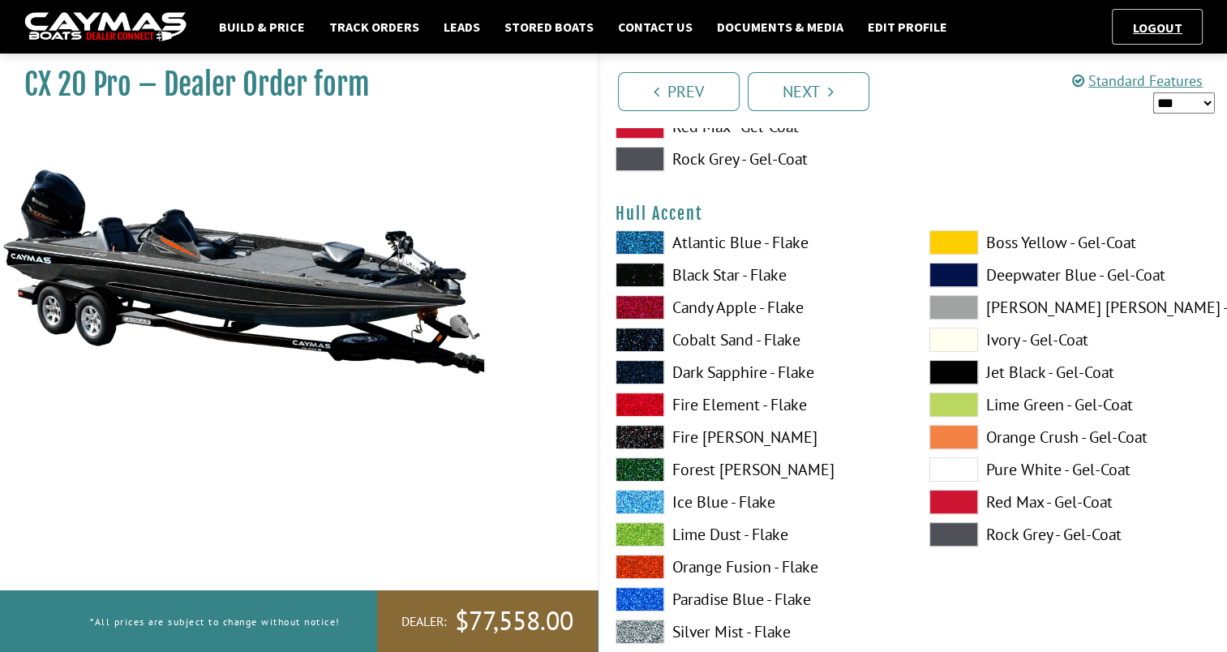
click at [952, 432] on span at bounding box center [953, 437] width 49 height 24
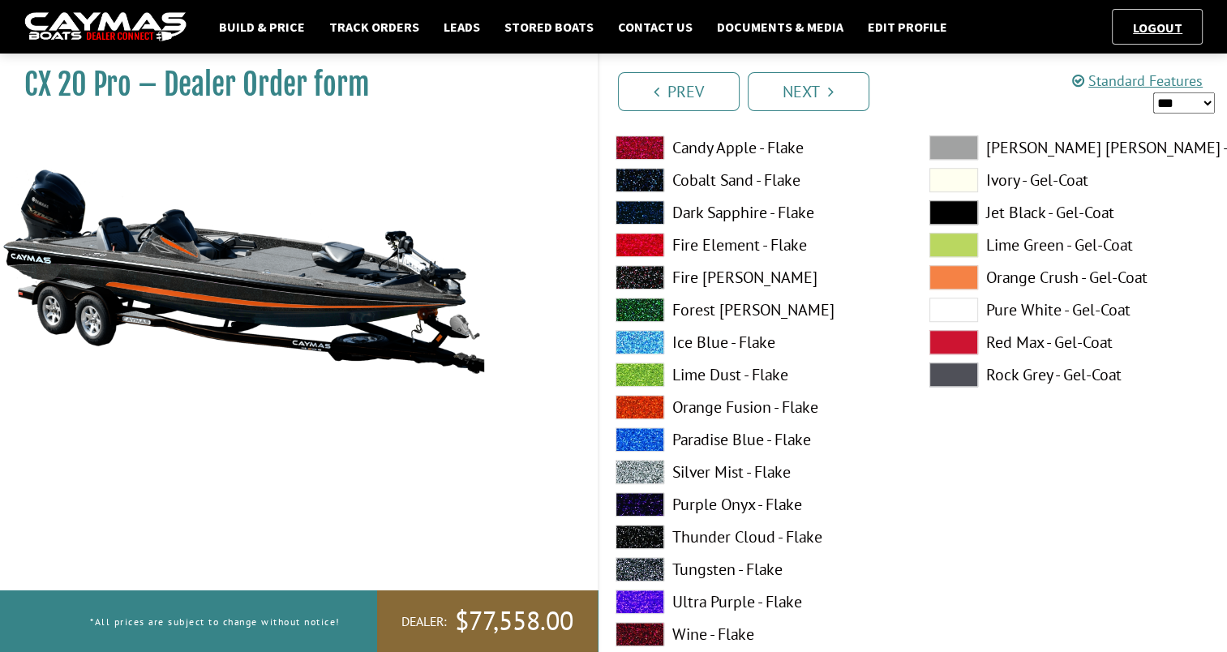
scroll to position [7295, 0]
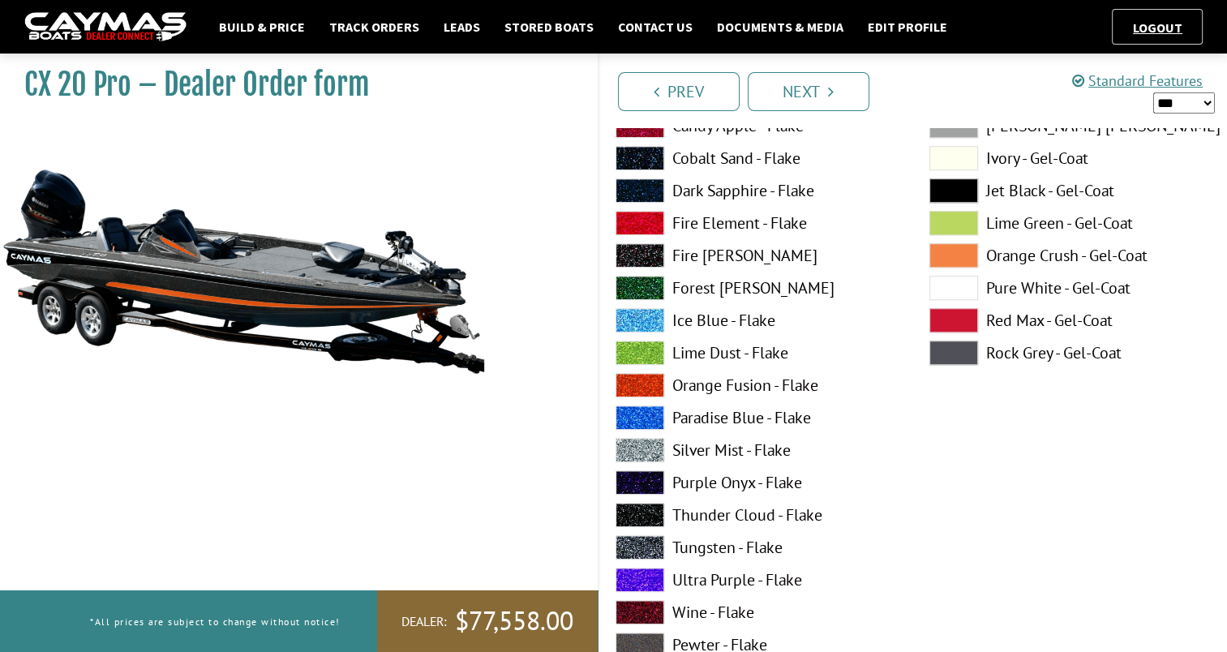
click at [650, 444] on span at bounding box center [640, 450] width 49 height 24
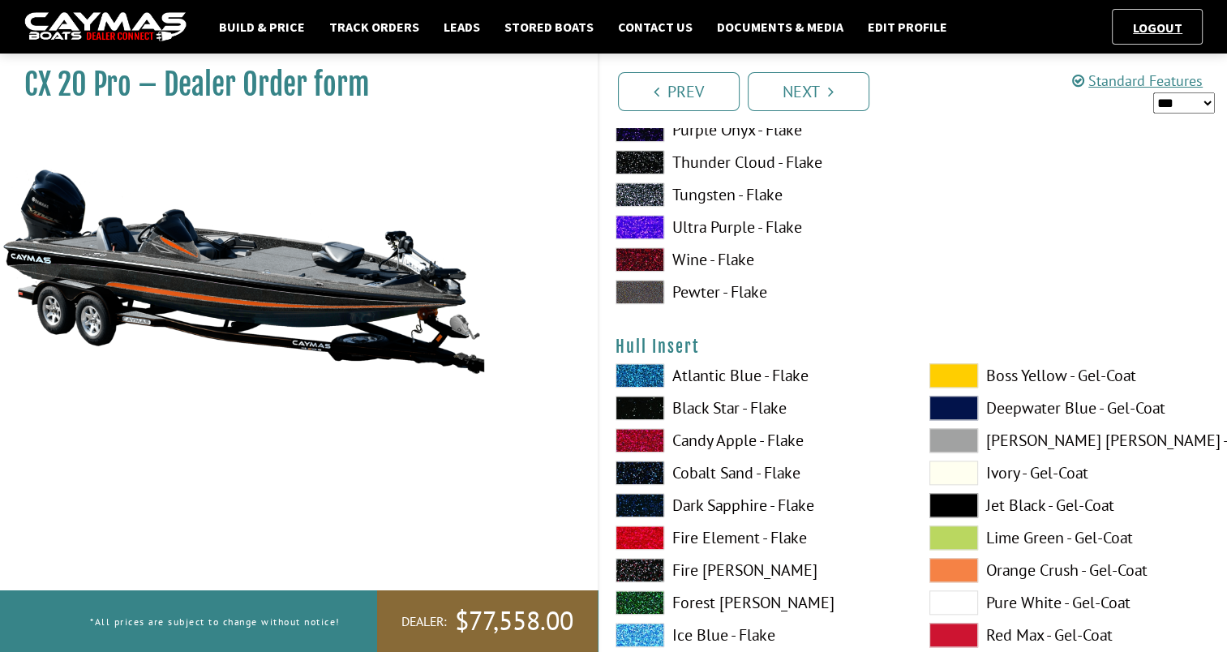
scroll to position [7847, 0]
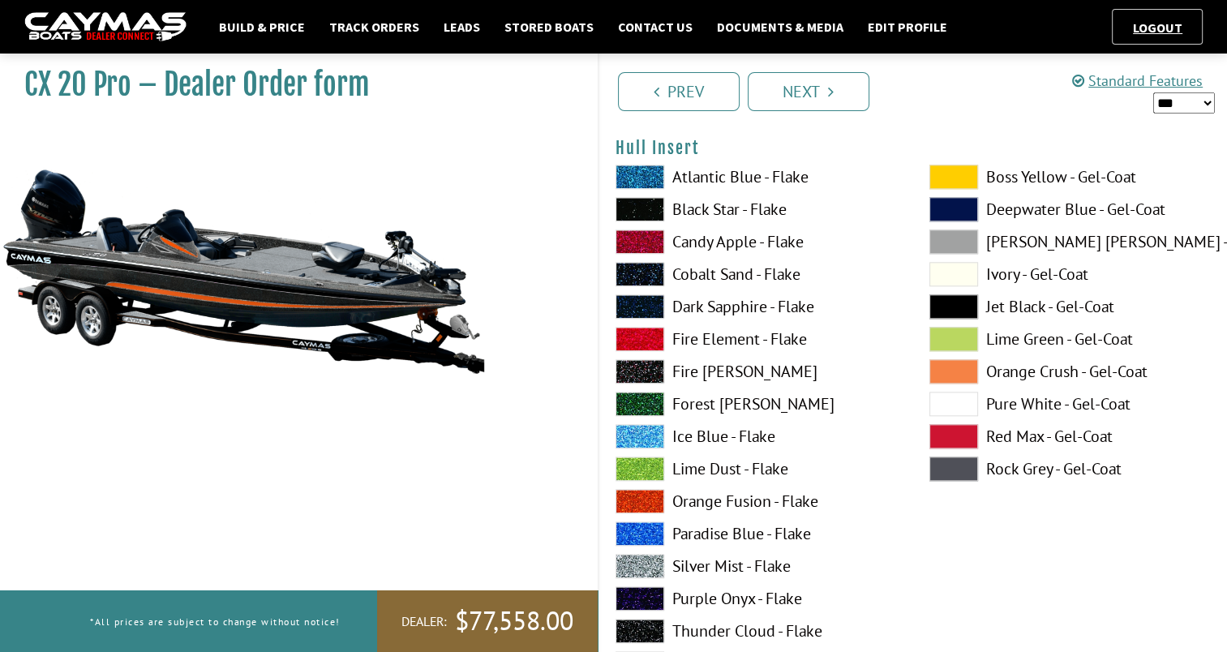
click at [637, 631] on span at bounding box center [640, 631] width 49 height 24
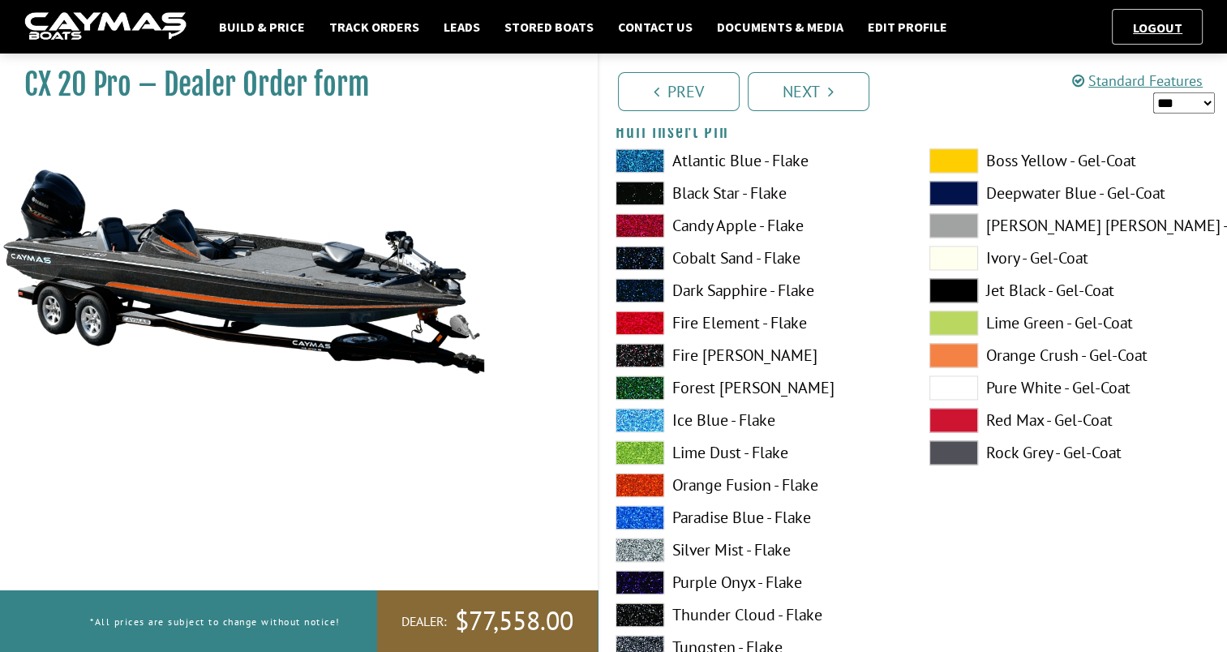
scroll to position [8487, 0]
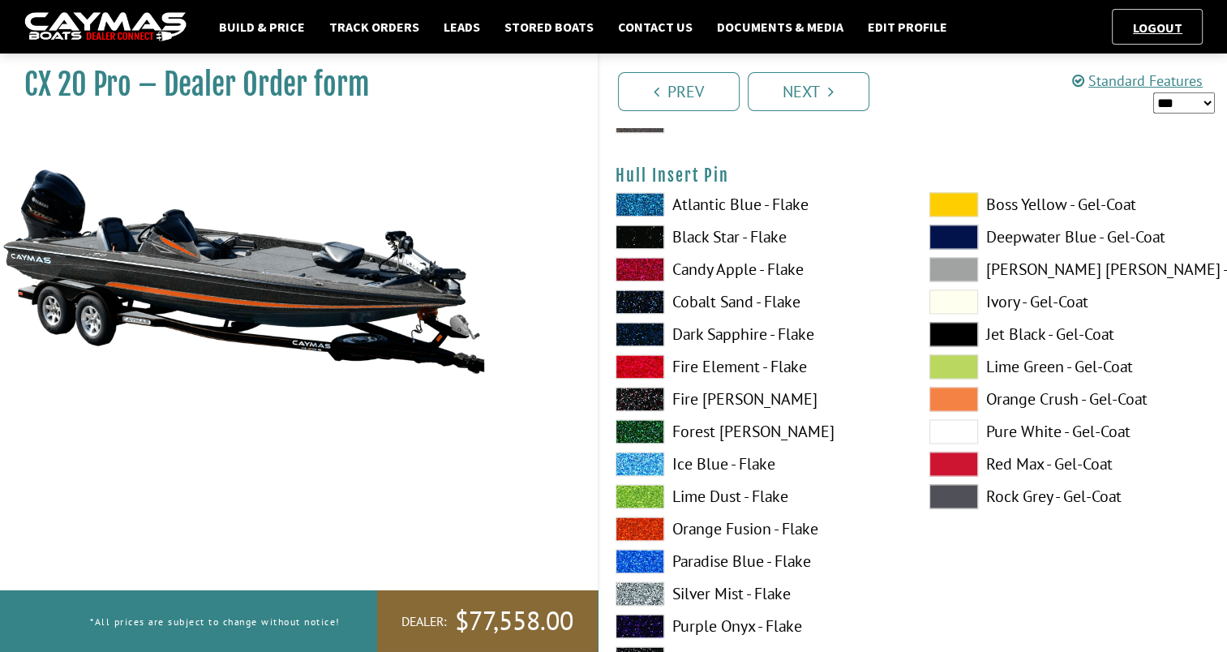
click at [620, 587] on span at bounding box center [640, 594] width 49 height 24
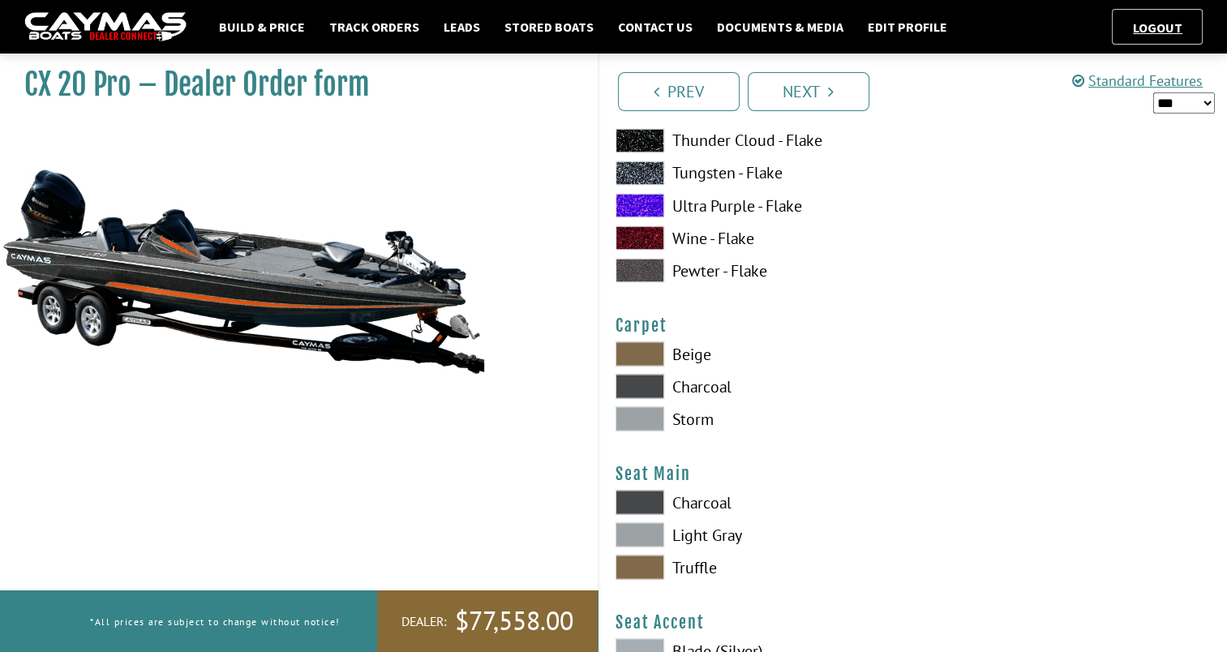
scroll to position [9049, 0]
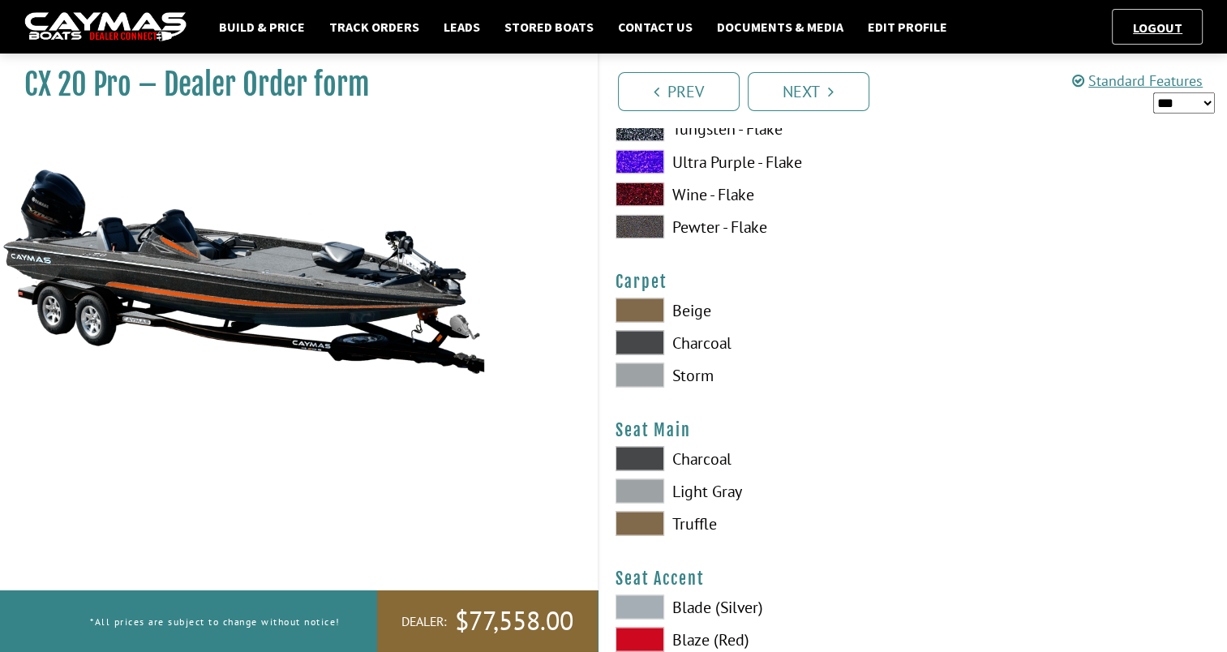
click at [644, 337] on span at bounding box center [640, 342] width 49 height 24
click at [646, 453] on span at bounding box center [640, 458] width 49 height 24
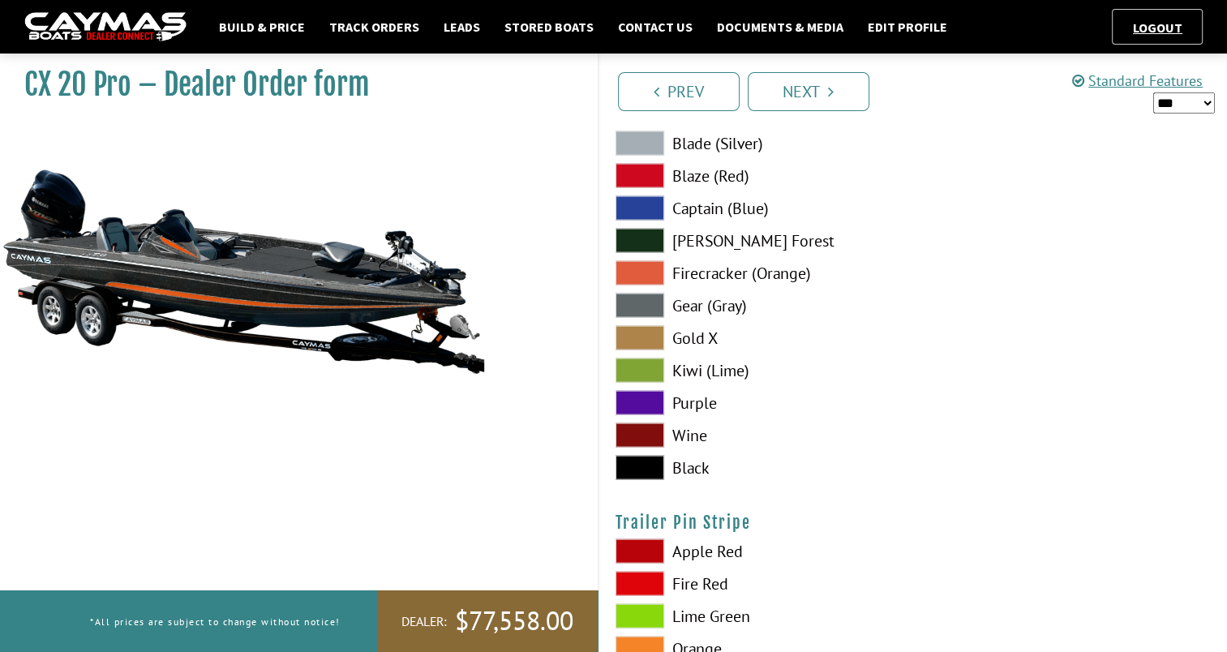
scroll to position [9535, 0]
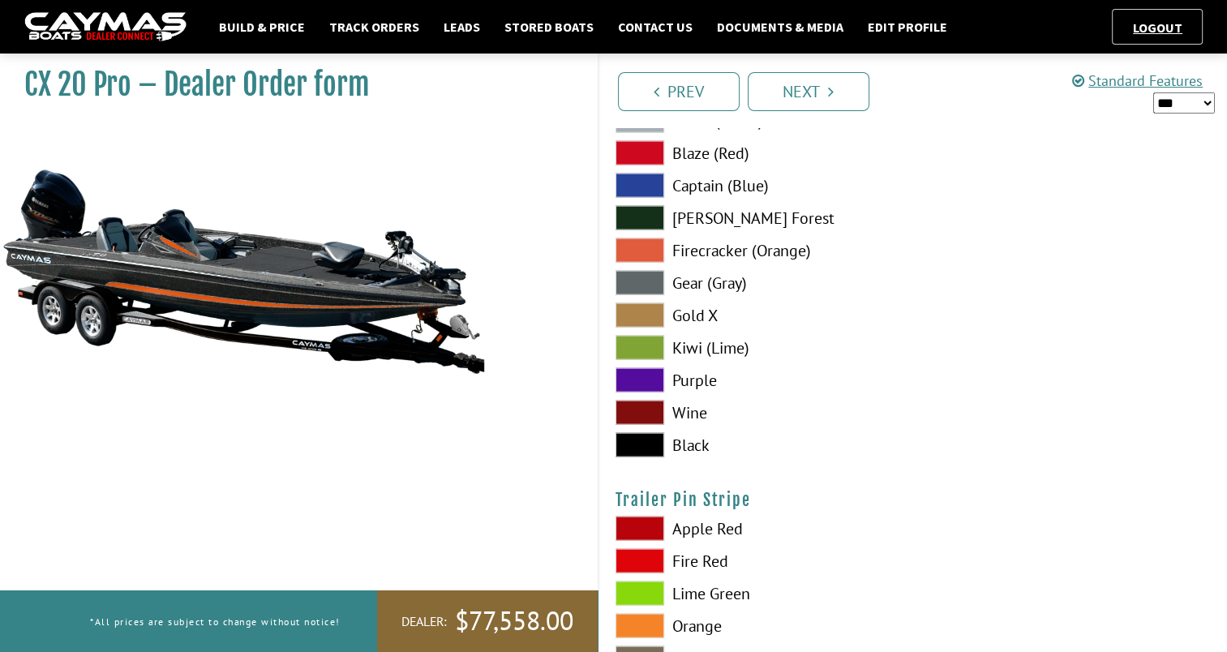
click at [625, 247] on span at bounding box center [640, 250] width 49 height 24
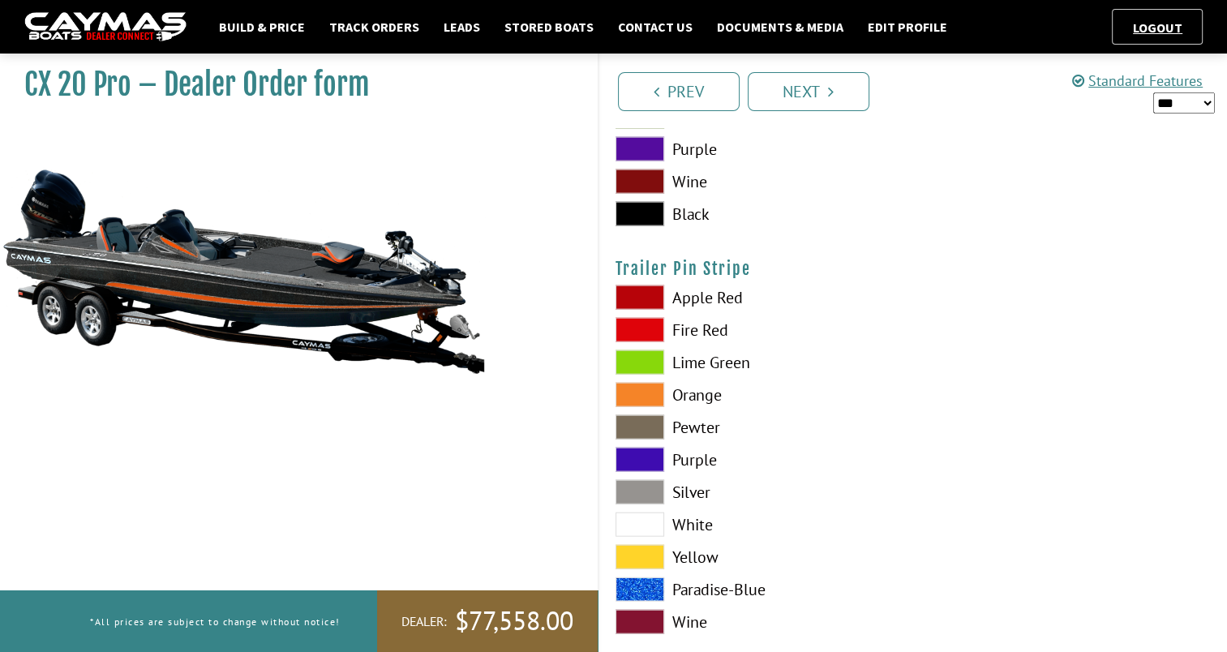
scroll to position [9793, 0]
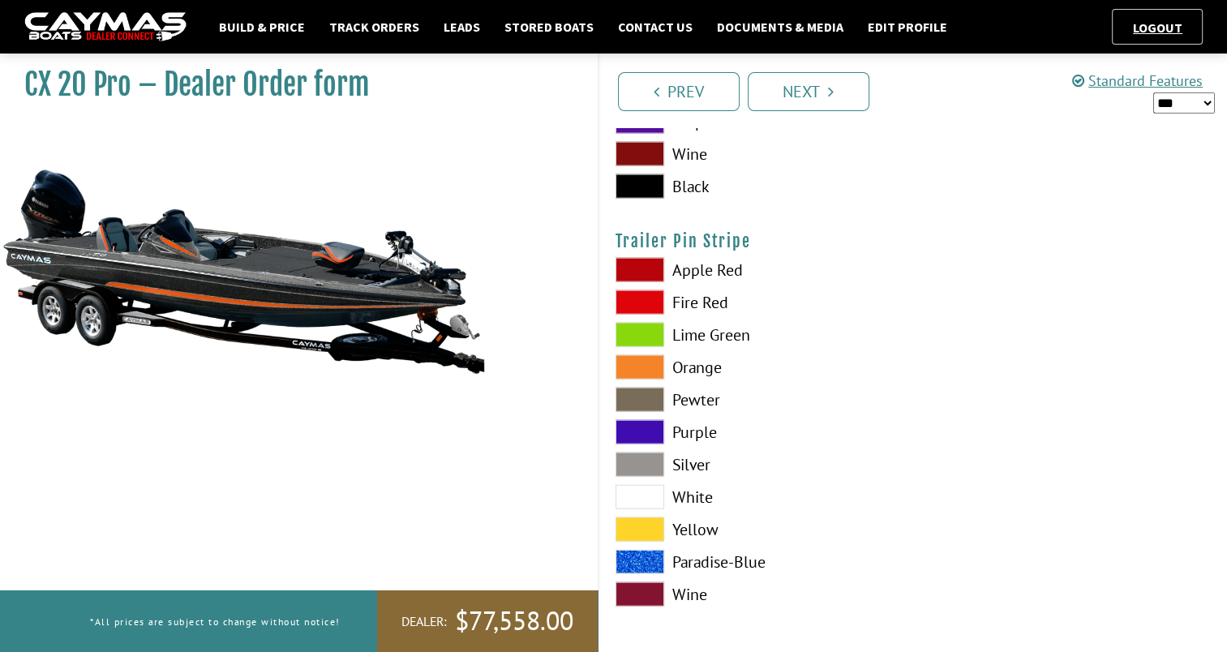
click at [642, 363] on span at bounding box center [640, 367] width 49 height 24
click at [796, 92] on link "Next" at bounding box center [809, 91] width 122 height 39
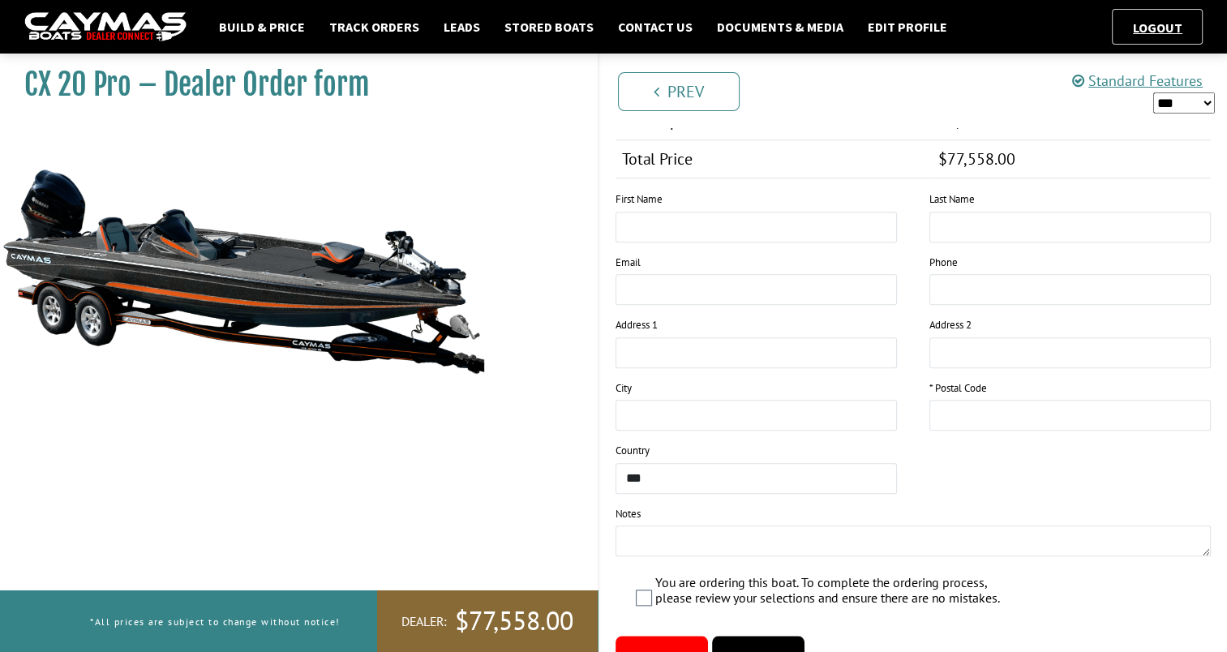
scroll to position [1508, 0]
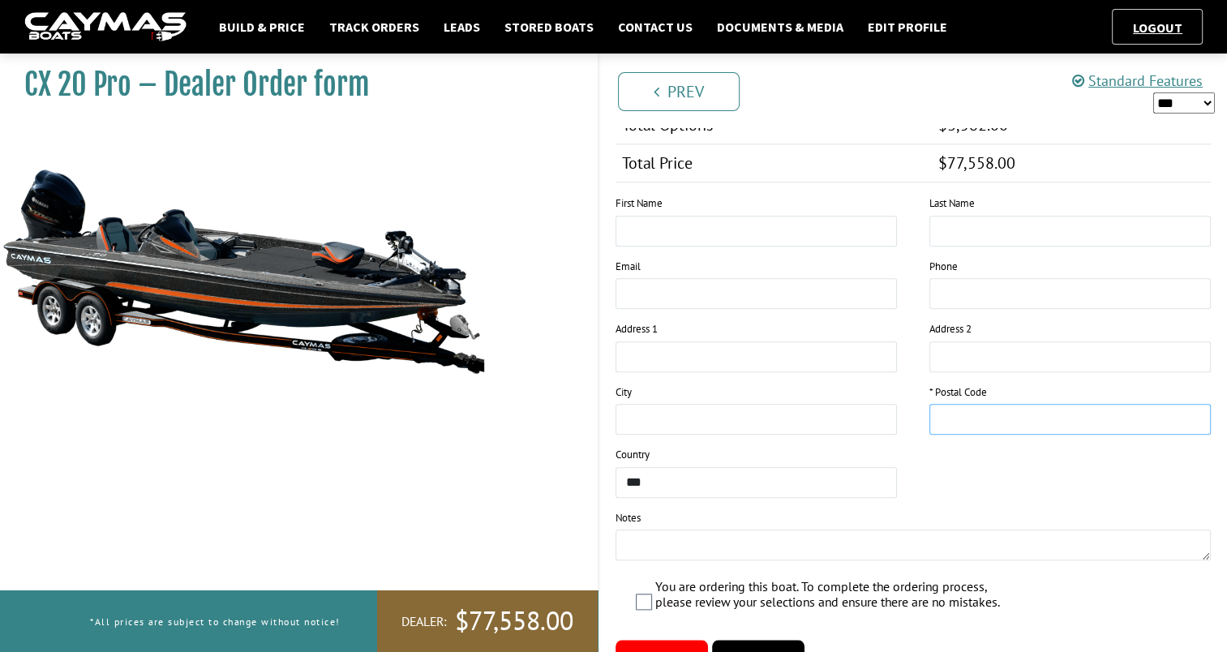
click at [966, 412] on input "text" at bounding box center [1069, 419] width 281 height 31
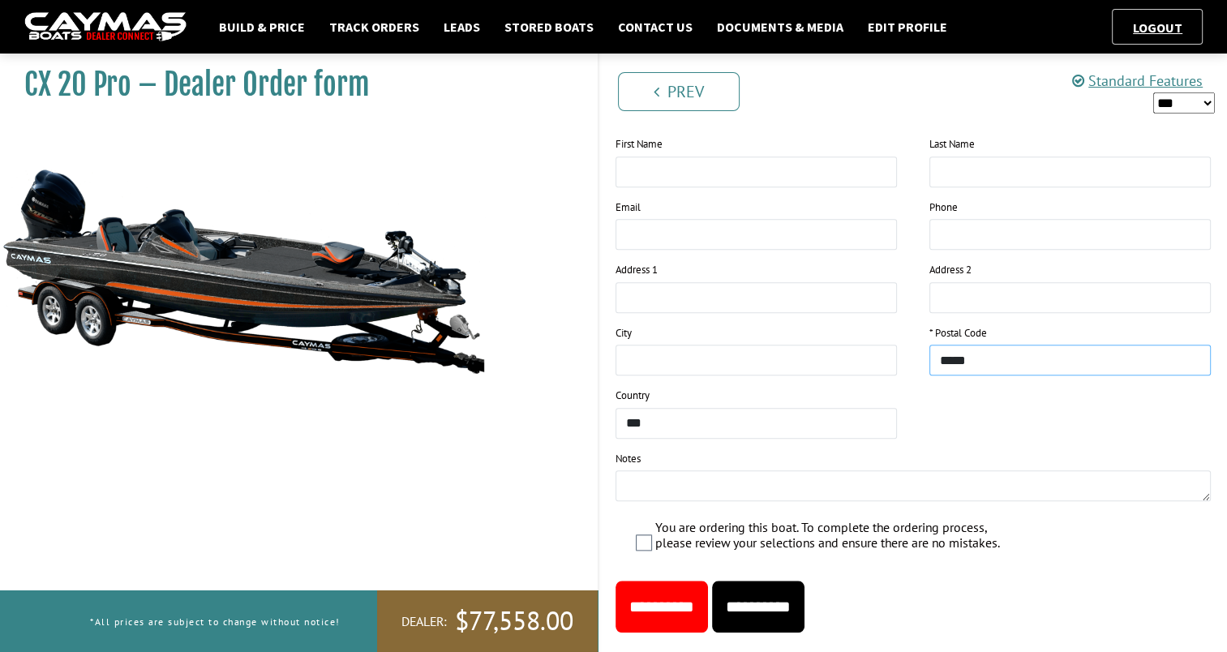
scroll to position [1591, 0]
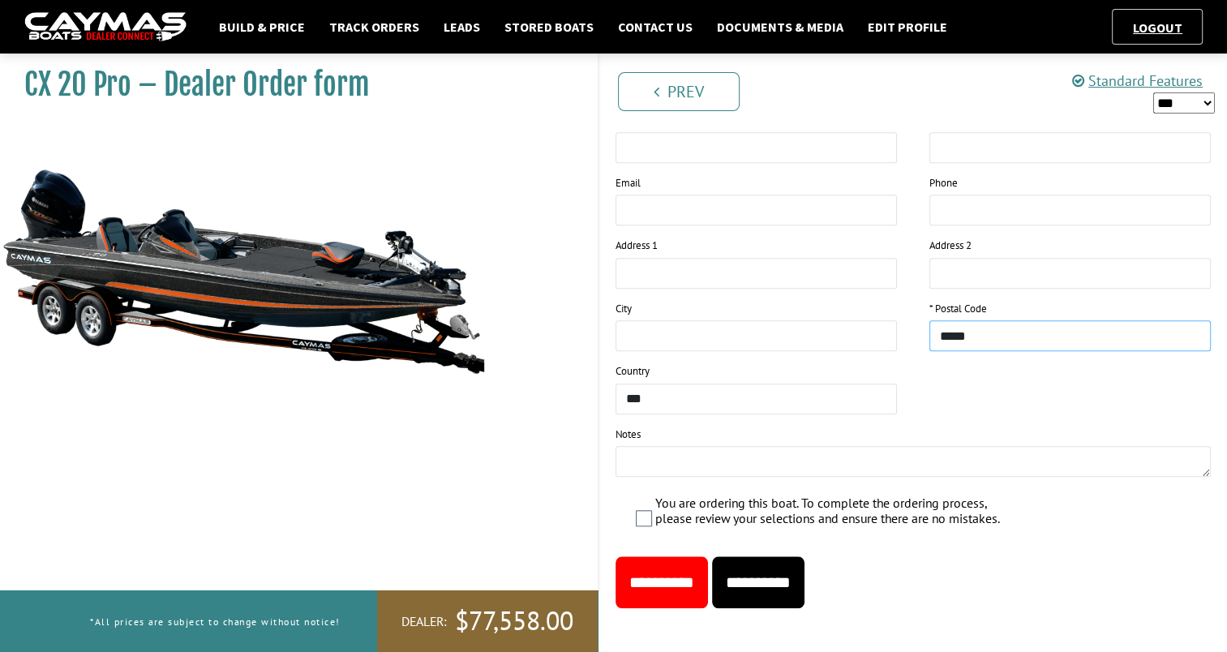
type input "*****"
click at [649, 450] on textarea at bounding box center [914, 461] width 596 height 31
type textarea "*"
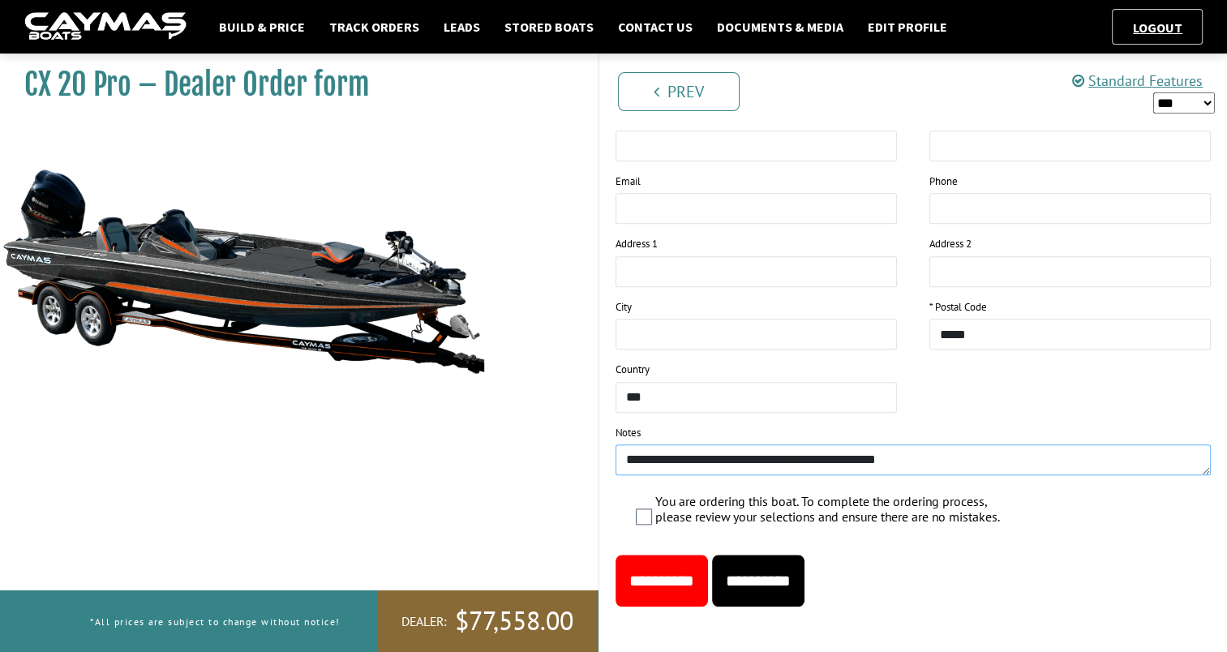
scroll to position [1612, 0]
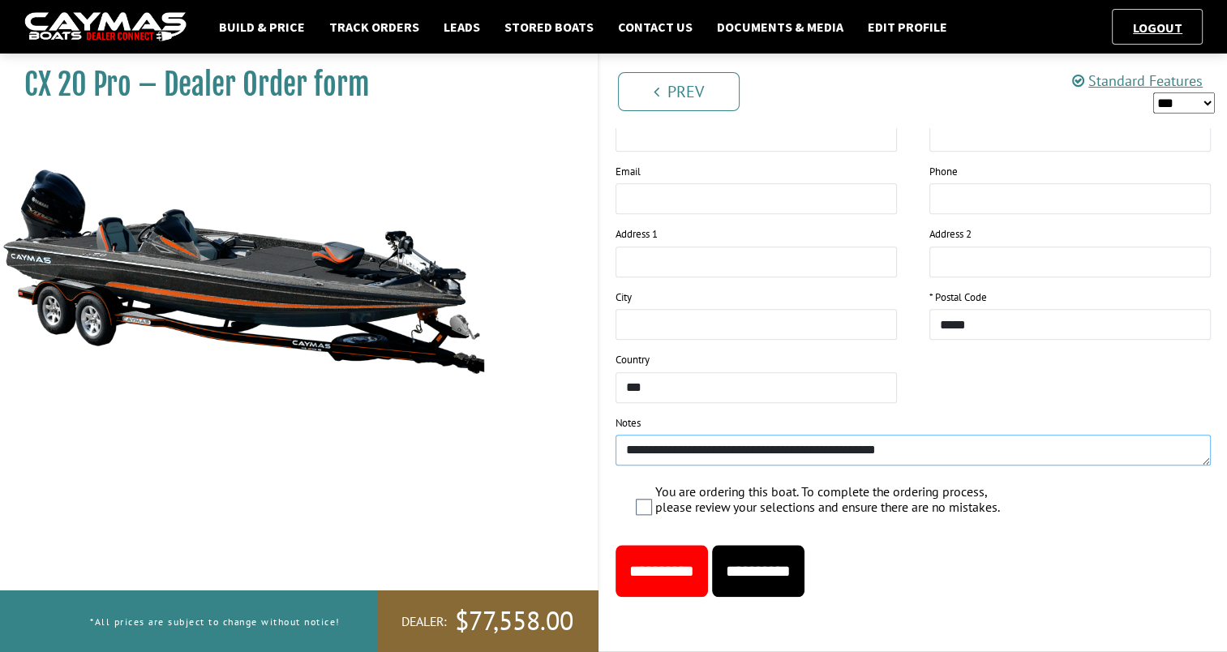
type textarea "**********"
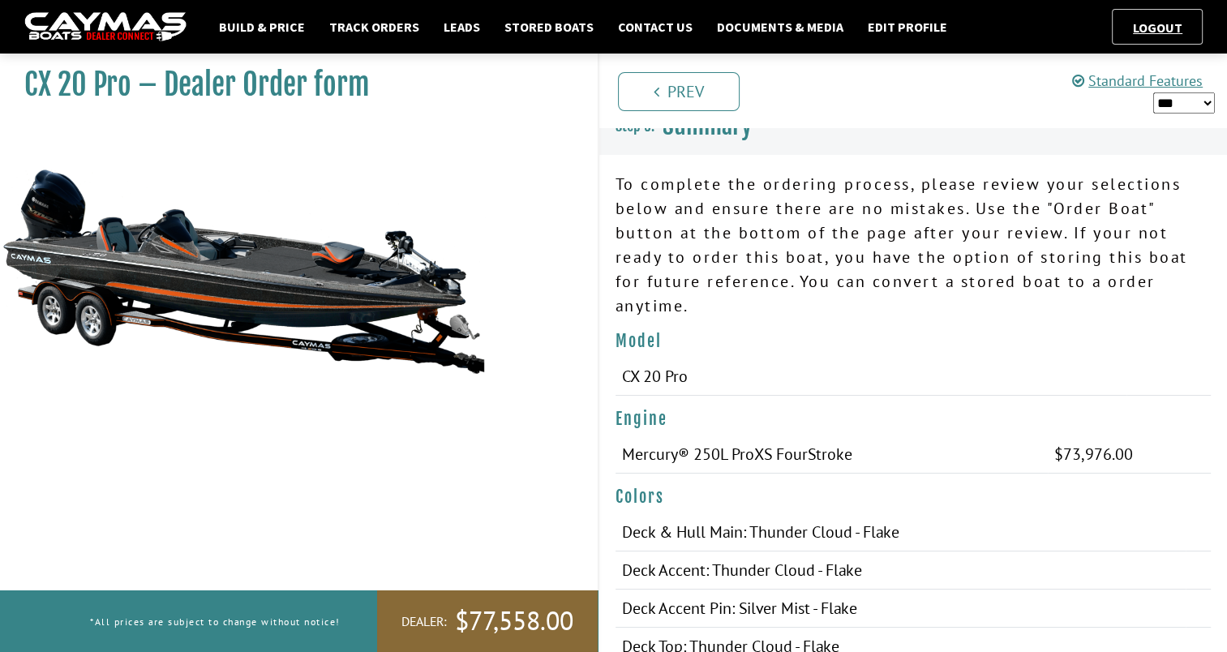
scroll to position [0, 0]
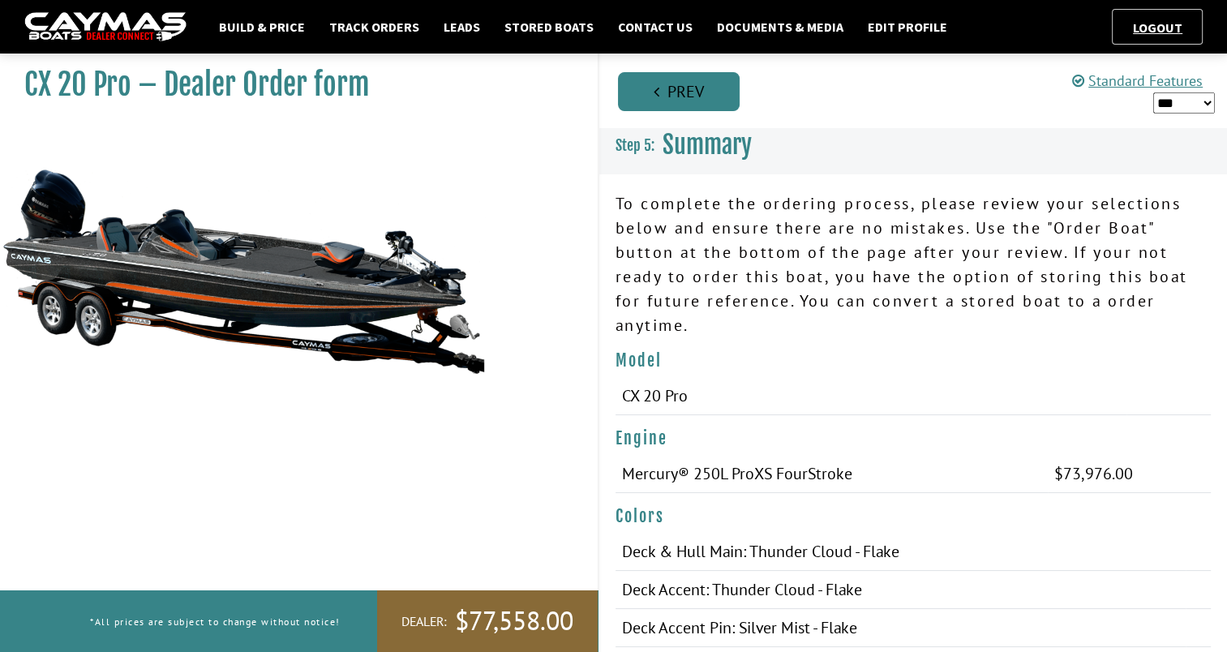
click at [707, 92] on link "Prev" at bounding box center [679, 91] width 122 height 39
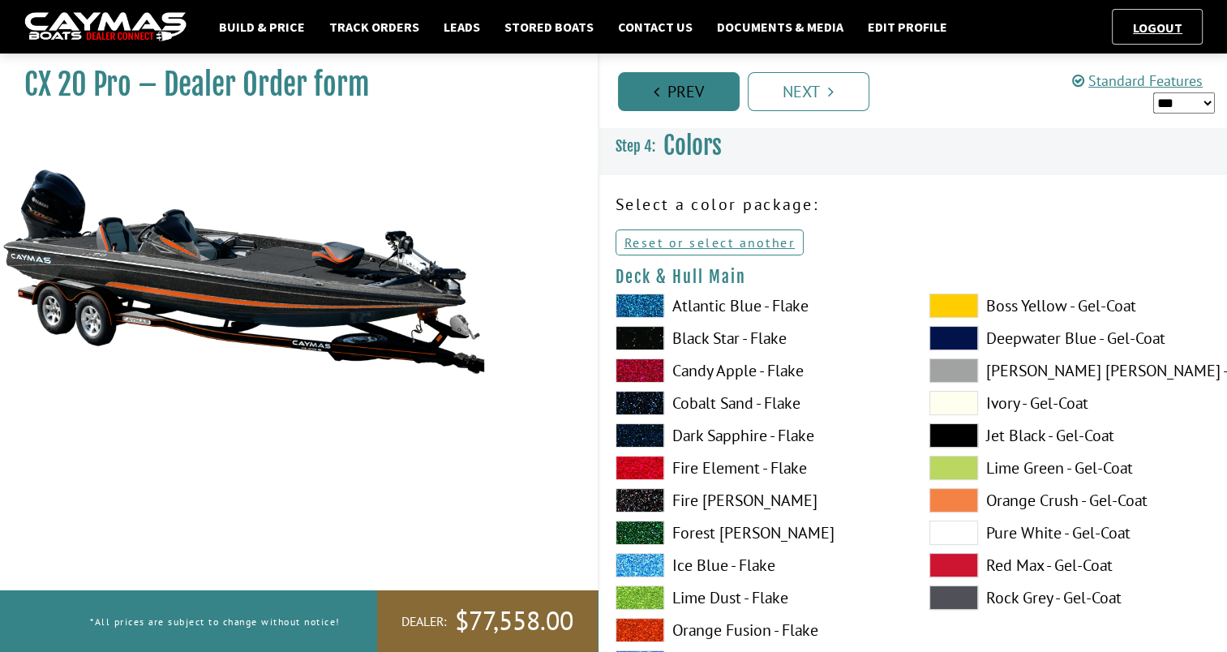
click at [707, 92] on link "Prev" at bounding box center [679, 91] width 122 height 39
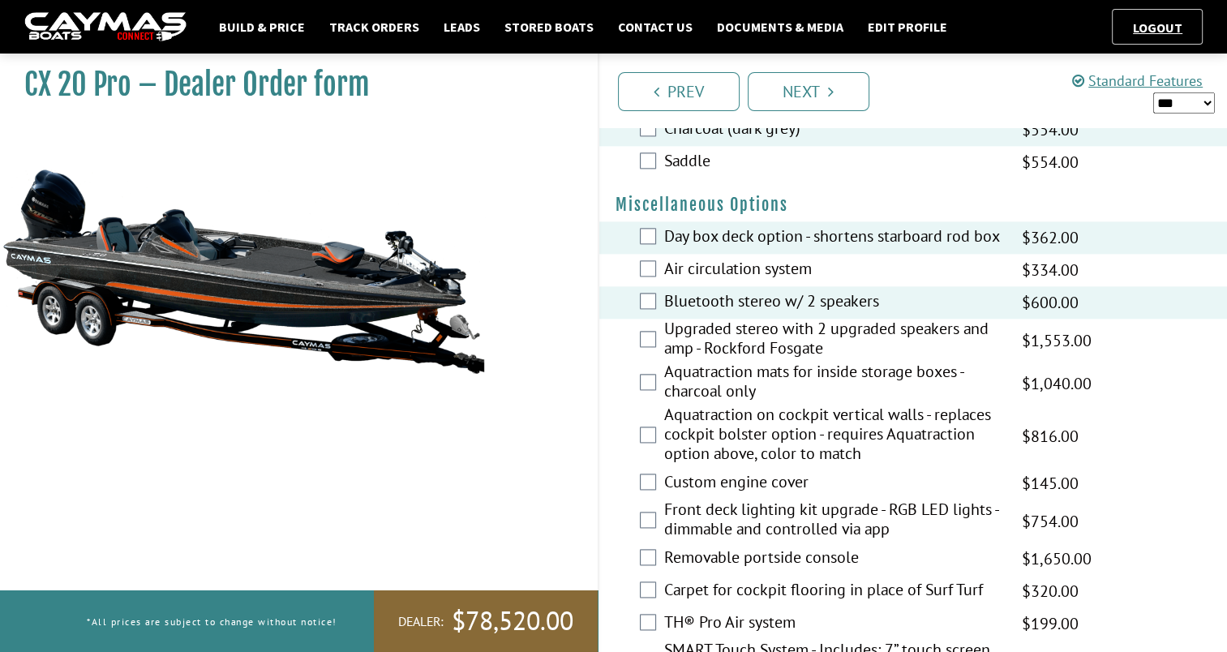
scroll to position [2037, 0]
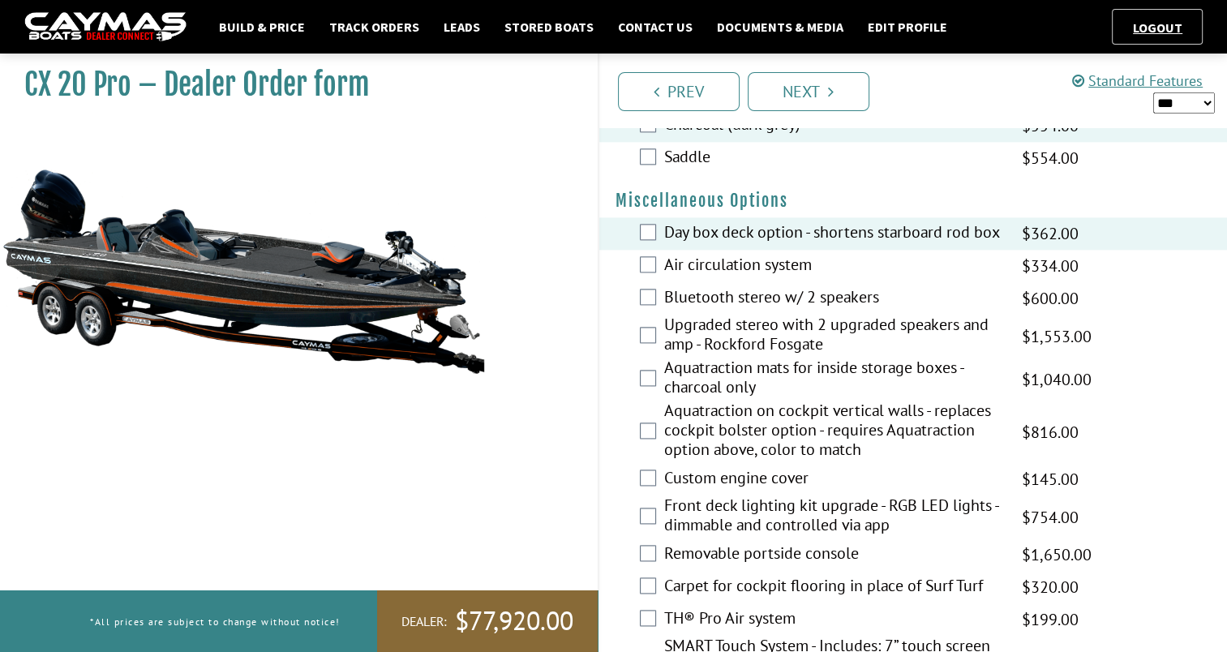
drag, startPoint x: 1223, startPoint y: 423, endPoint x: 1225, endPoint y: 444, distance: 21.1
click at [1225, 444] on div "Aquatraction on cockpit vertical walls - replaces cockpit bolster option - requ…" at bounding box center [913, 432] width 629 height 62
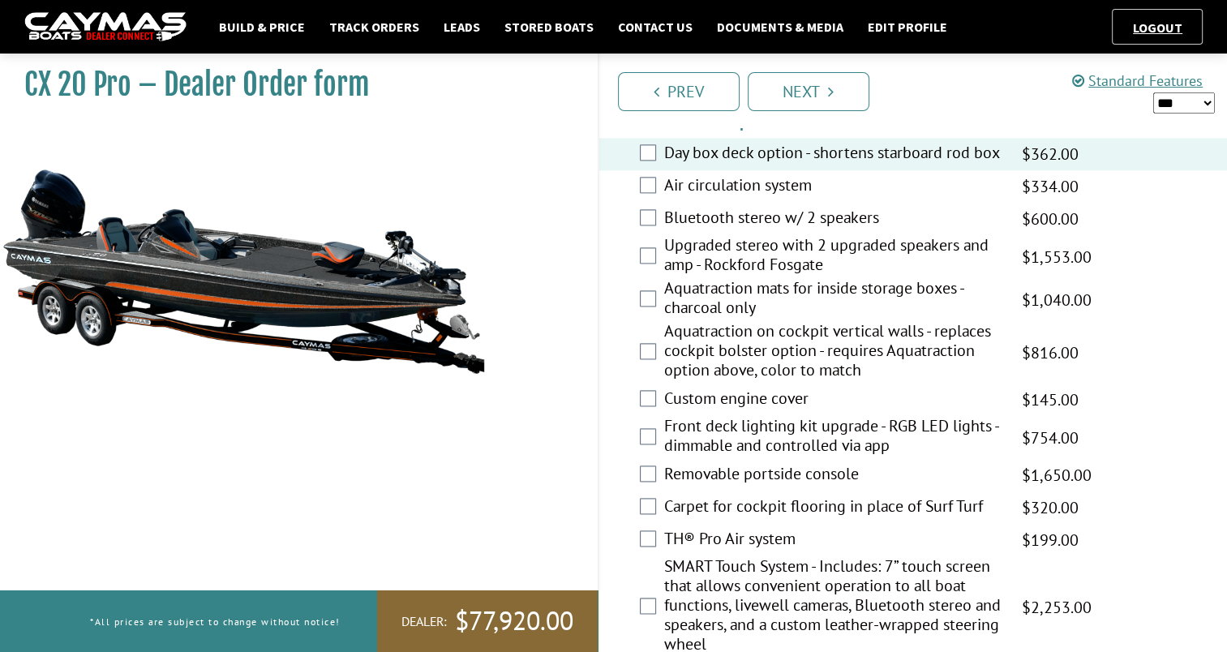
scroll to position [2070, 0]
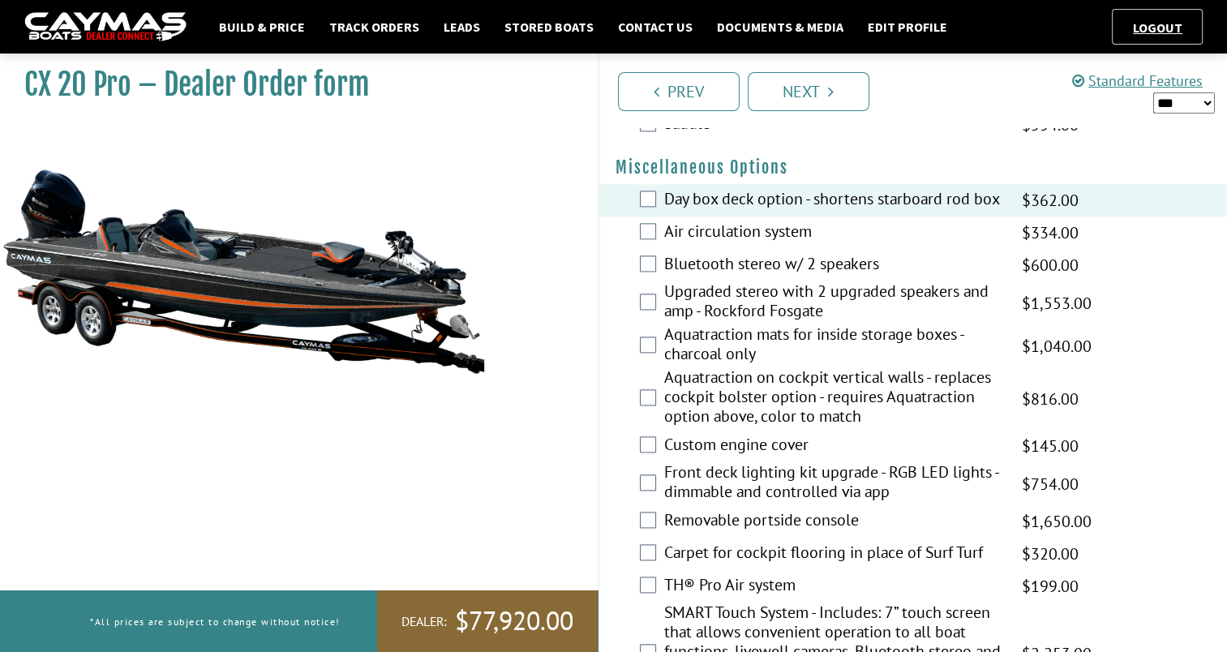
click at [643, 500] on div "Front deck lighting kit upgrade - RGB LED lights - dimmable and controlled via …" at bounding box center [913, 483] width 629 height 43
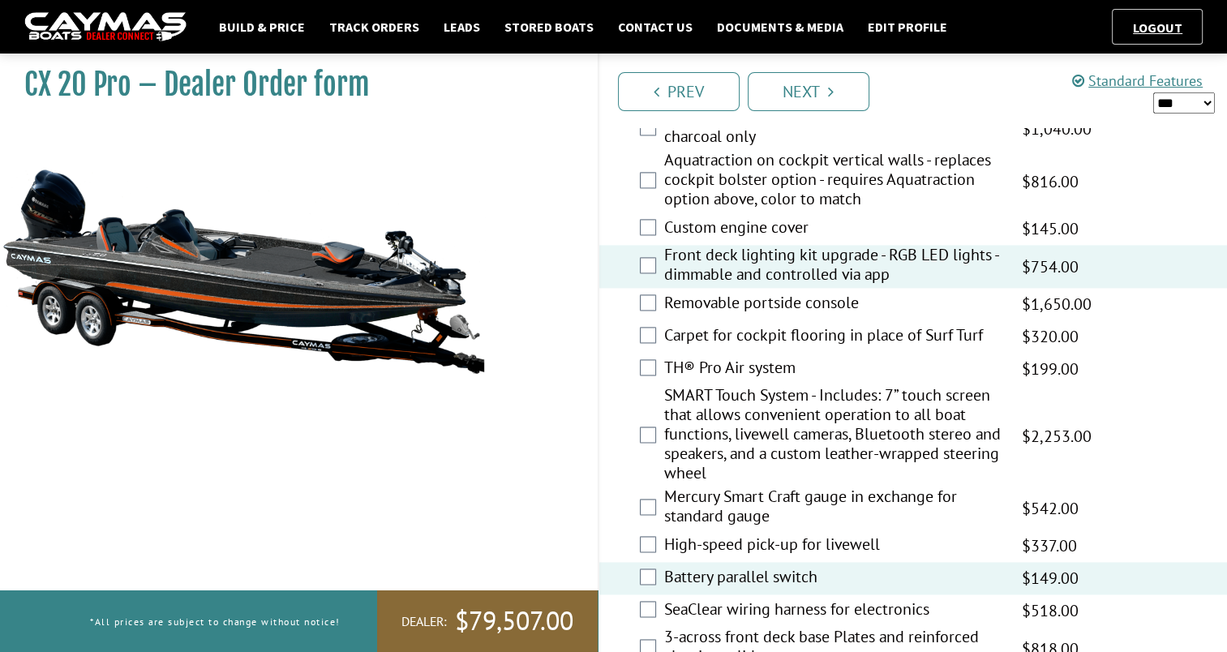
scroll to position [2335, 0]
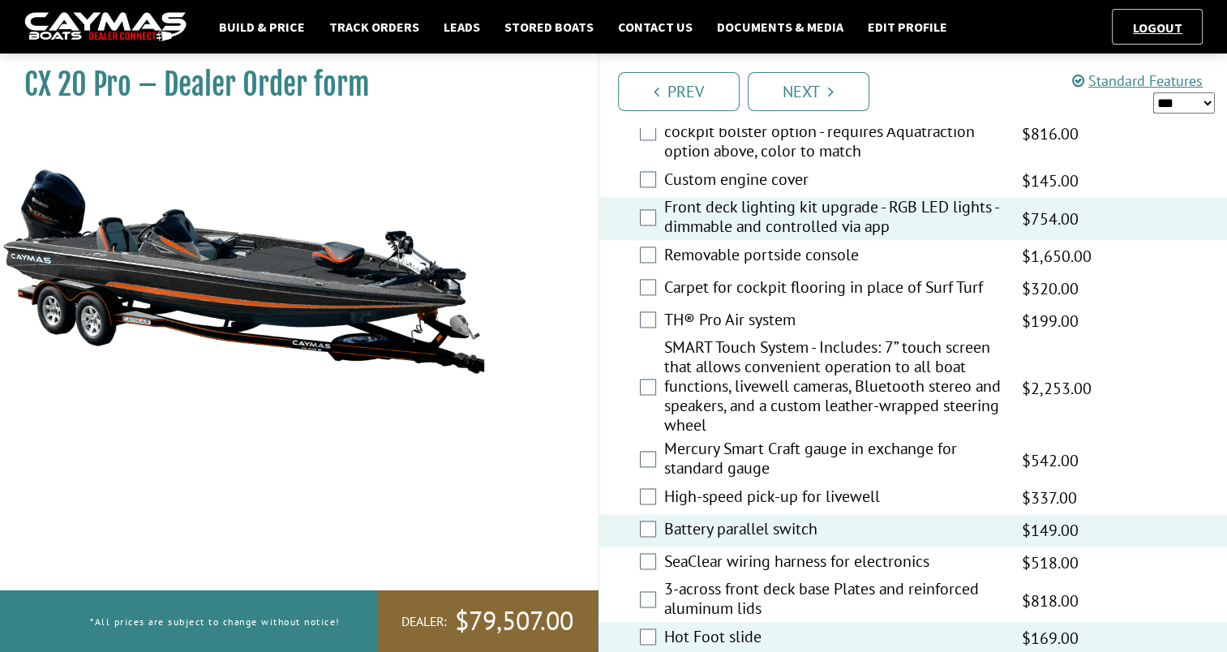
drag, startPoint x: 1218, startPoint y: 444, endPoint x: 1220, endPoint y: 413, distance: 31.7
click at [1220, 413] on div "SMART Touch System - Includes: 7” touch screen that allows convenient operation…" at bounding box center [913, 387] width 629 height 101
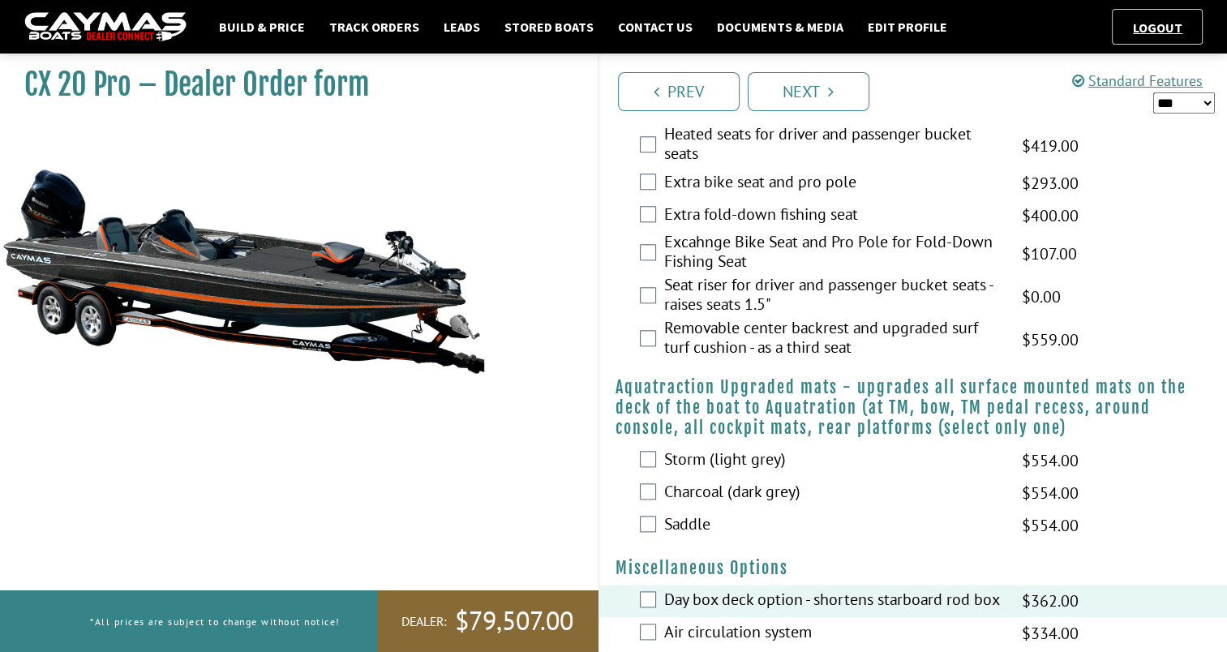
scroll to position [2244, 0]
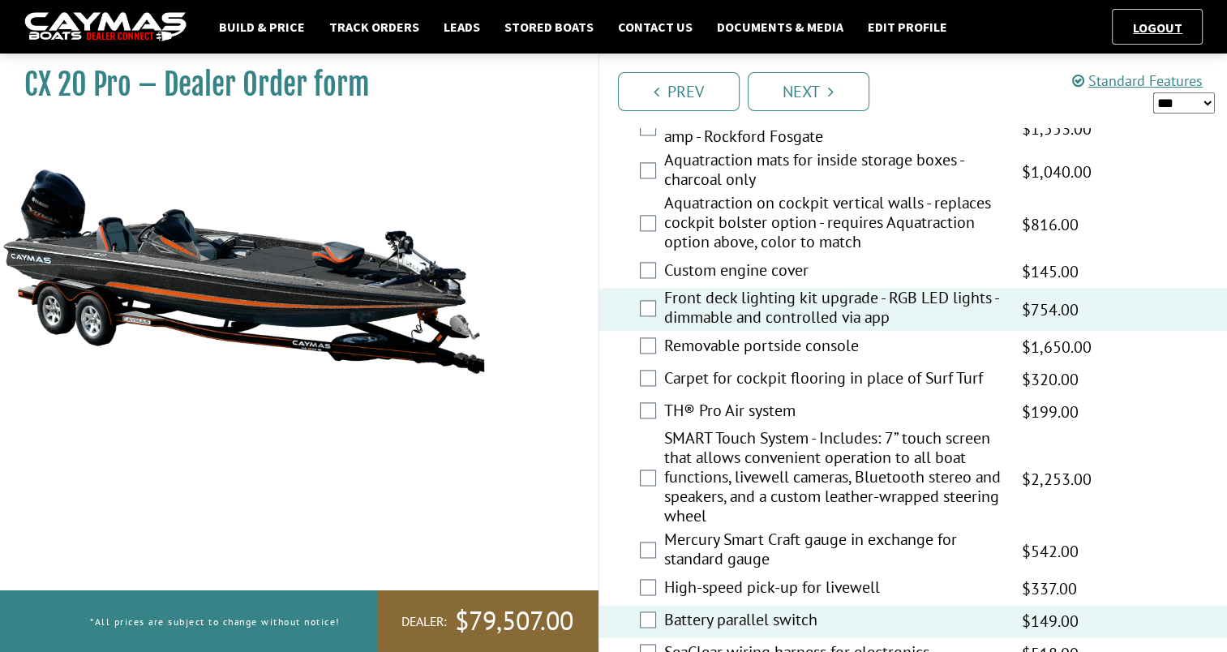
drag, startPoint x: 1236, startPoint y: 461, endPoint x: 1178, endPoint y: 470, distance: 59.1
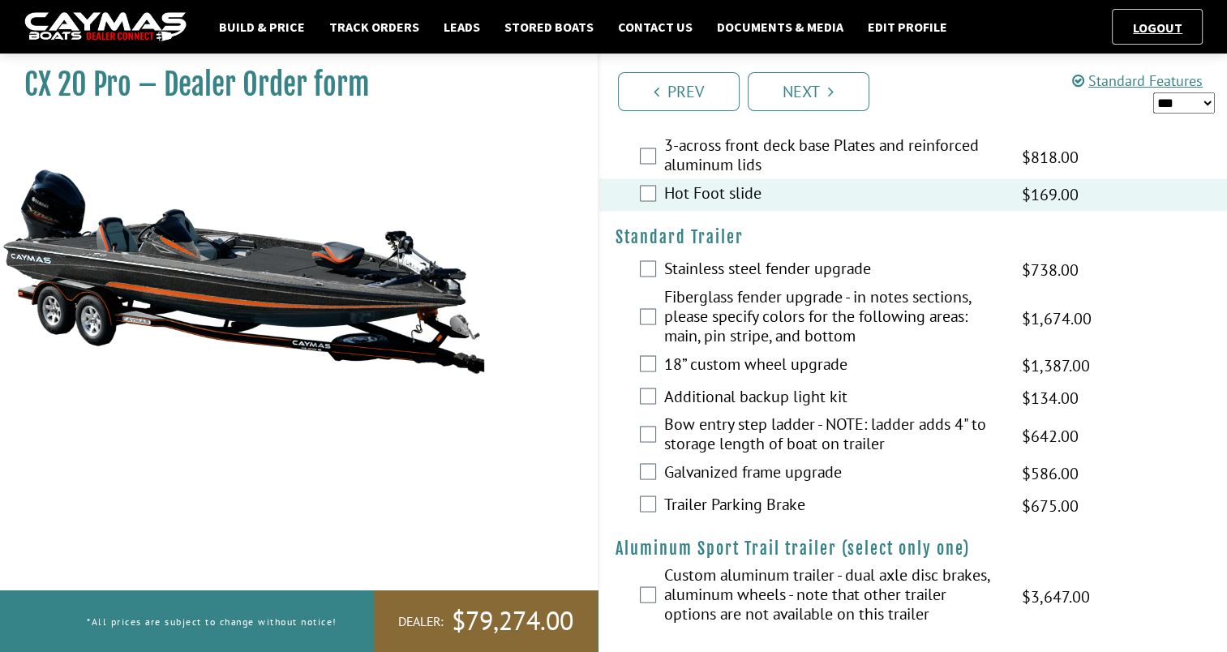
scroll to position [2793, 0]
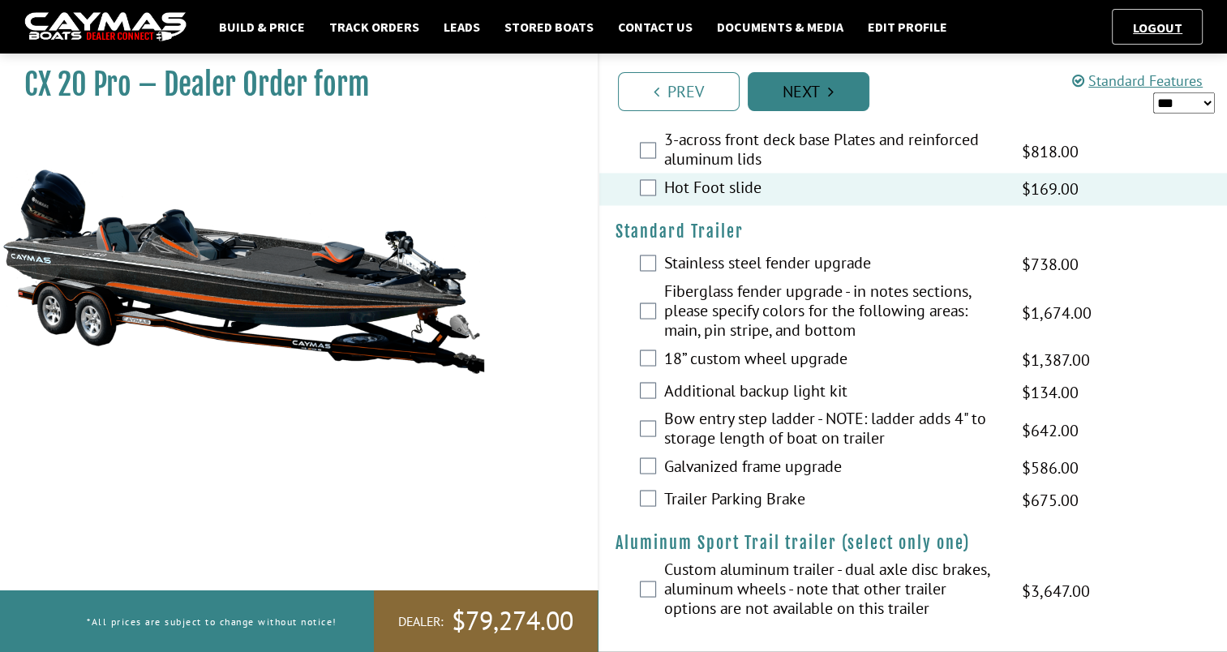
click at [834, 88] on link "Next" at bounding box center [809, 91] width 122 height 39
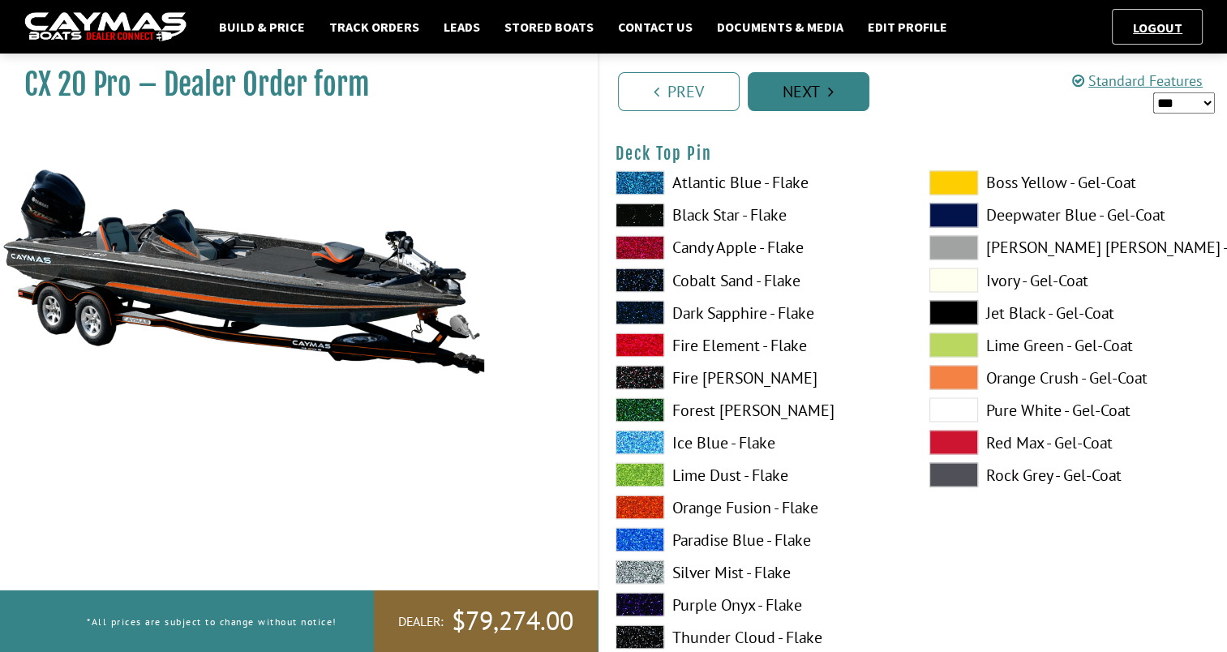
scroll to position [0, 0]
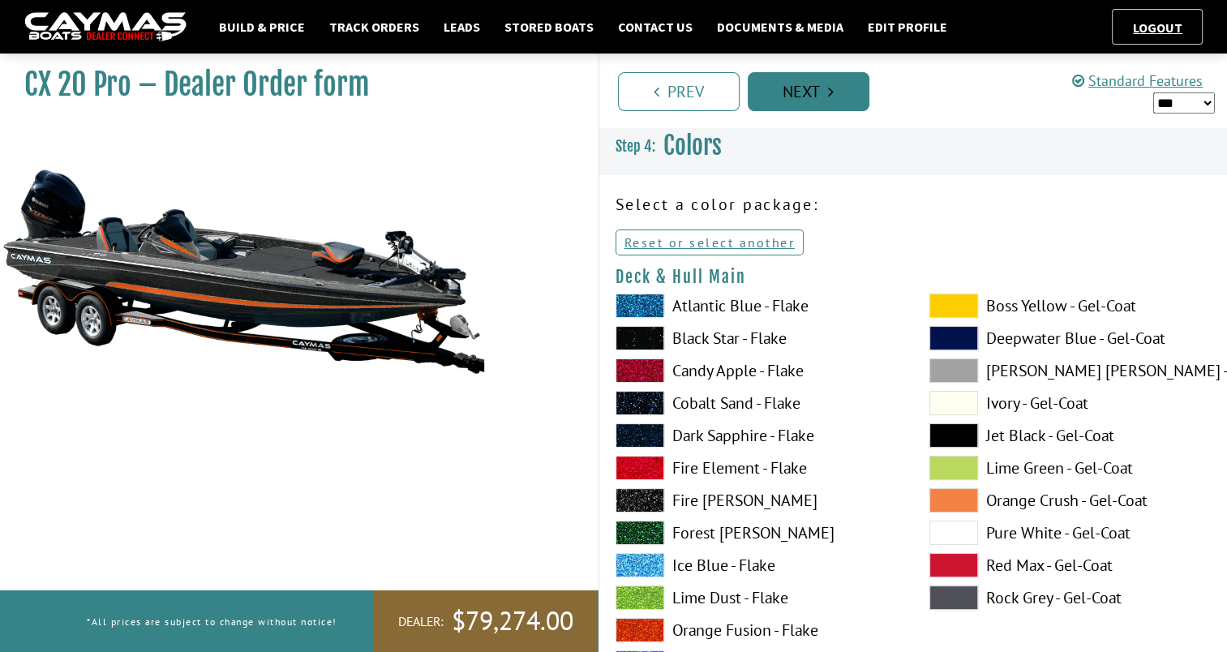
click at [831, 96] on icon "Pagination" at bounding box center [831, 92] width 6 height 16
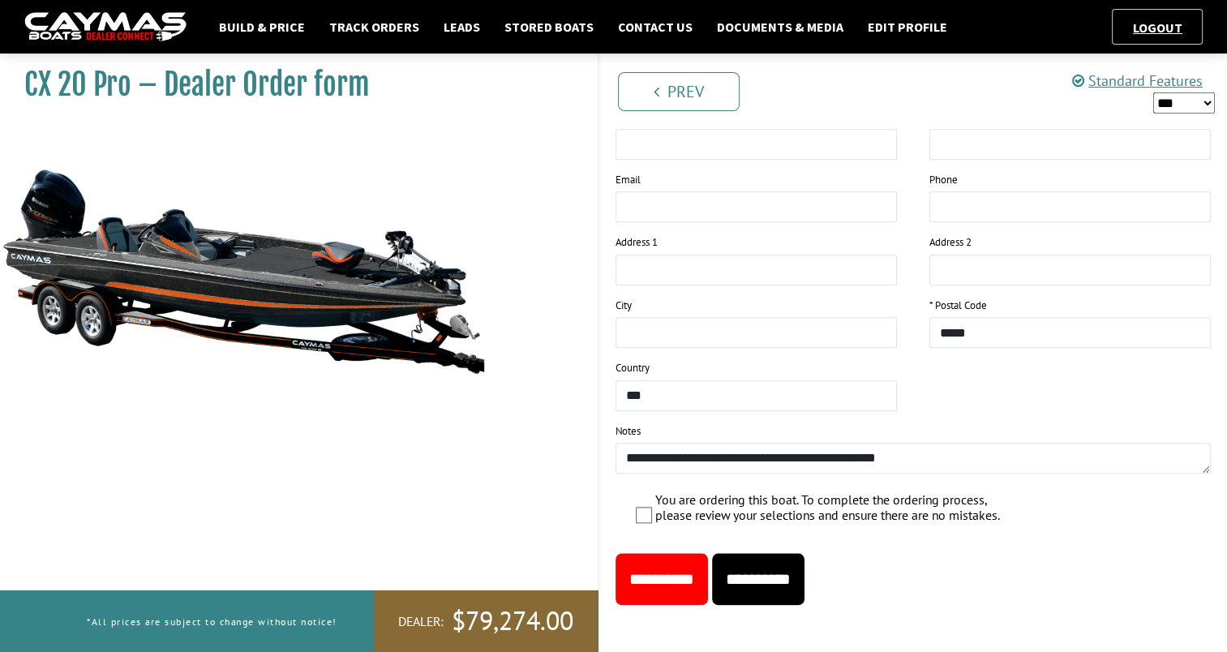
scroll to position [1751, 0]
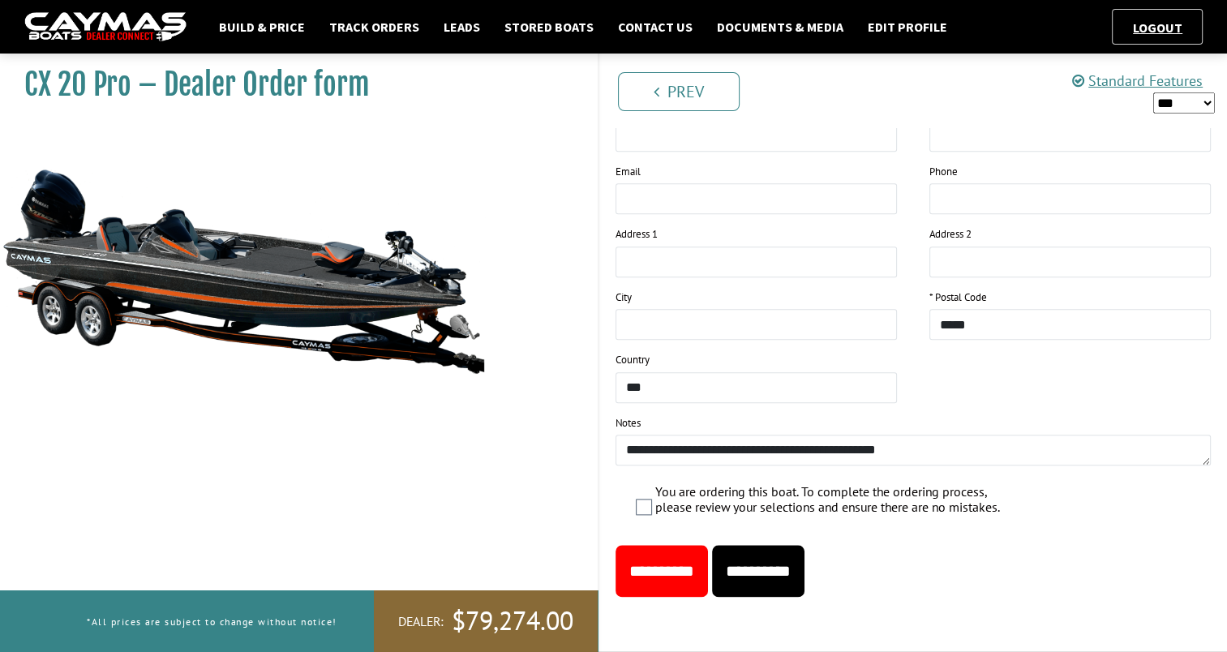
click at [407, 419] on div "CX 20 Pro – Dealer Order form" at bounding box center [291, 372] width 614 height 652
click at [1068, 503] on div "You are ordering this boat. To complete the ordering process, please review you…" at bounding box center [924, 501] width 576 height 35
click at [448, 419] on div "CX 20 Pro – Dealer Order form" at bounding box center [291, 372] width 614 height 652
click at [694, 85] on link "Prev" at bounding box center [679, 91] width 122 height 39
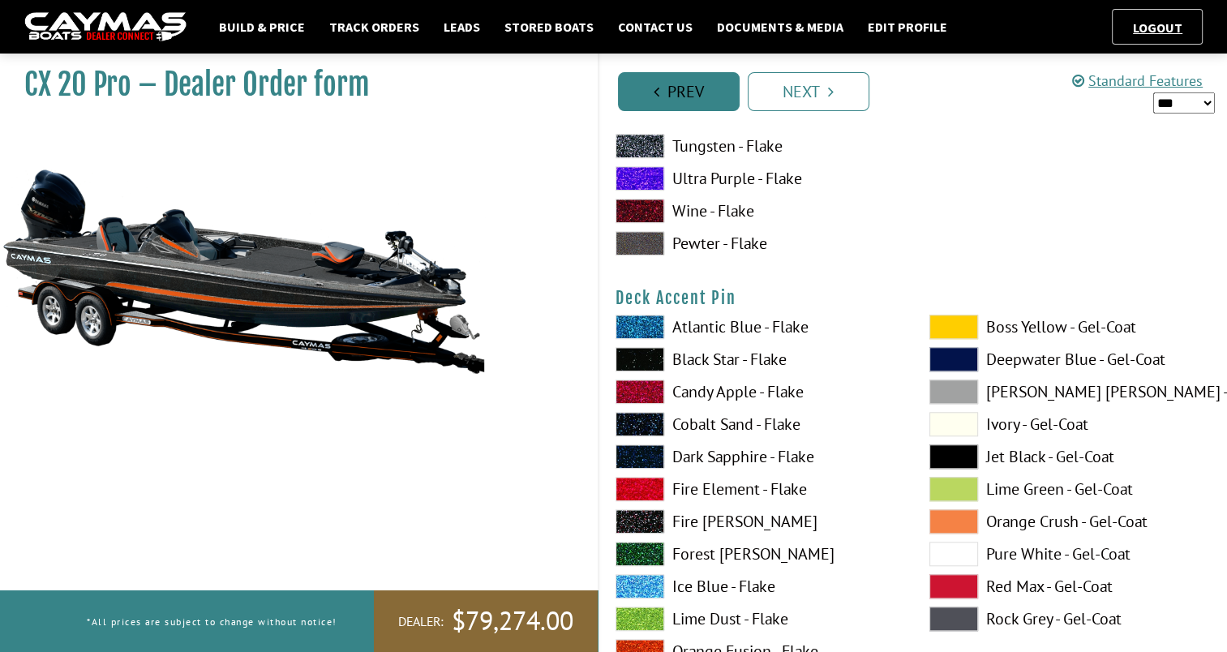
click at [694, 85] on link "Prev" at bounding box center [679, 91] width 122 height 39
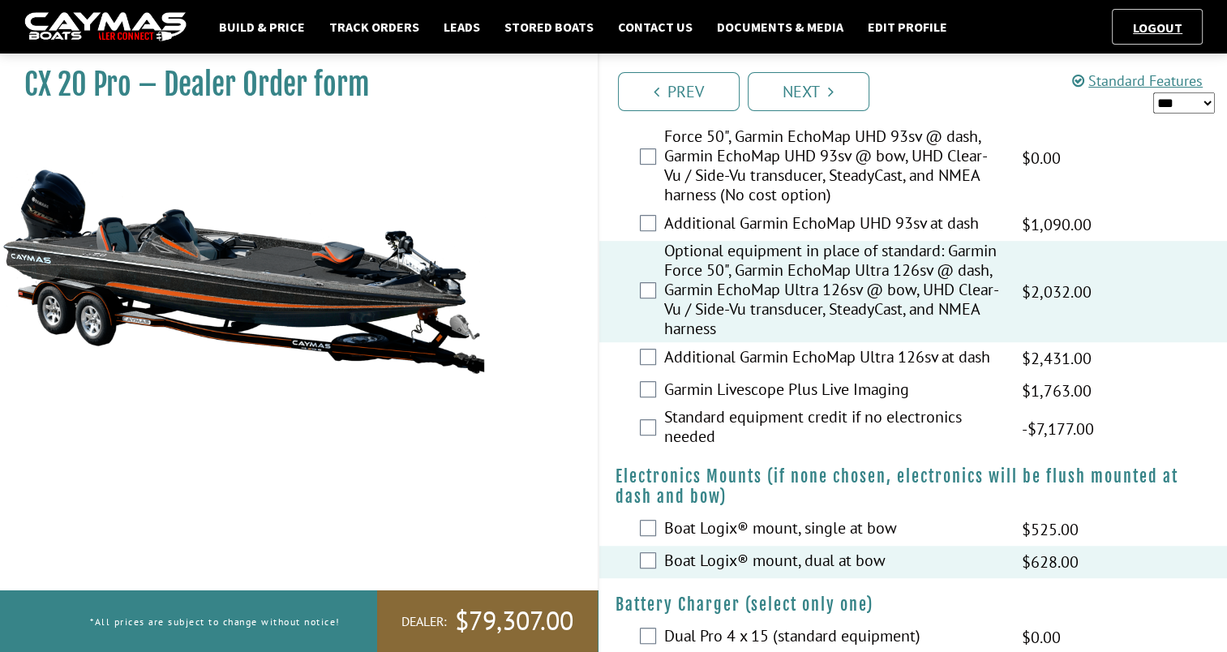
scroll to position [960, 0]
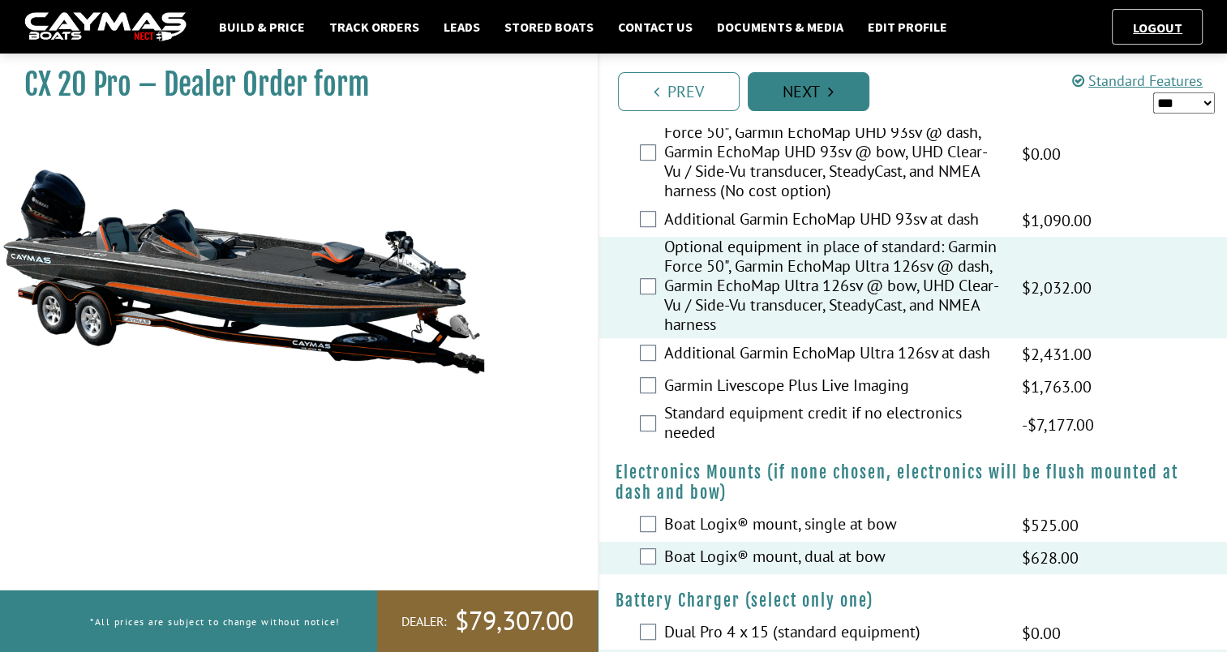
click at [795, 93] on link "Next" at bounding box center [809, 91] width 122 height 39
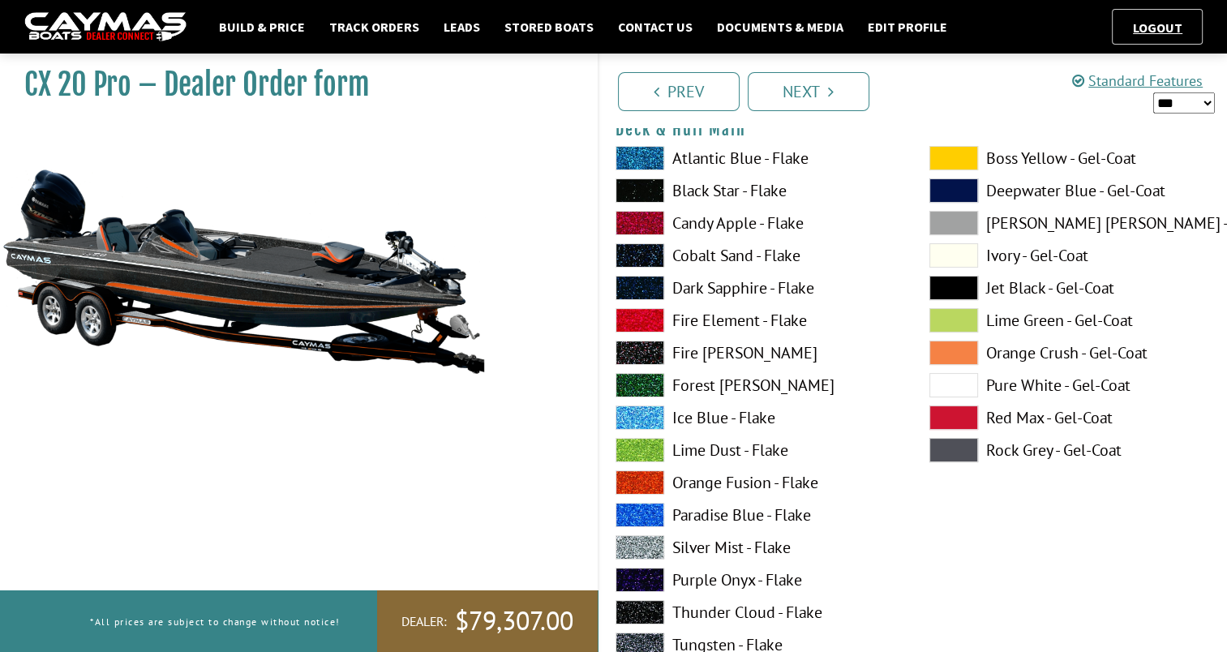
scroll to position [0, 0]
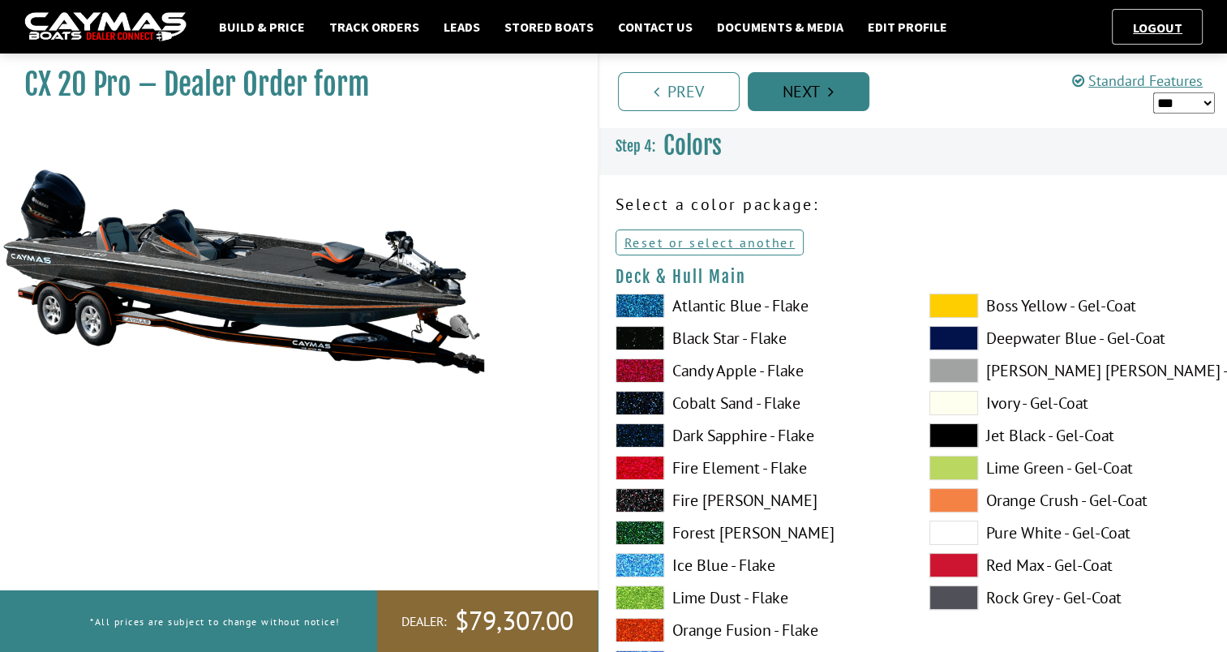
click at [817, 83] on link "Next" at bounding box center [809, 91] width 122 height 39
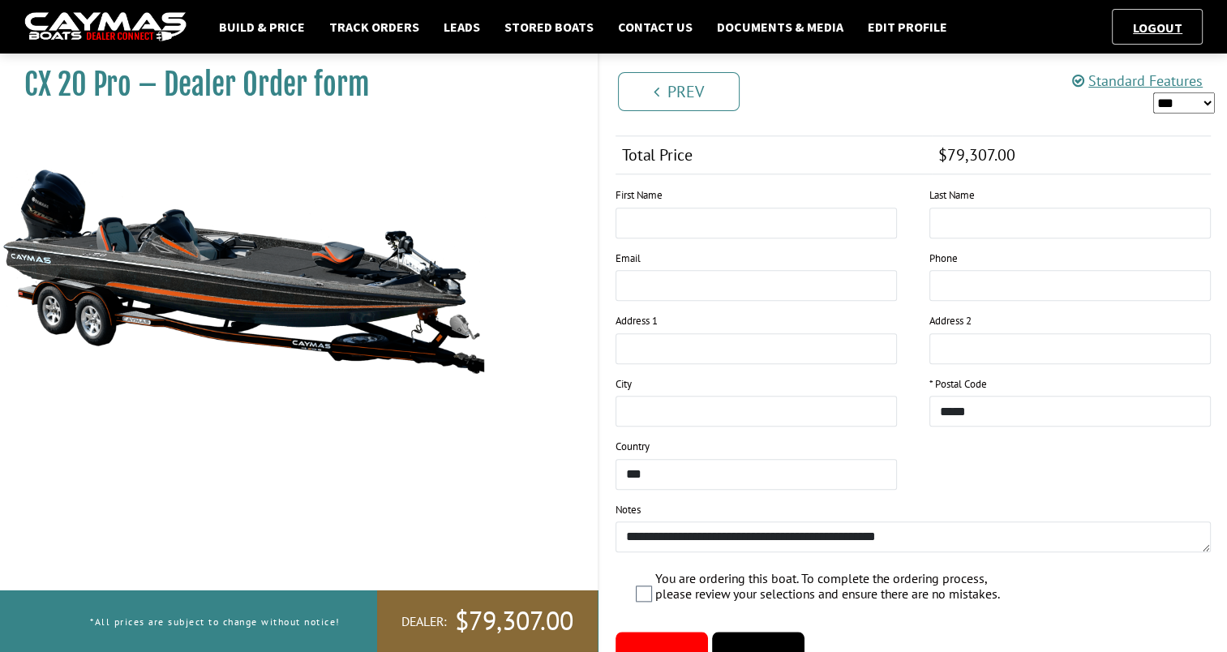
scroll to position [1689, 0]
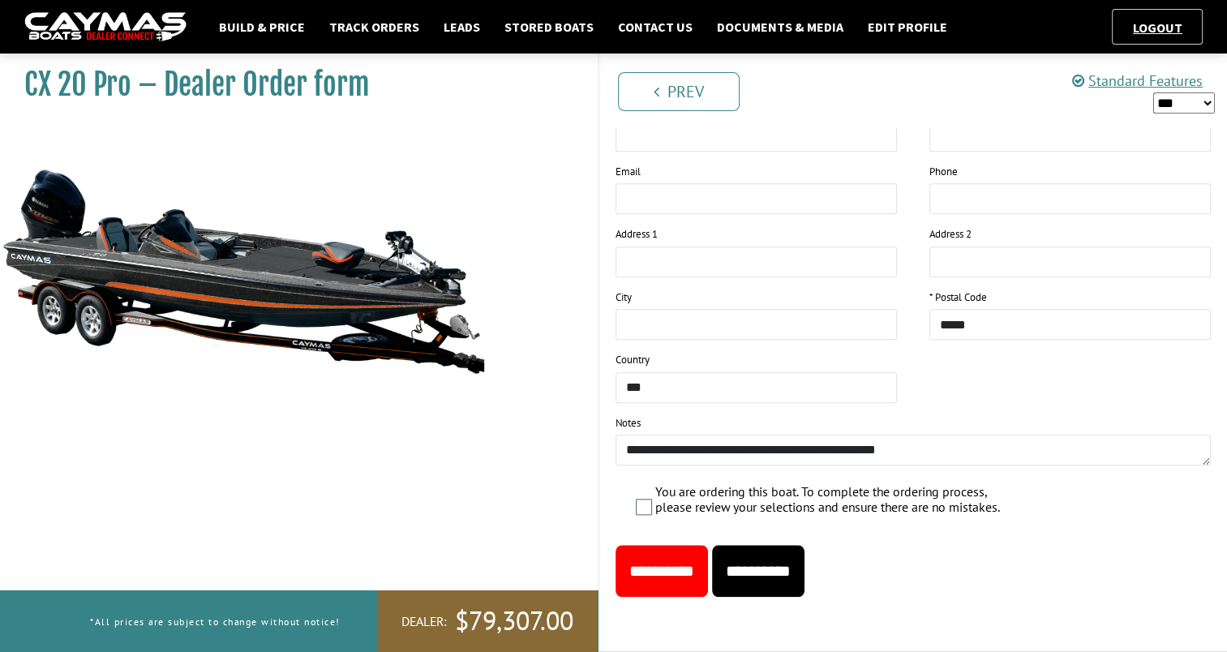
click at [704, 573] on input "**********" at bounding box center [662, 571] width 92 height 52
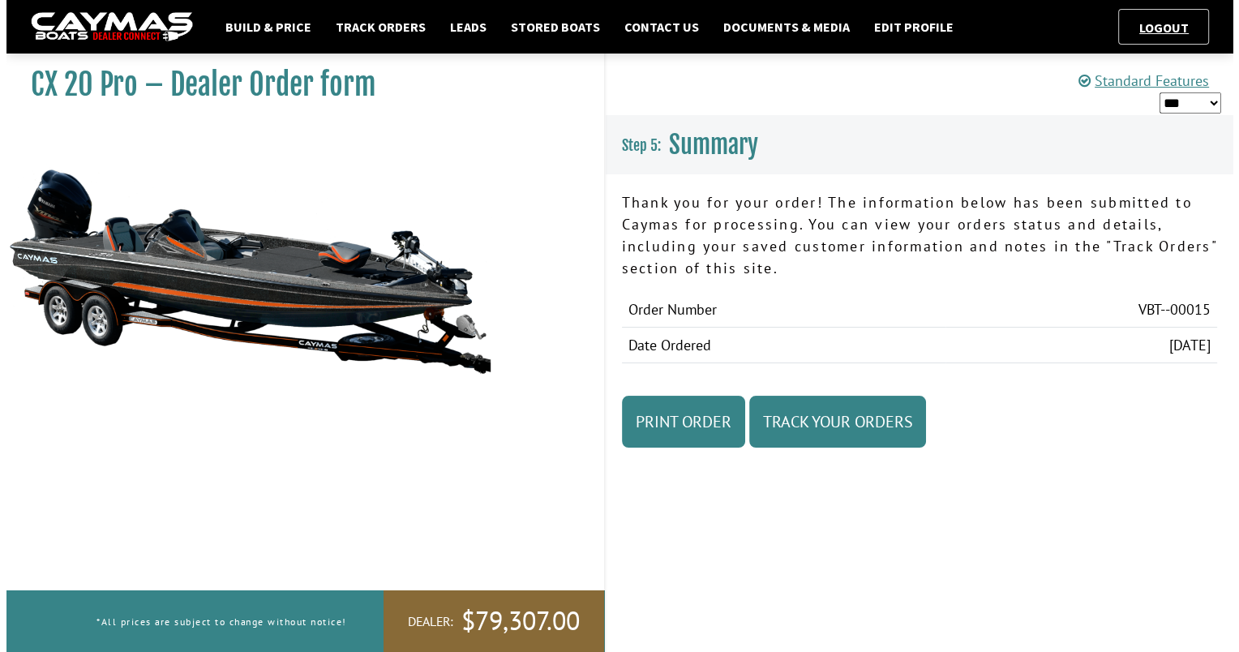
scroll to position [0, 0]
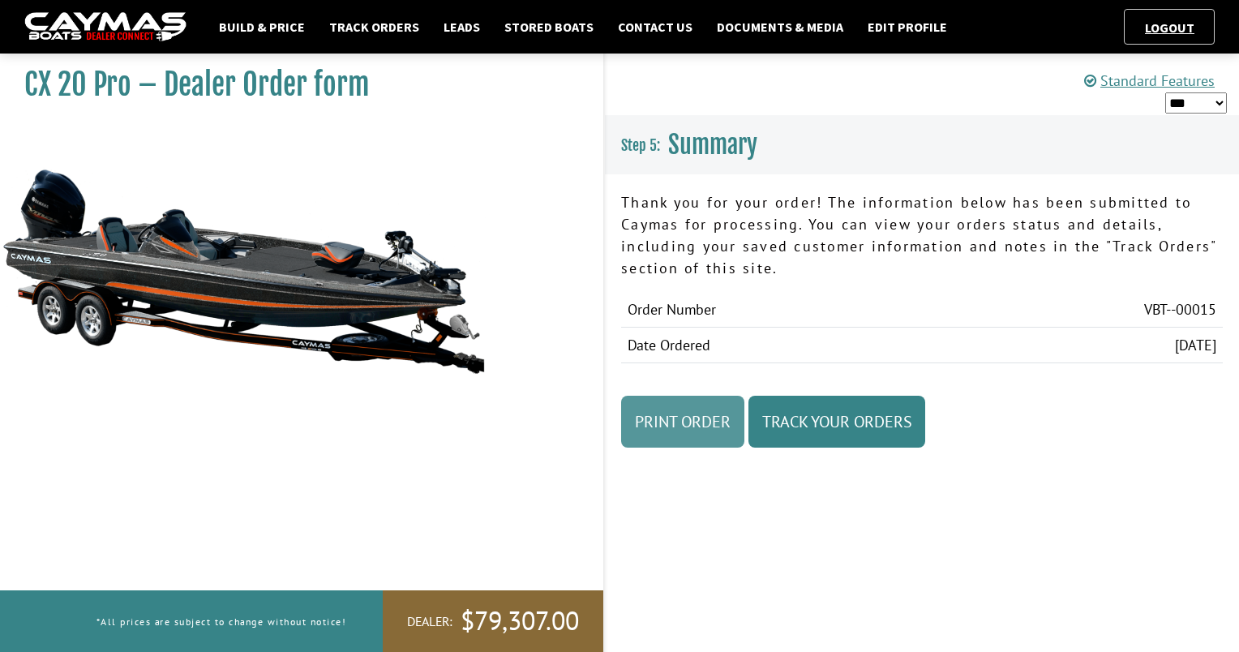
click at [693, 413] on link "Print Order" at bounding box center [682, 422] width 123 height 52
click at [367, 33] on link "Track Orders" at bounding box center [374, 26] width 106 height 21
